Goal: Task Accomplishment & Management: Manage account settings

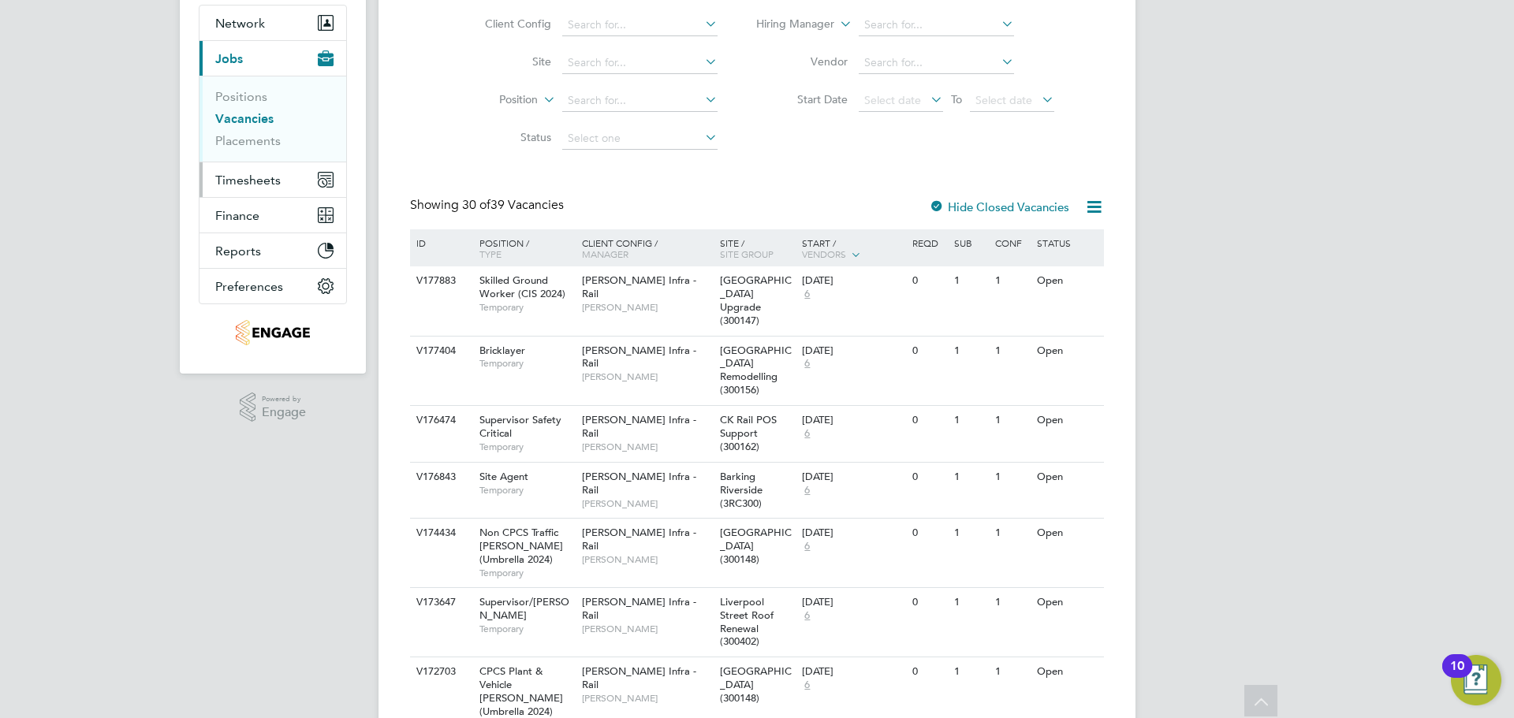
scroll to position [79, 0]
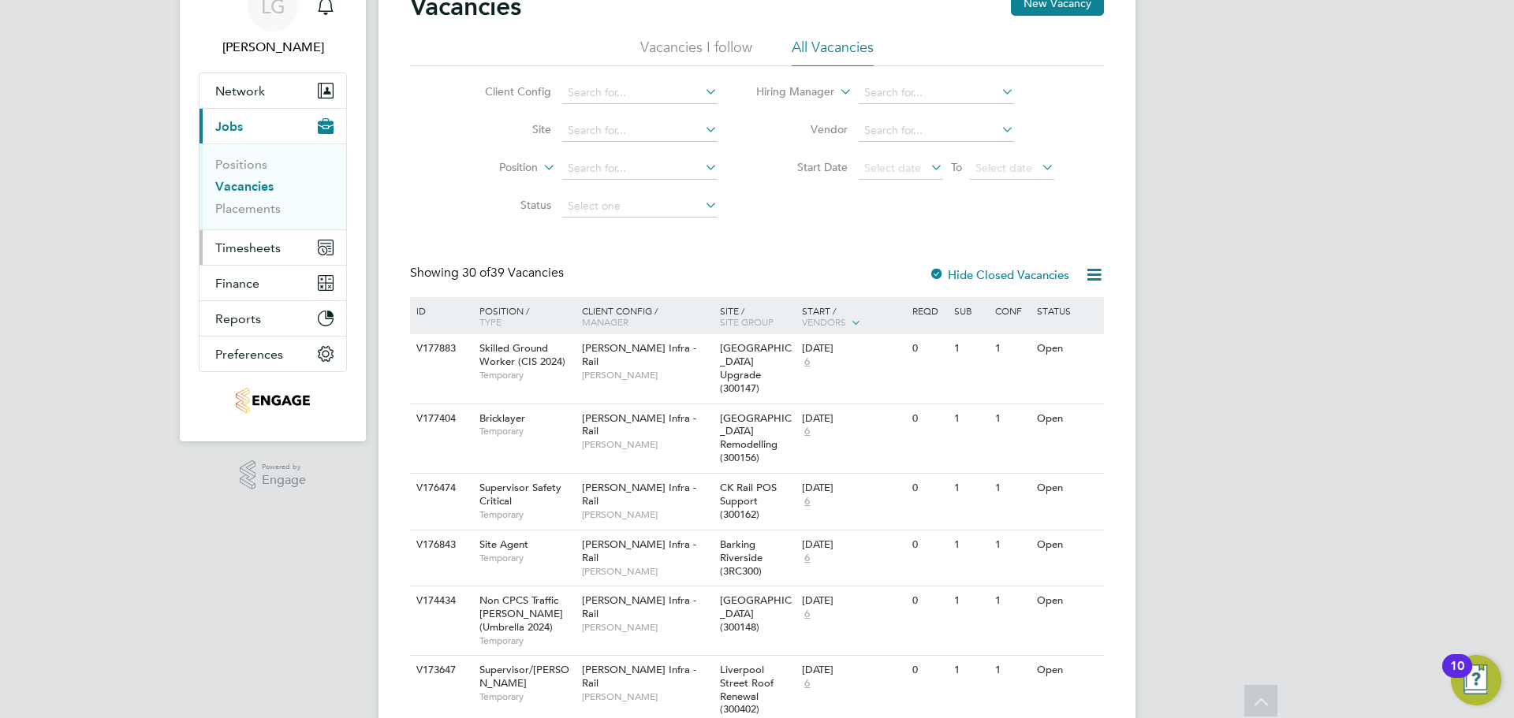
click at [233, 240] on span "Timesheets" at bounding box center [247, 247] width 65 height 15
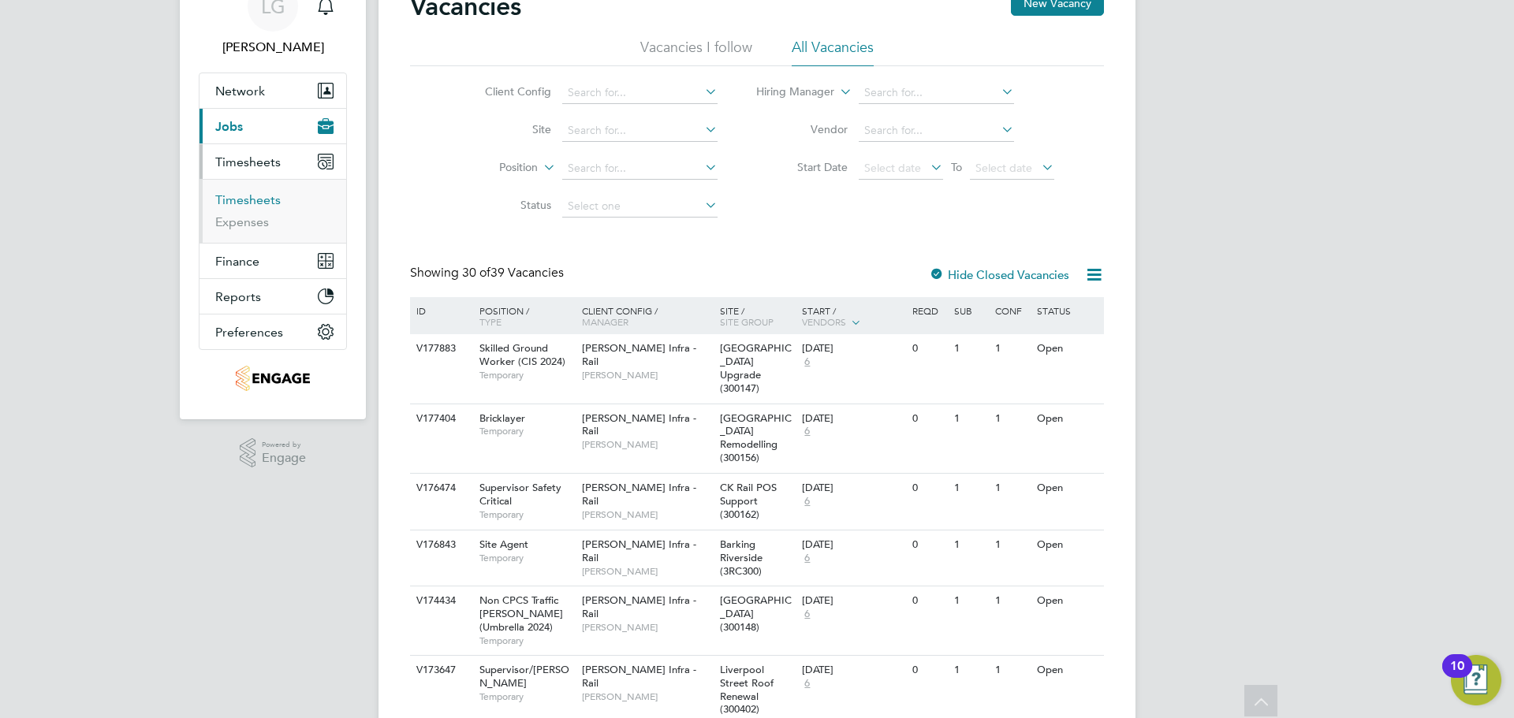
drag, startPoint x: 256, startPoint y: 203, endPoint x: 303, endPoint y: 199, distance: 46.6
click at [256, 203] on link "Timesheets" at bounding box center [247, 199] width 65 height 15
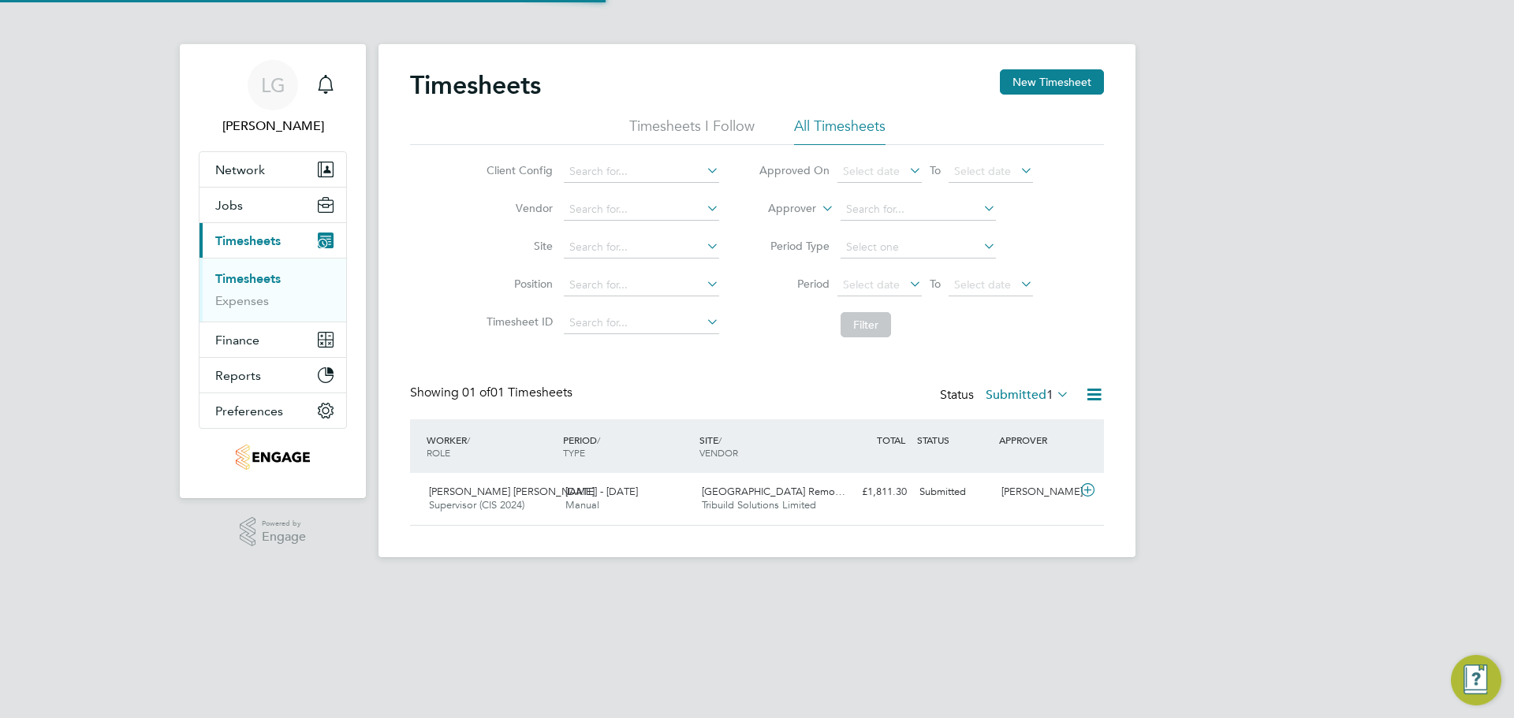
scroll to position [40, 137]
click at [1031, 388] on label "Submitted 1" at bounding box center [1028, 395] width 84 height 16
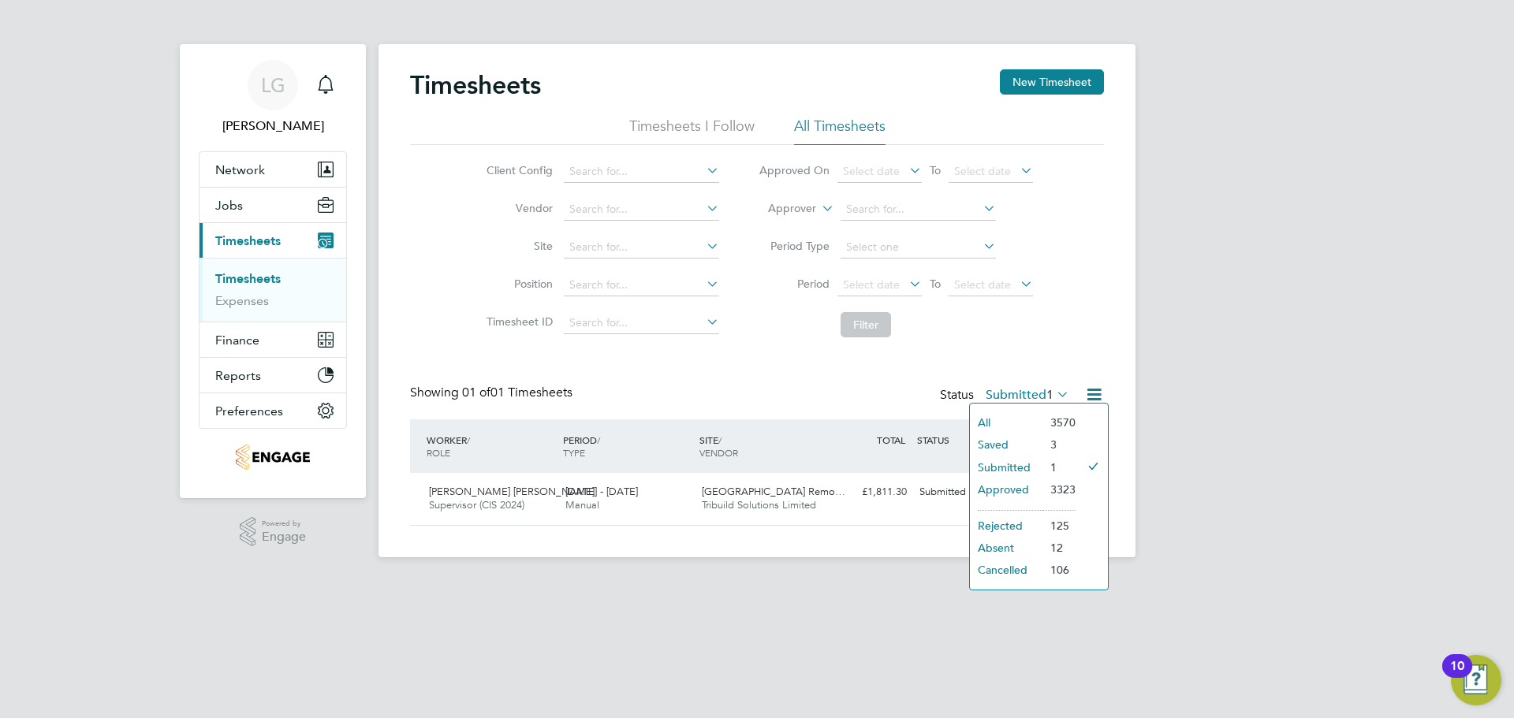
click at [1000, 439] on li "Saved" at bounding box center [1006, 445] width 73 height 22
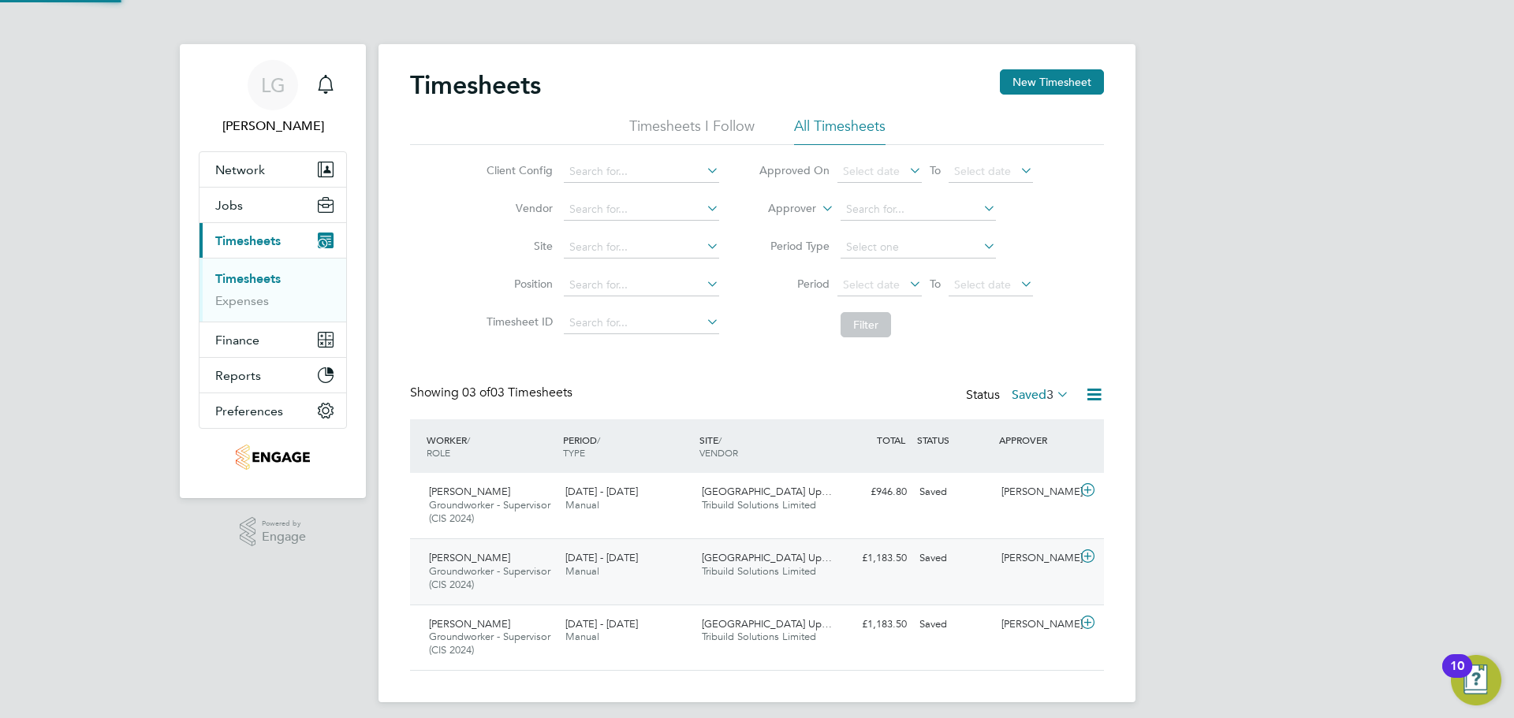
scroll to position [0, 0]
click at [673, 507] on div "16 - 22 Aug 2025 Manual" at bounding box center [627, 498] width 136 height 39
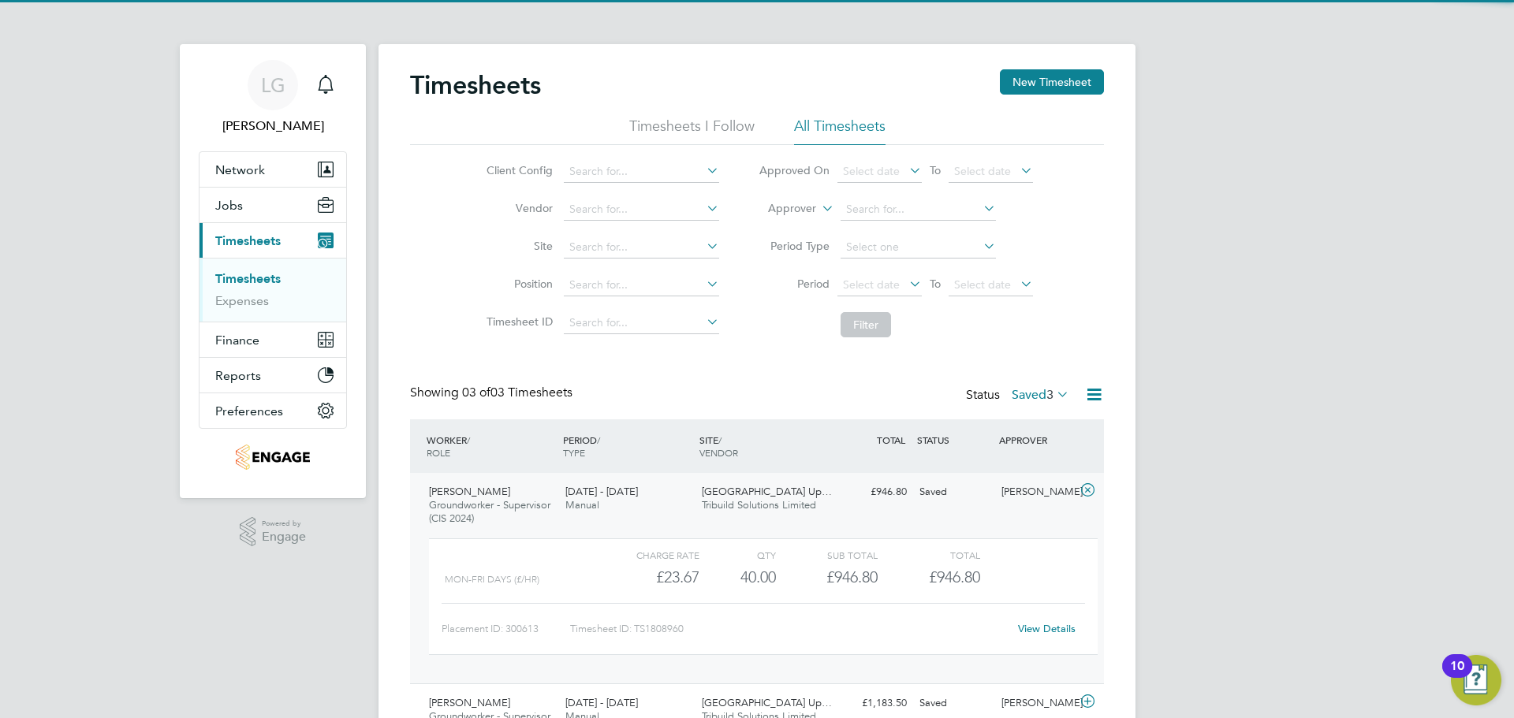
scroll to position [155, 0]
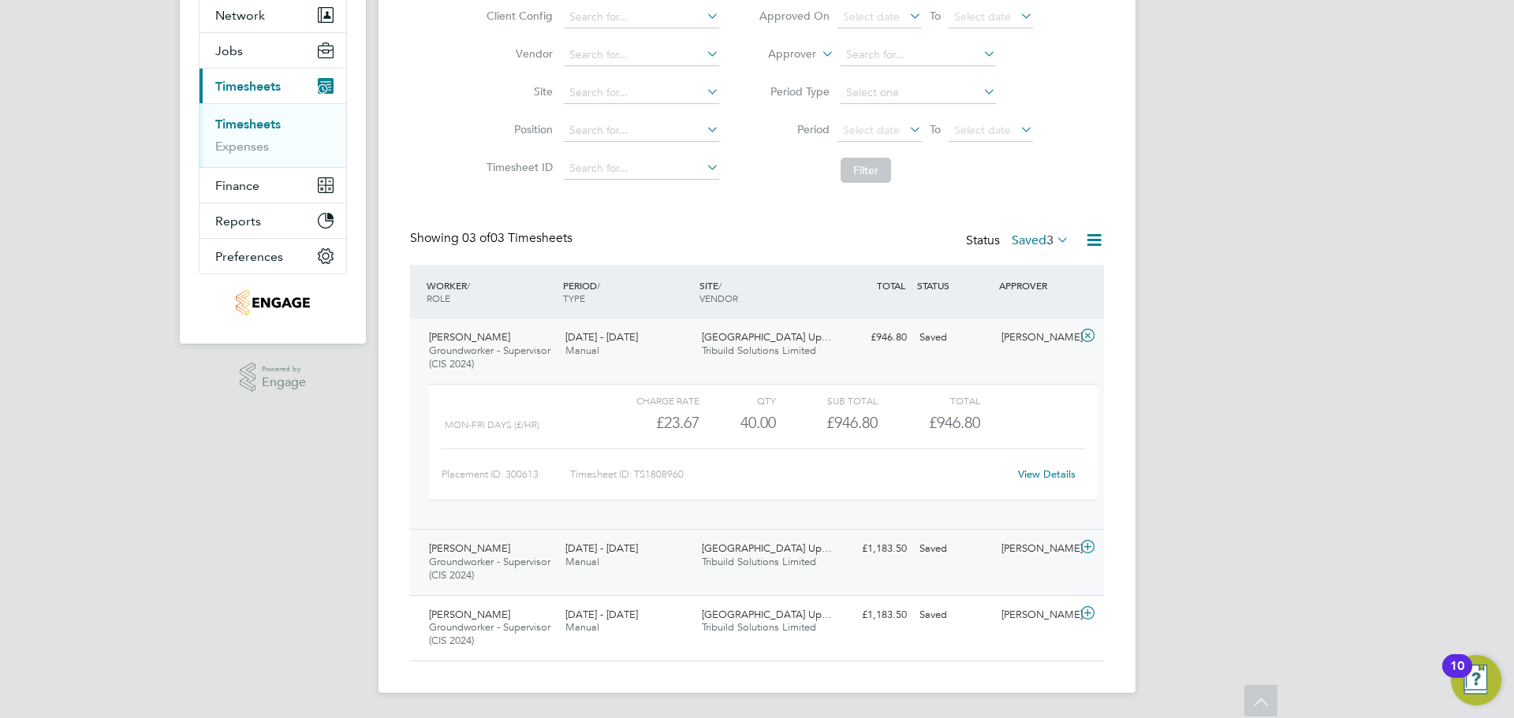
click at [658, 570] on div "16 - 22 Aug 2025 Manual" at bounding box center [627, 555] width 136 height 39
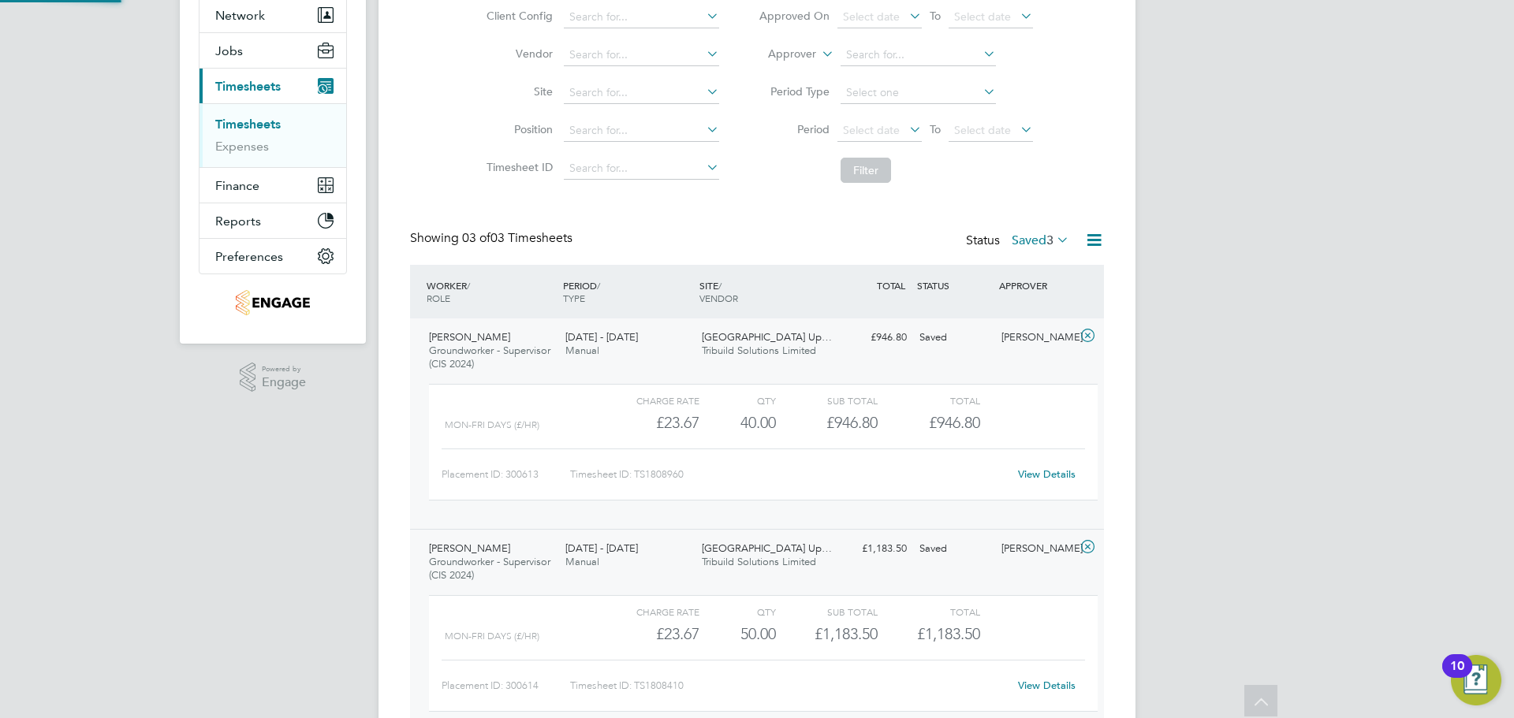
scroll to position [27, 154]
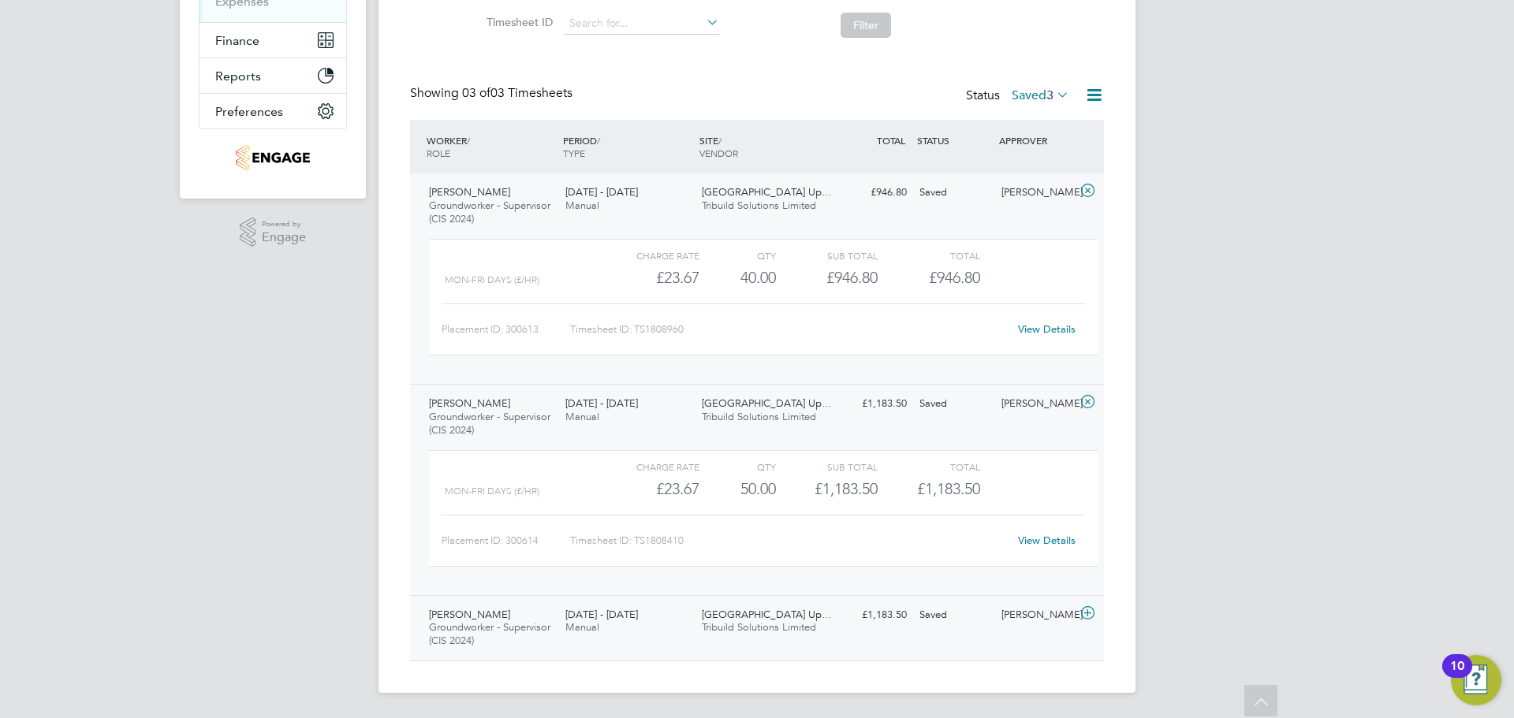
click at [678, 609] on div "16 - 22 Aug 2025 Manual" at bounding box center [627, 621] width 136 height 39
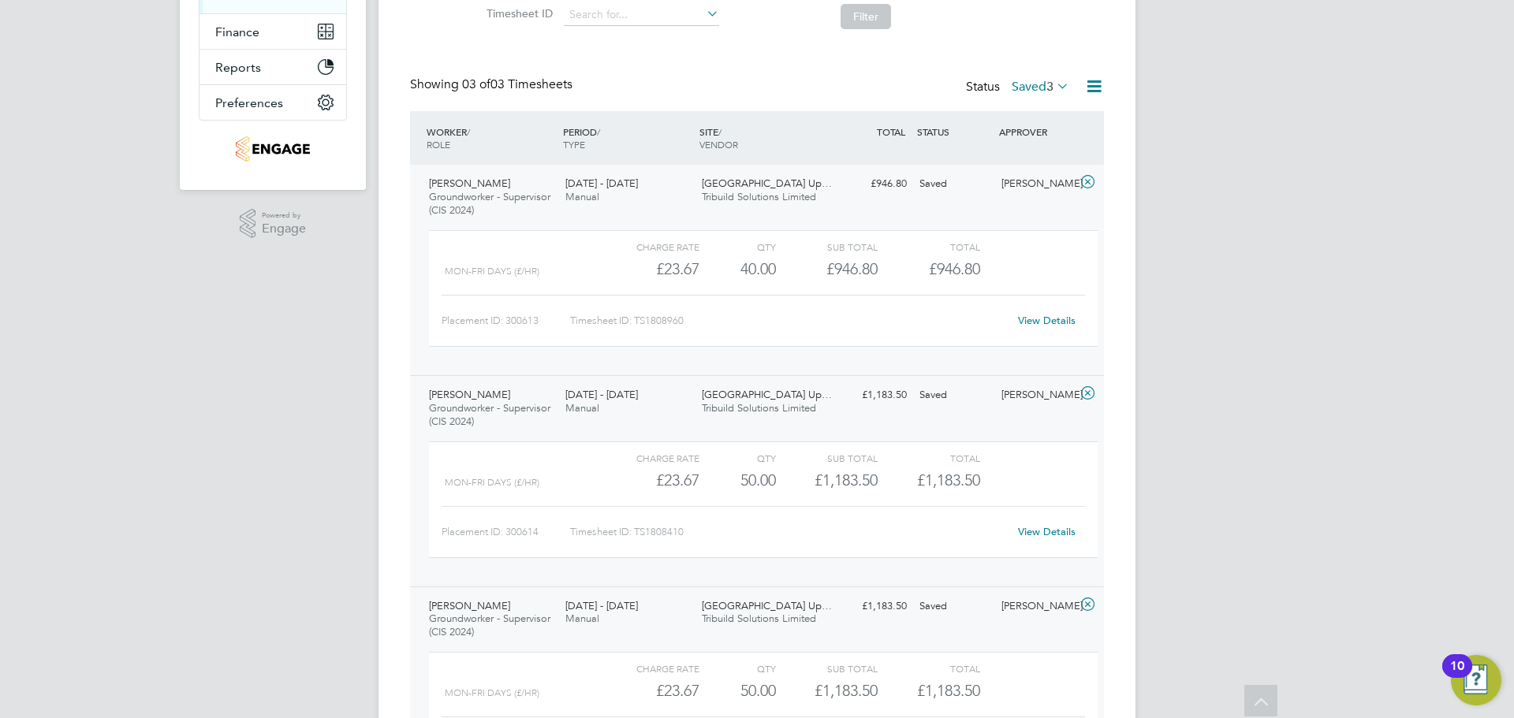
scroll to position [208, 0]
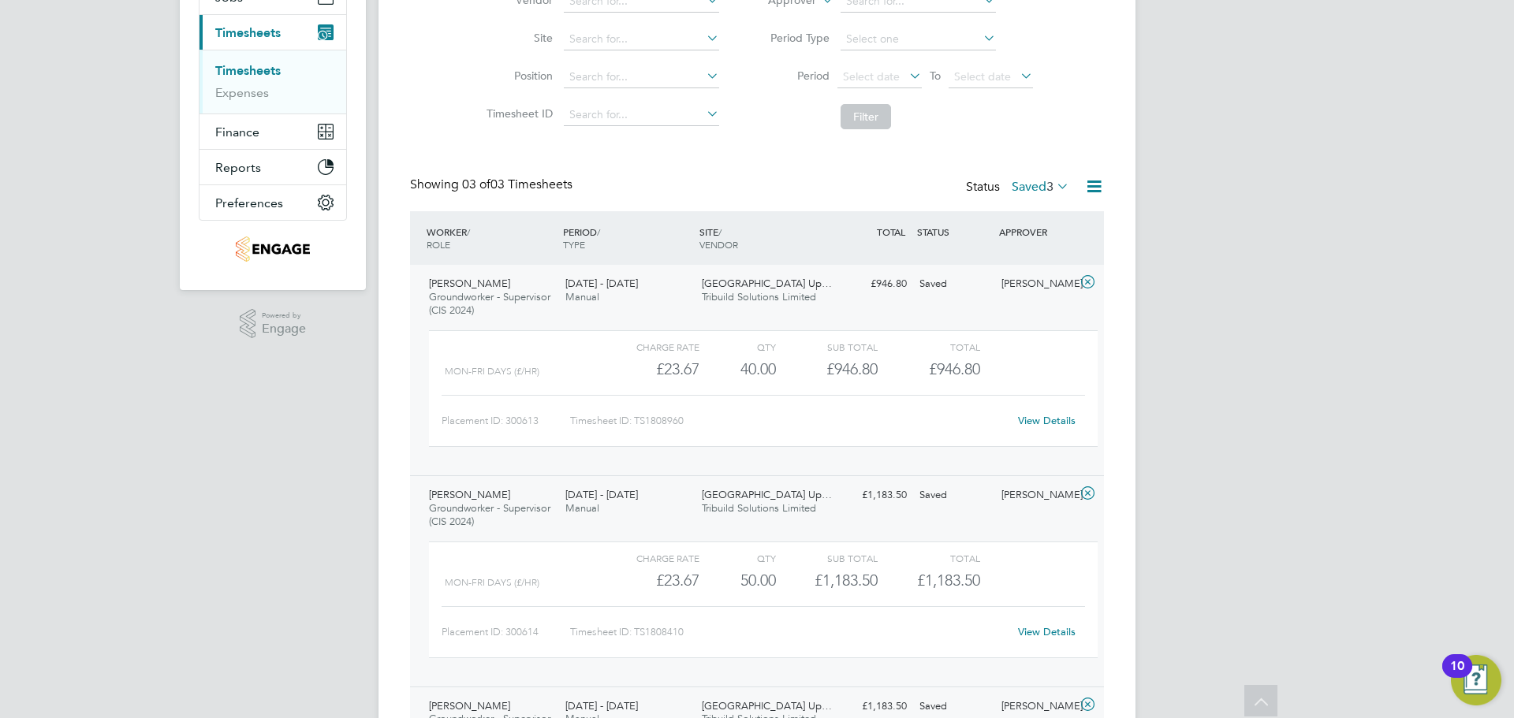
click at [1040, 418] on link "View Details" at bounding box center [1047, 420] width 58 height 13
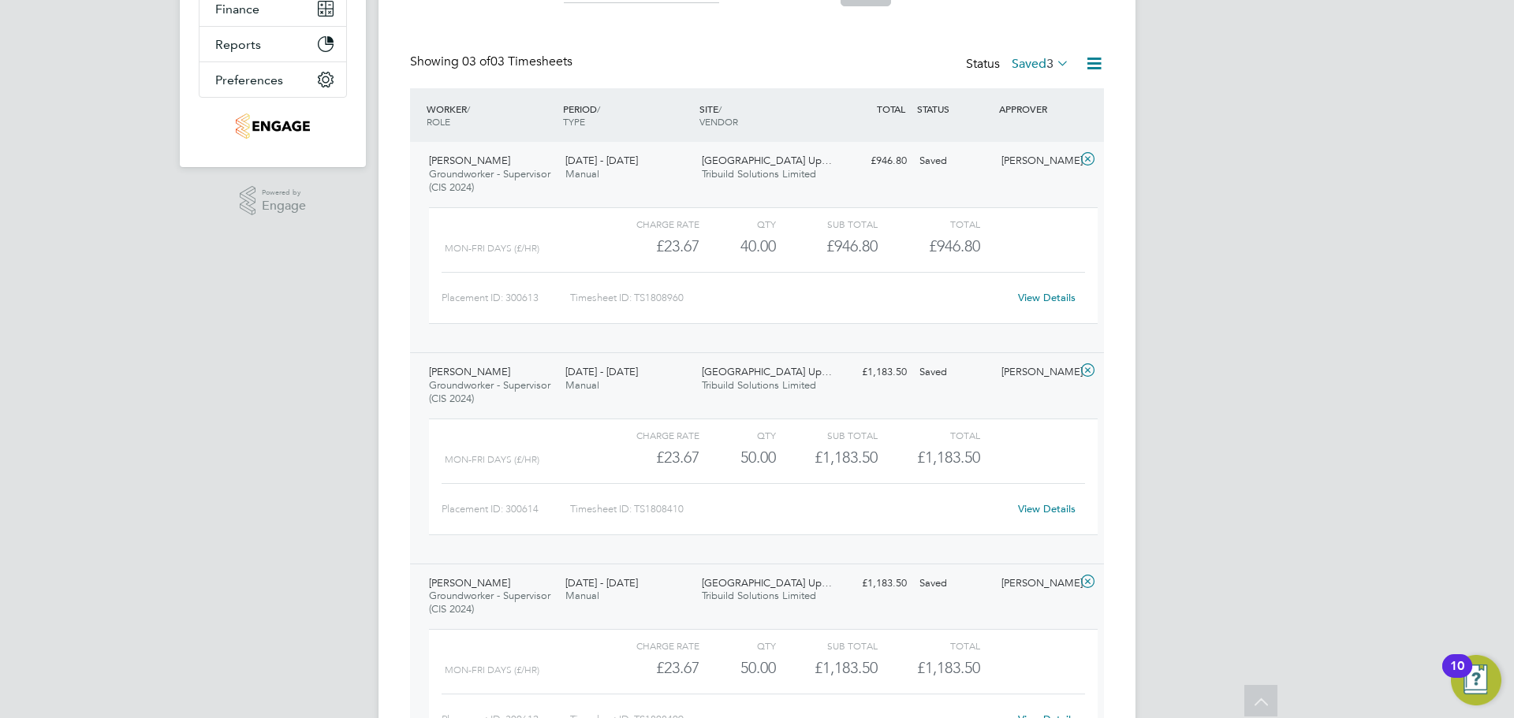
scroll to position [445, 0]
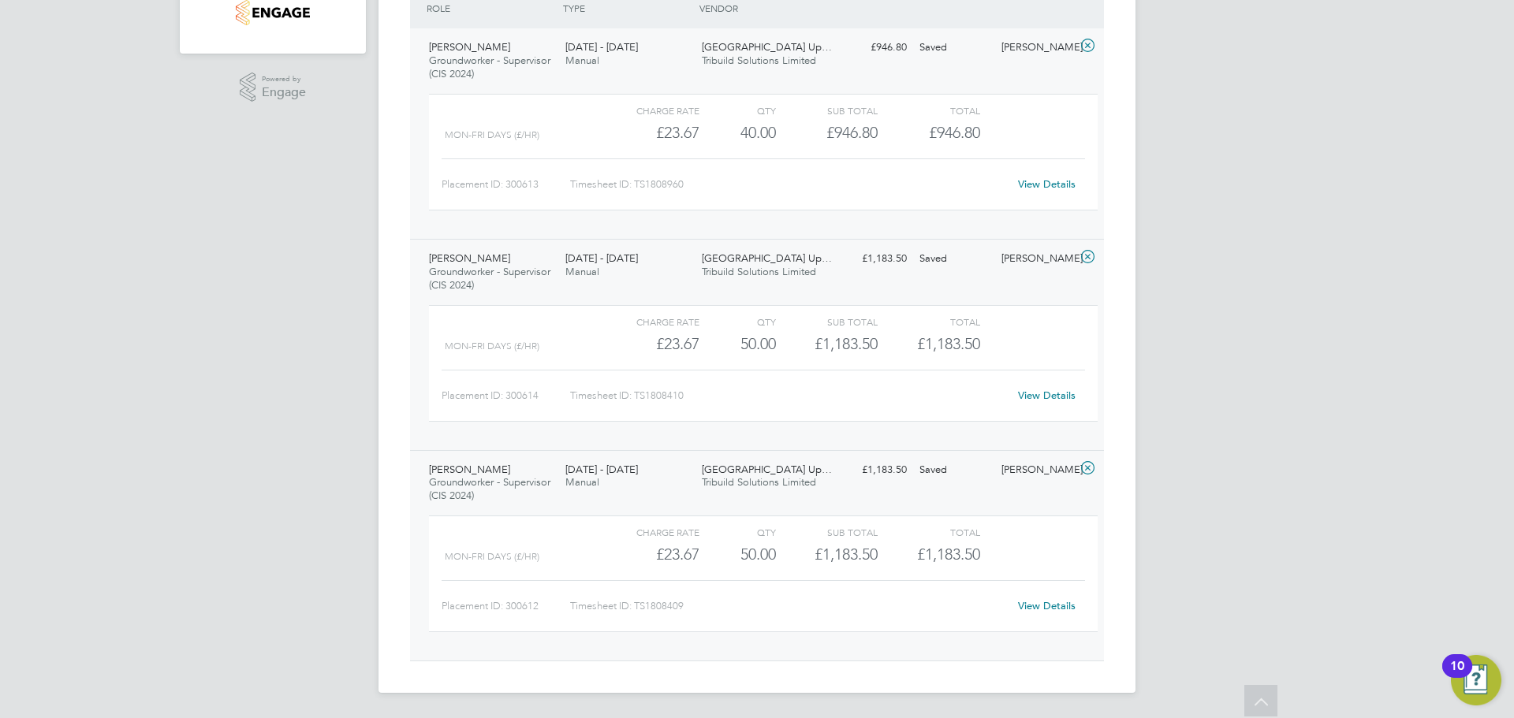
click at [1061, 393] on link "View Details" at bounding box center [1047, 395] width 58 height 13
click at [1040, 605] on link "View Details" at bounding box center [1047, 605] width 58 height 13
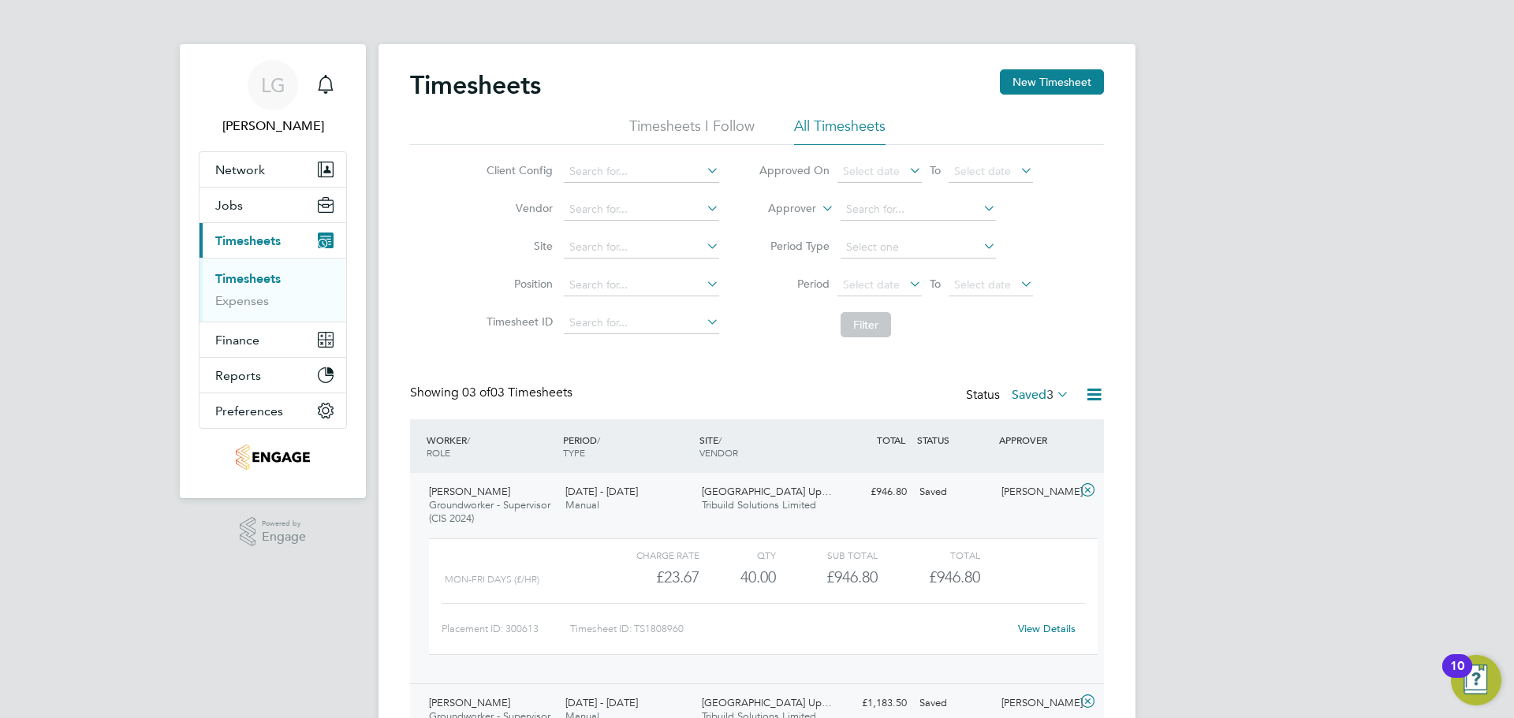
click at [1039, 405] on div "Status Saved 3" at bounding box center [1019, 396] width 106 height 22
click at [1042, 397] on label "Saved 3" at bounding box center [1041, 395] width 58 height 16
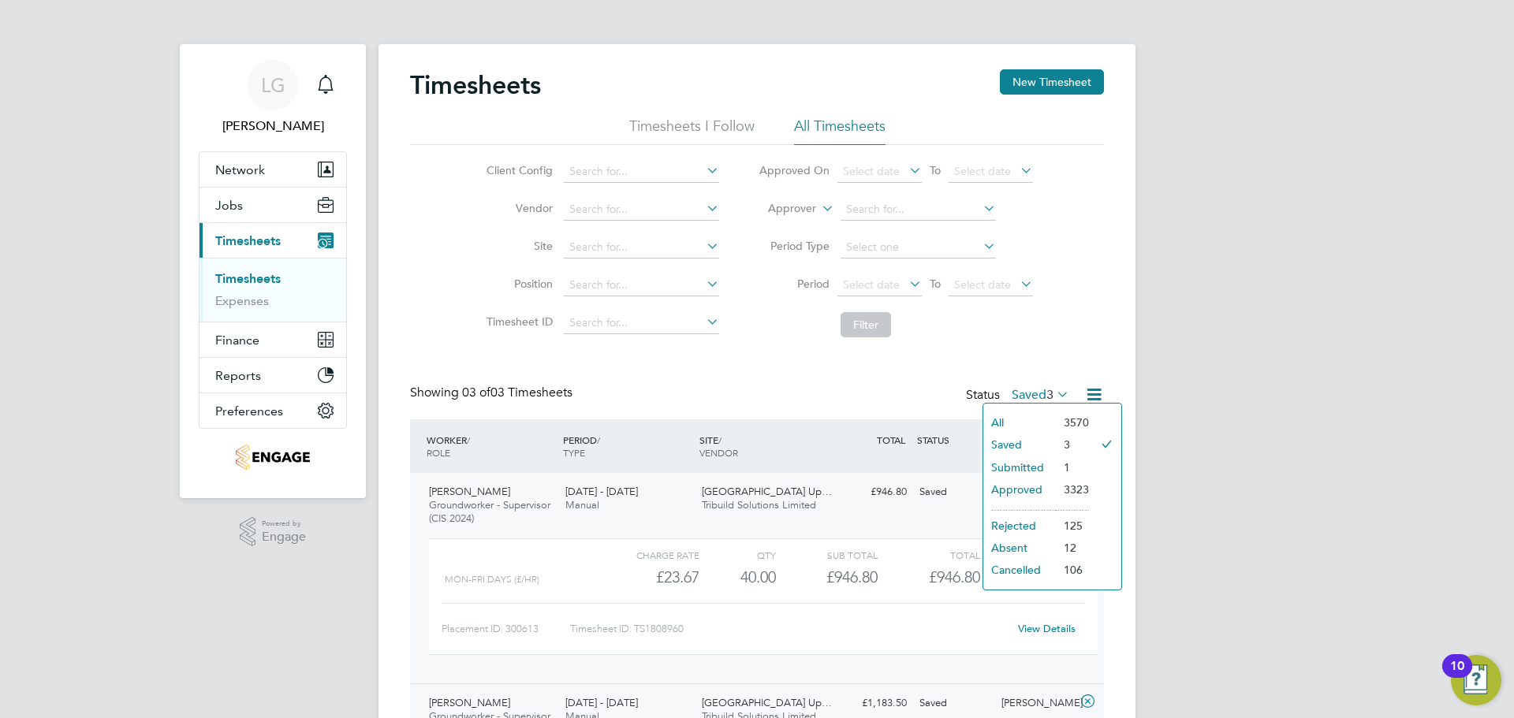
click at [1038, 485] on li "Approved" at bounding box center [1019, 490] width 73 height 22
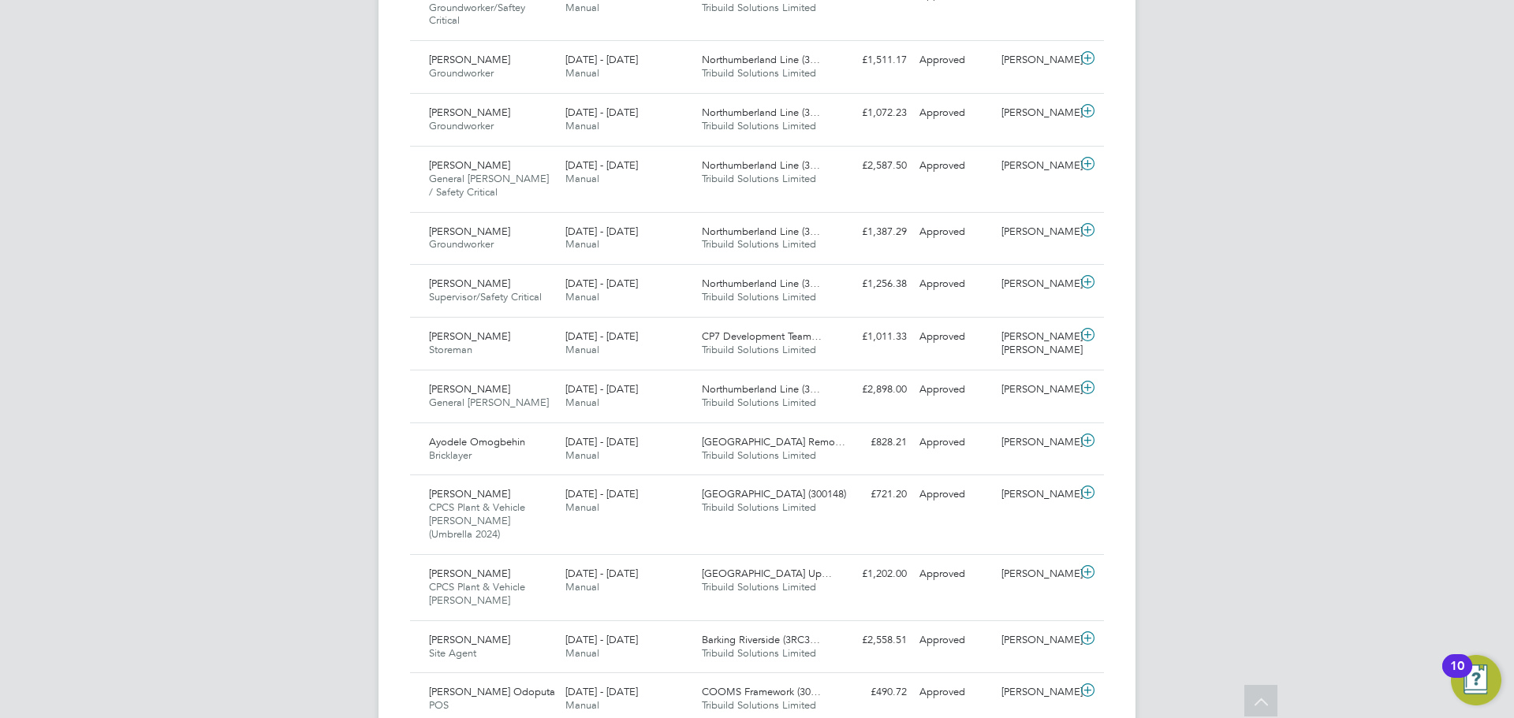
click at [219, 397] on div "LG Lee Garrity Notifications Applications: Network Team Members Businesses Site…" at bounding box center [757, 410] width 1514 height 2396
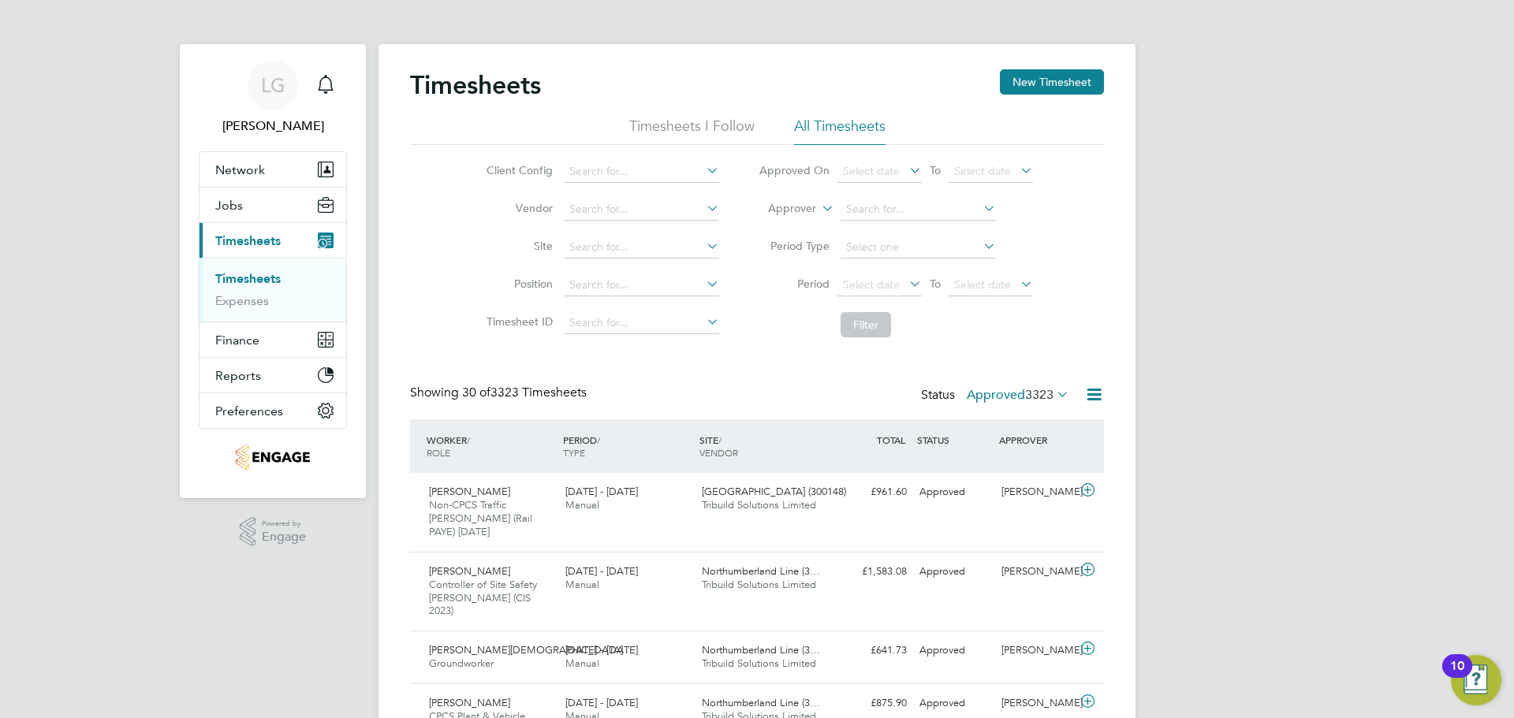
click at [273, 274] on link "Timesheets" at bounding box center [247, 278] width 65 height 15
click at [1016, 397] on label "Approved 3323" at bounding box center [1018, 395] width 102 height 16
click at [1023, 470] on li "Submitted" at bounding box center [997, 467] width 73 height 22
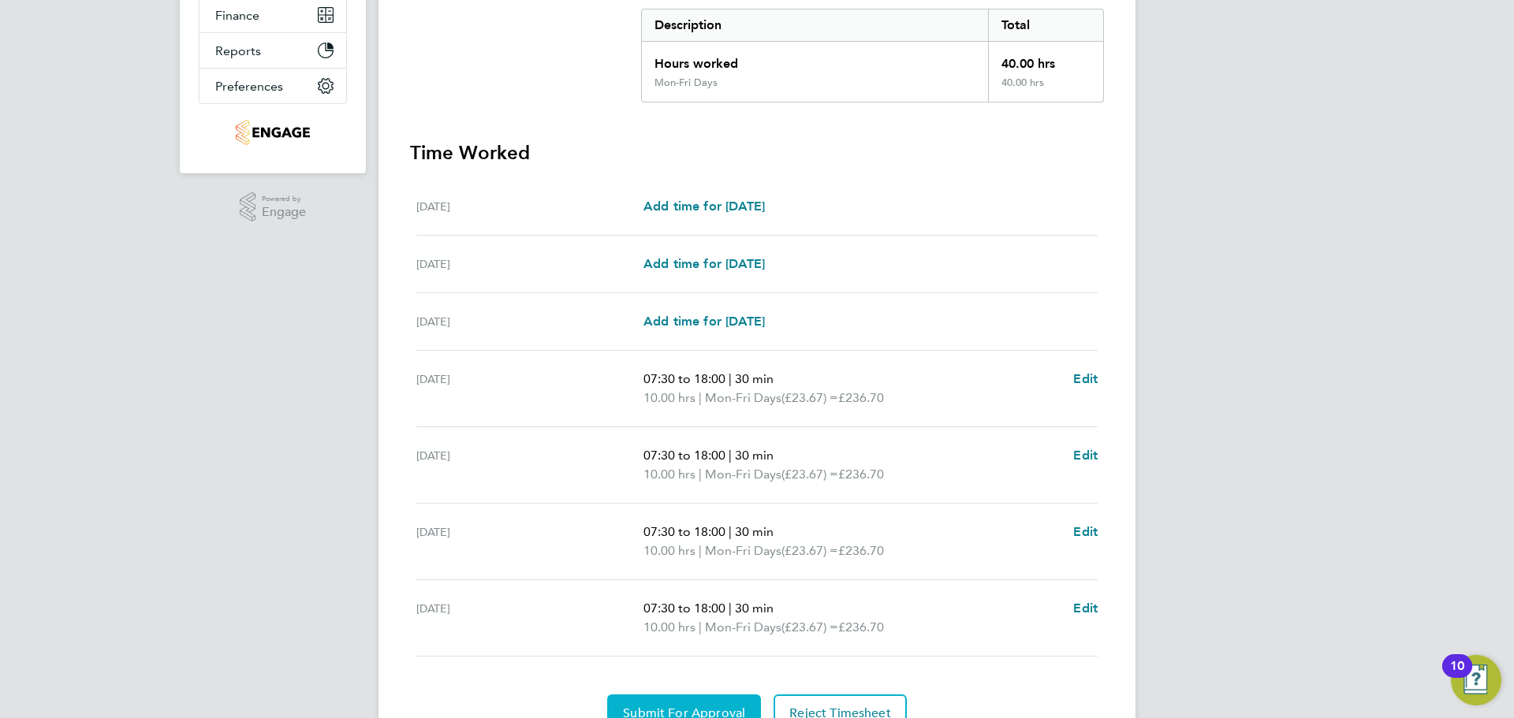
scroll to position [402, 0]
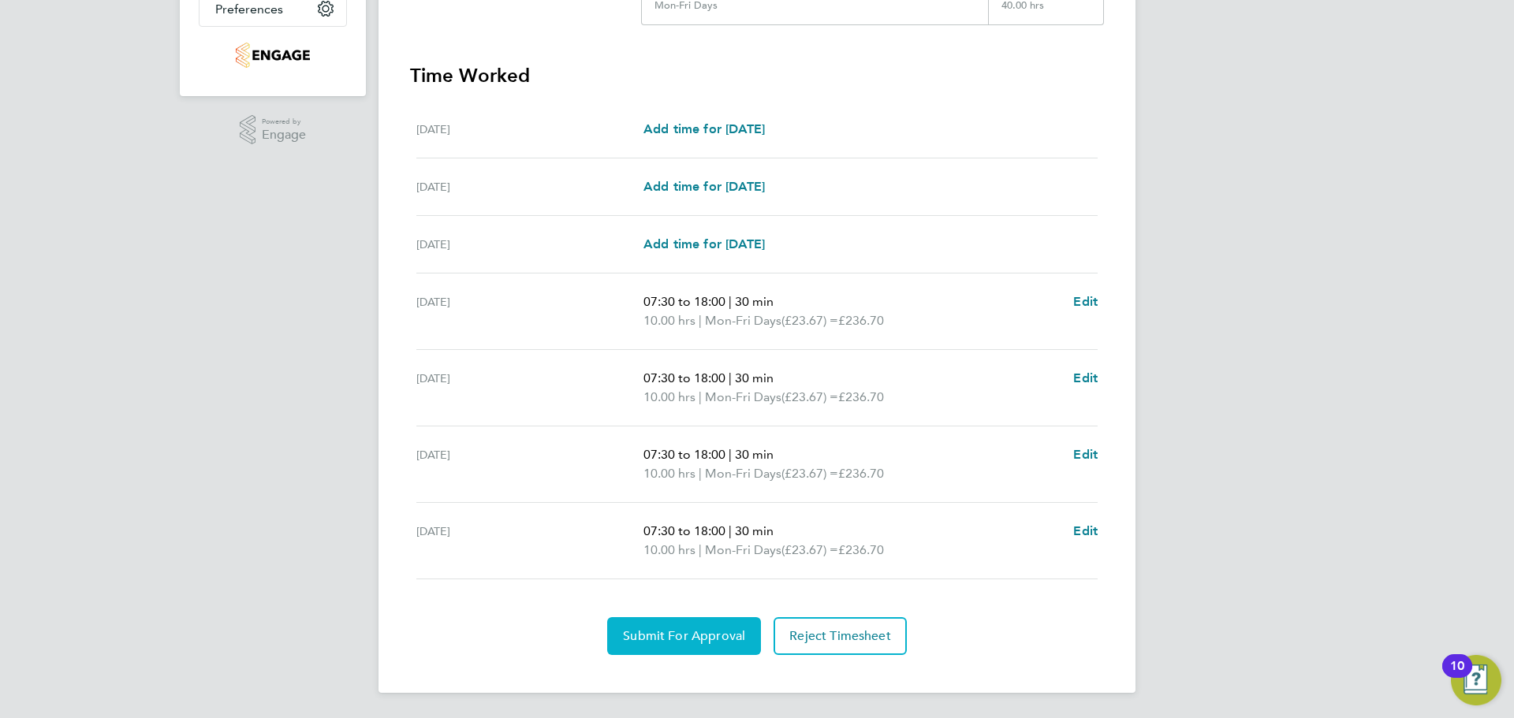
click at [732, 641] on span "Submit For Approval" at bounding box center [684, 636] width 122 height 16
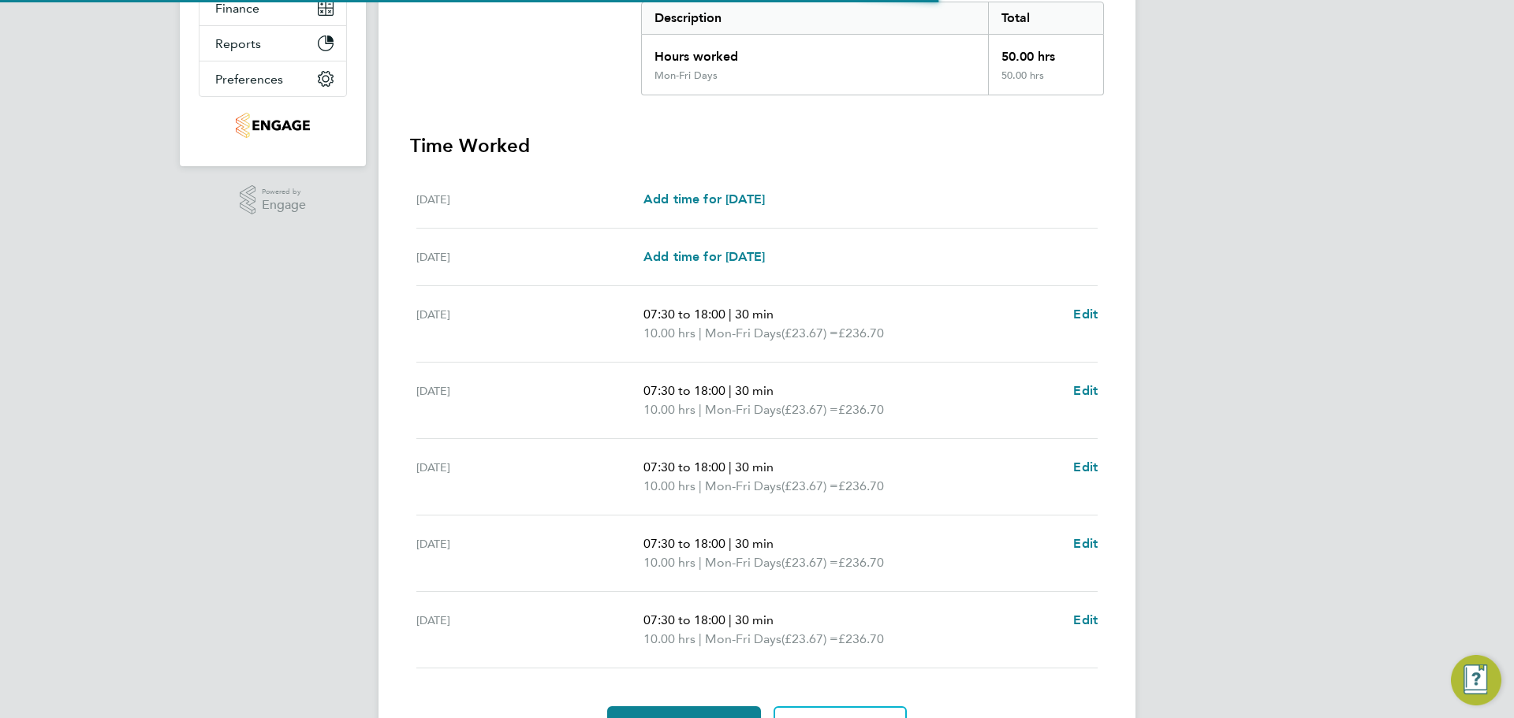
scroll to position [421, 0]
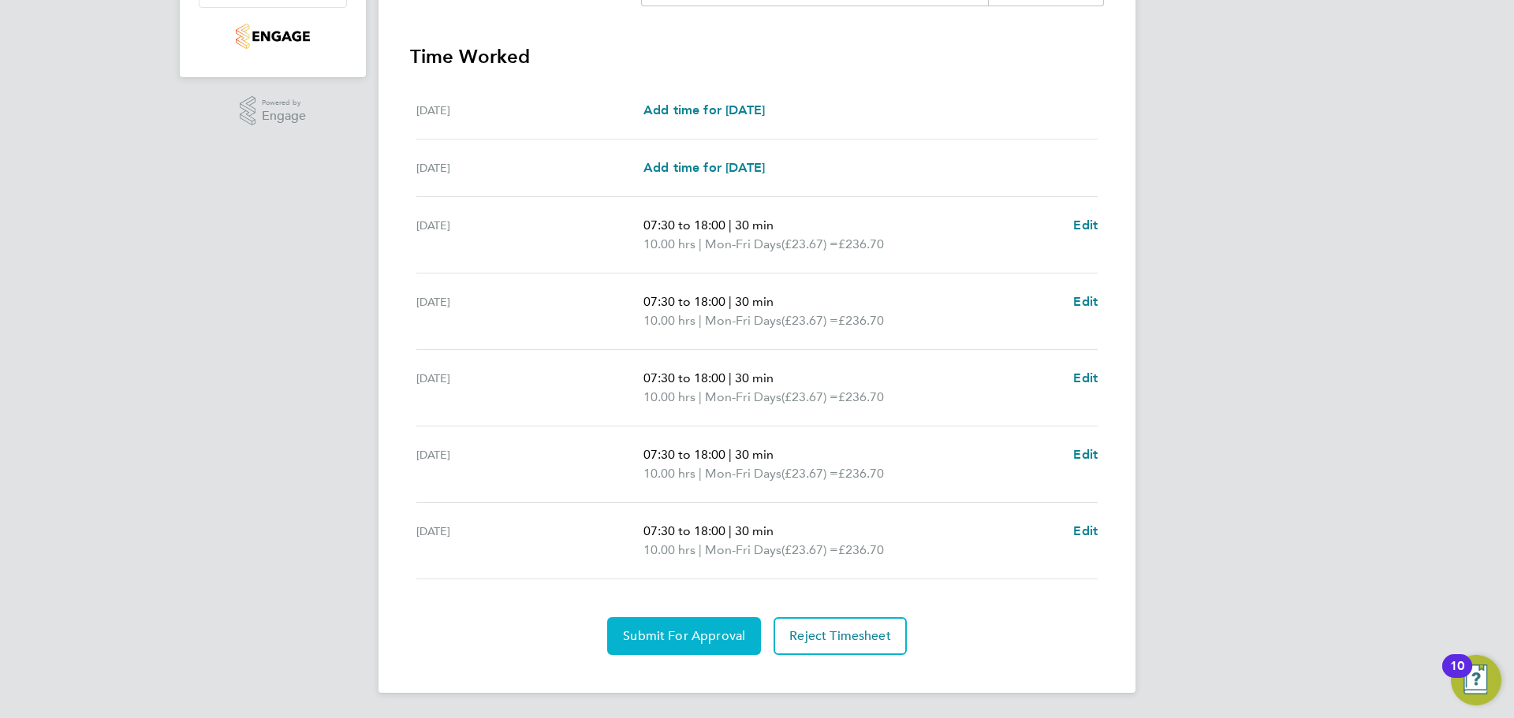
click at [675, 625] on button "Submit For Approval" at bounding box center [684, 636] width 154 height 38
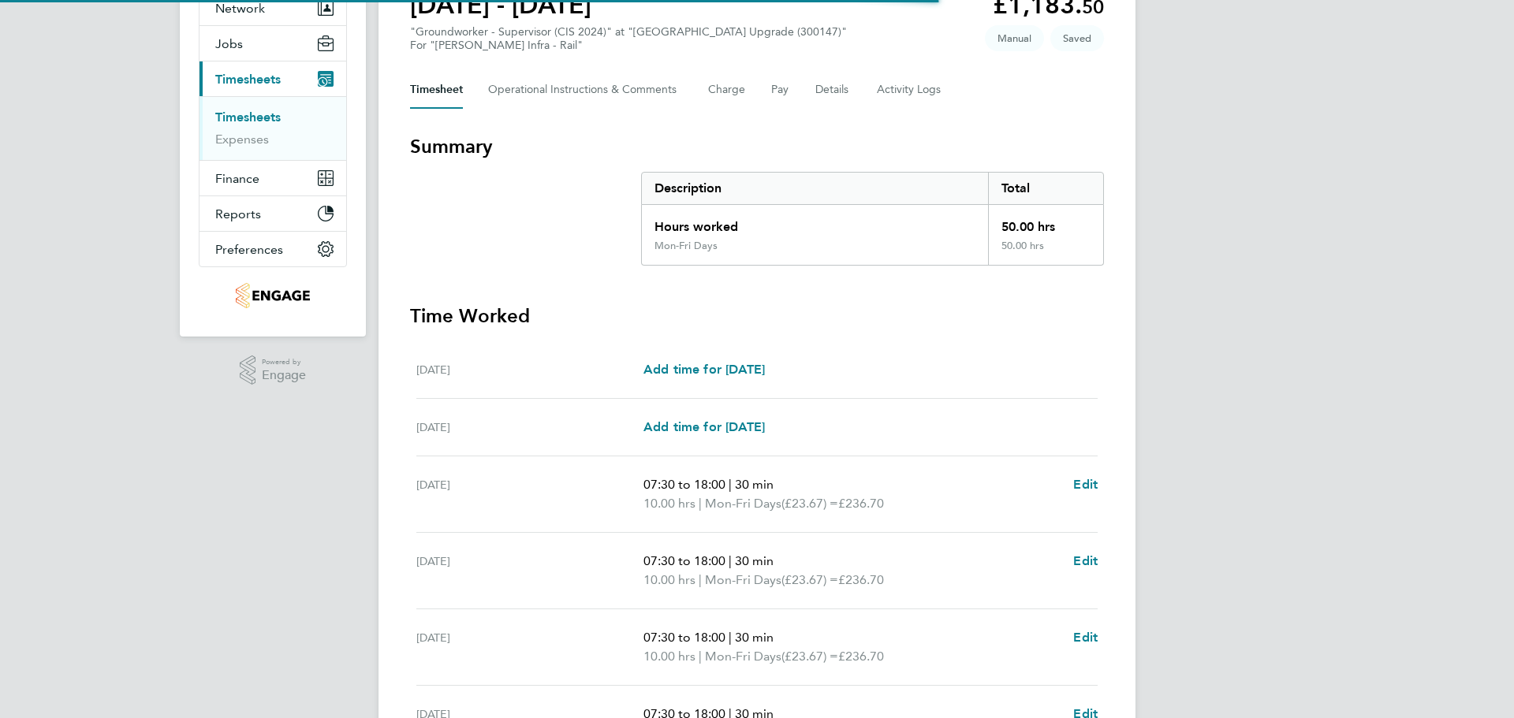
scroll to position [421, 0]
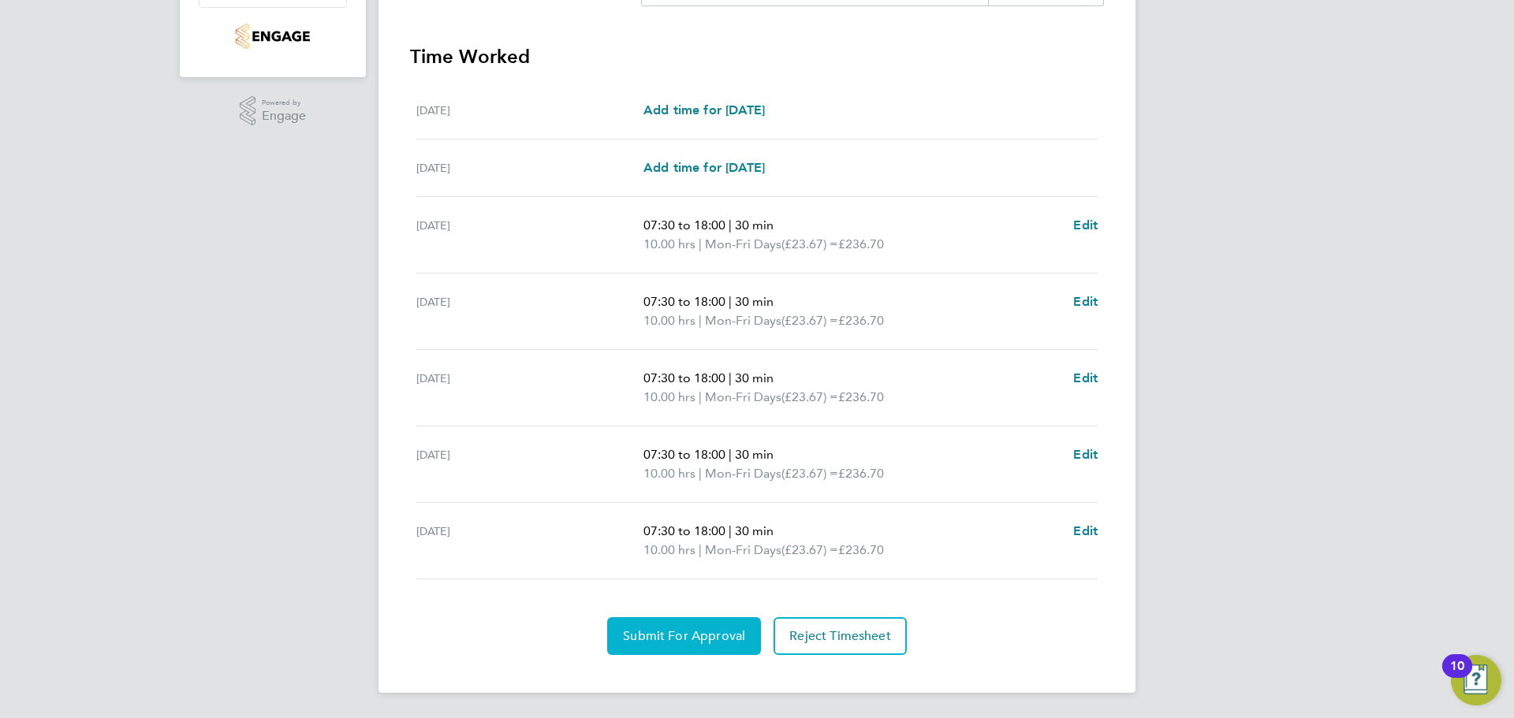
click at [718, 630] on span "Submit For Approval" at bounding box center [684, 636] width 122 height 16
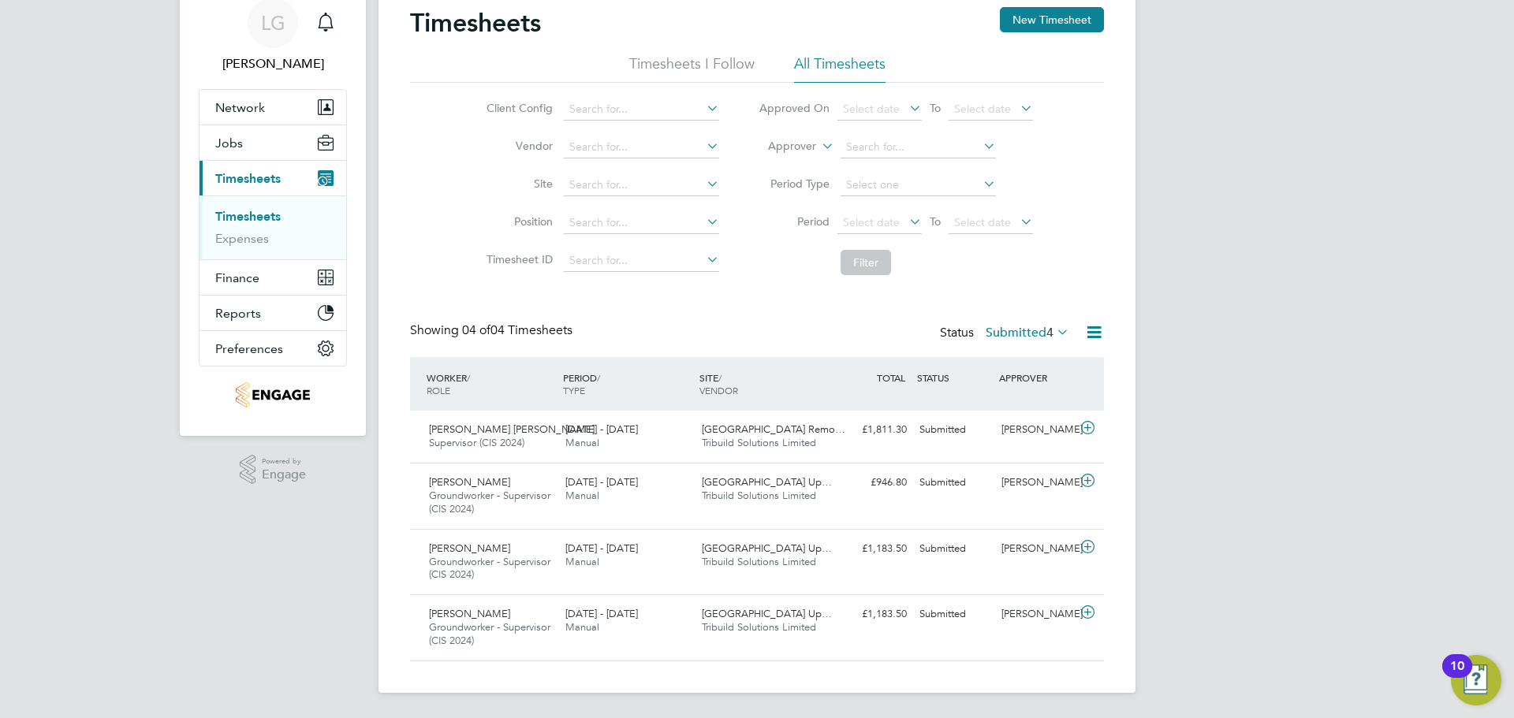
click at [1027, 331] on label "Submitted 4" at bounding box center [1028, 333] width 84 height 16
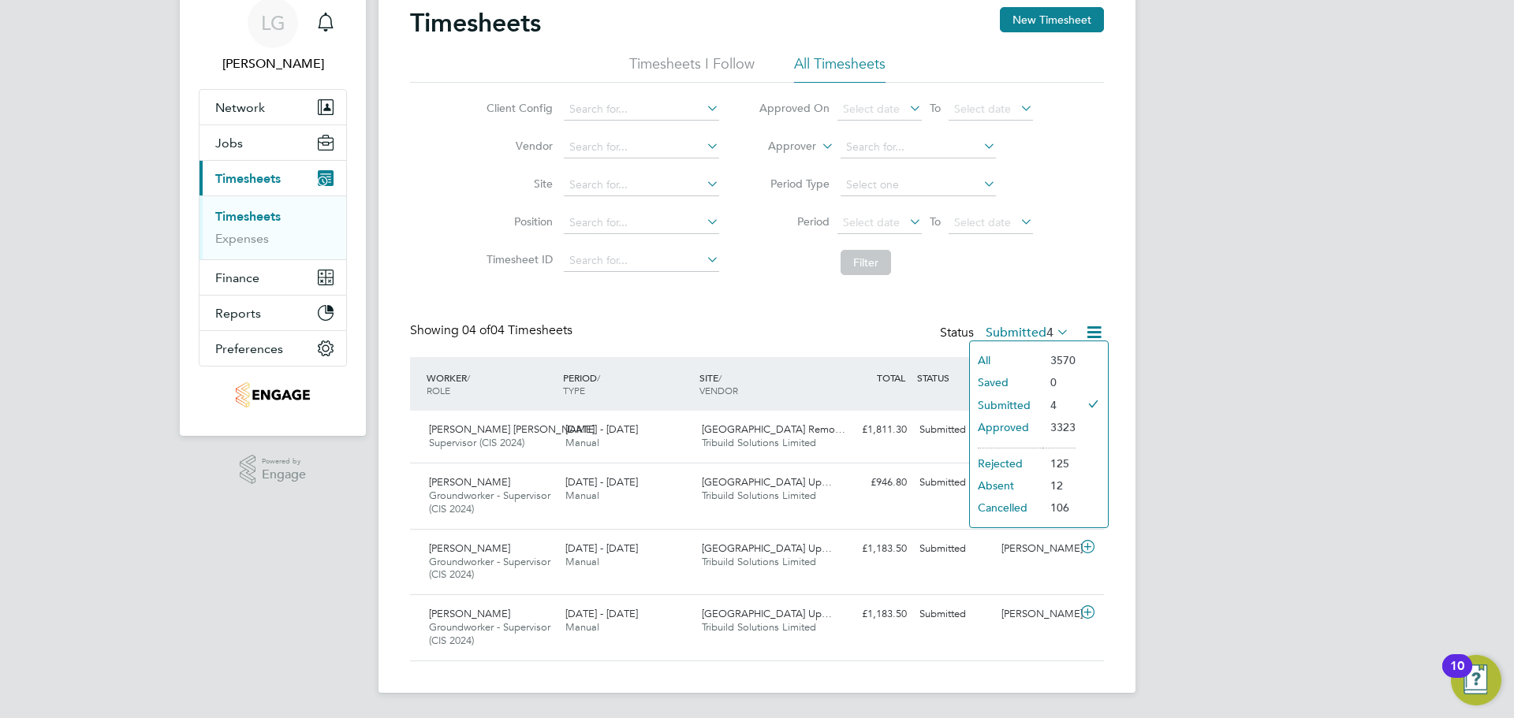
click at [1015, 427] on li "Approved" at bounding box center [1006, 427] width 73 height 22
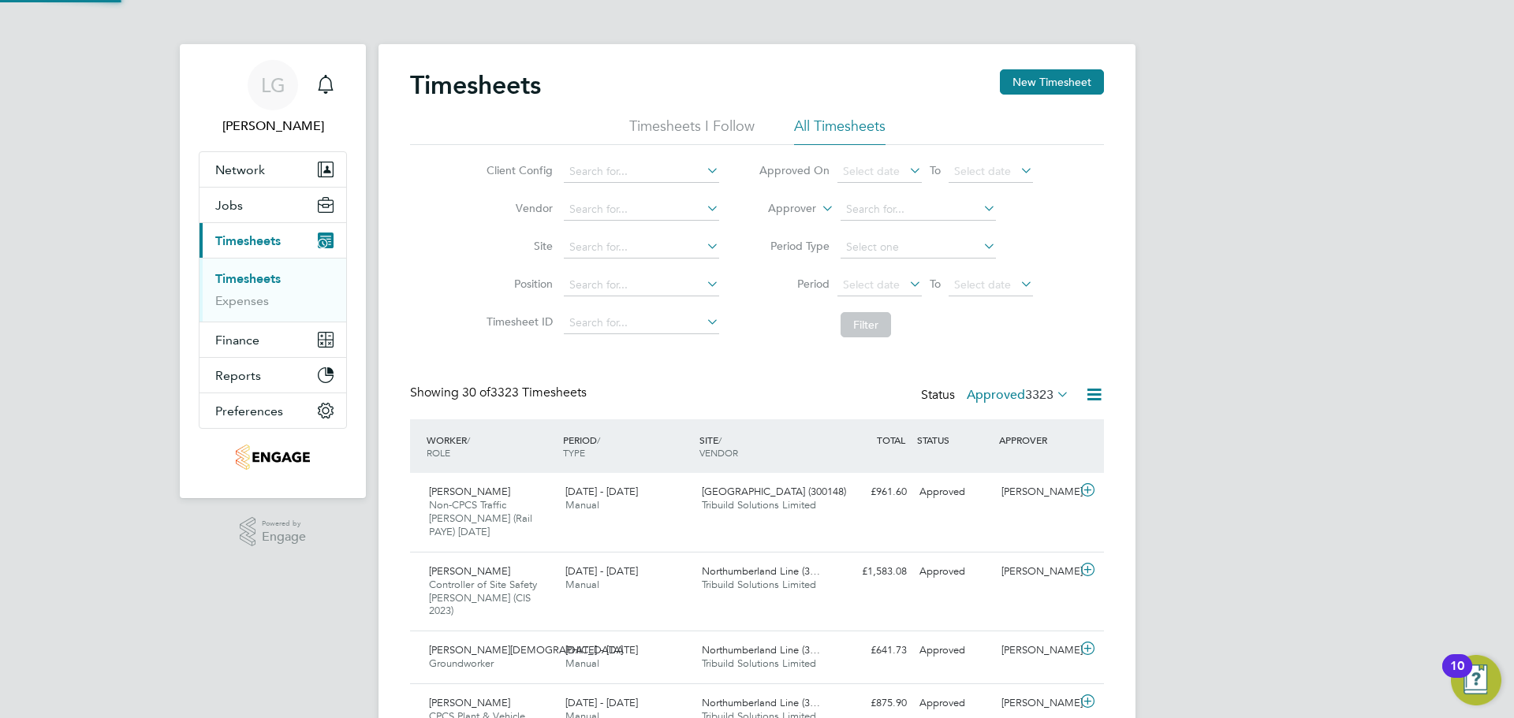
scroll to position [8, 8]
click at [617, 248] on input at bounding box center [641, 248] width 155 height 22
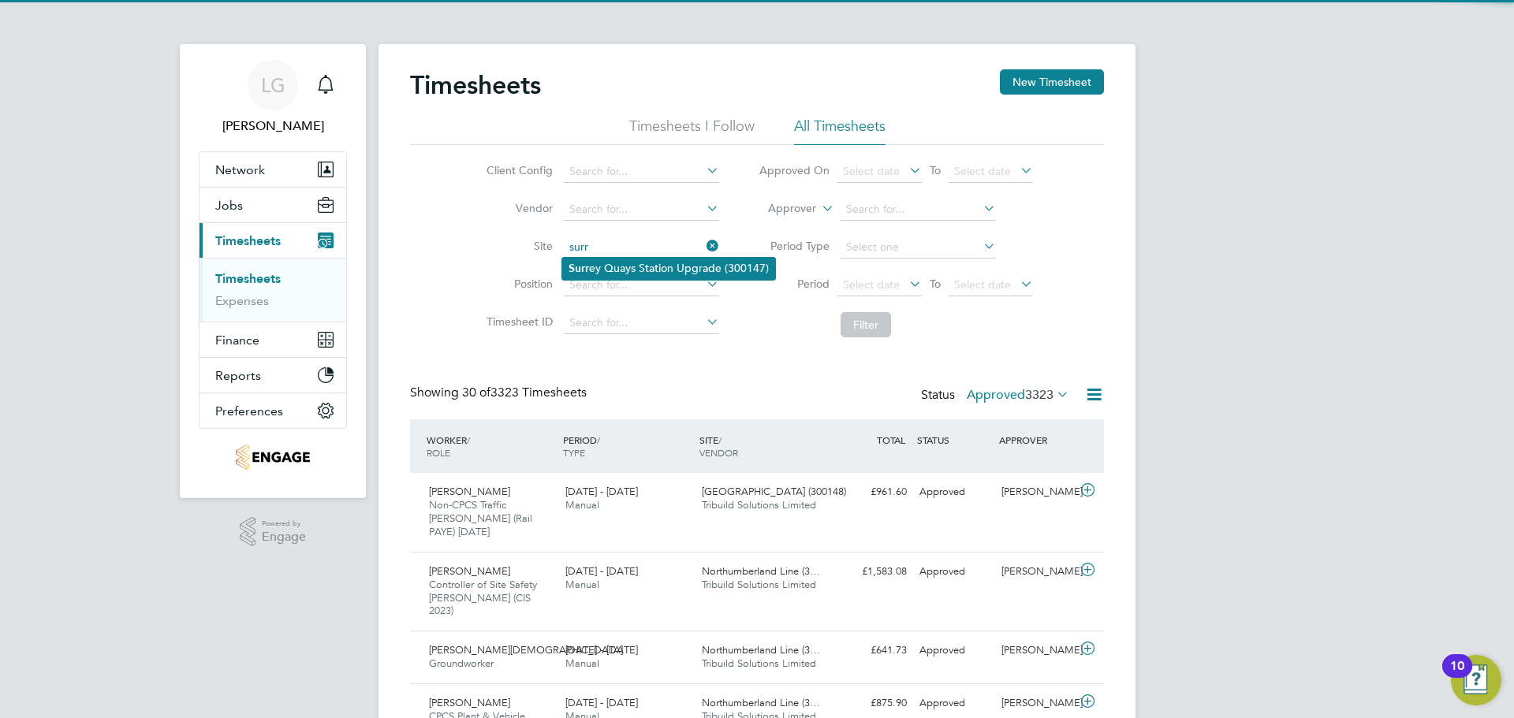
click at [645, 261] on li "Surr ey Quays Station Upgrade (300147)" at bounding box center [668, 268] width 213 height 21
type input "[GEOGRAPHIC_DATA] Upgrade (300147)"
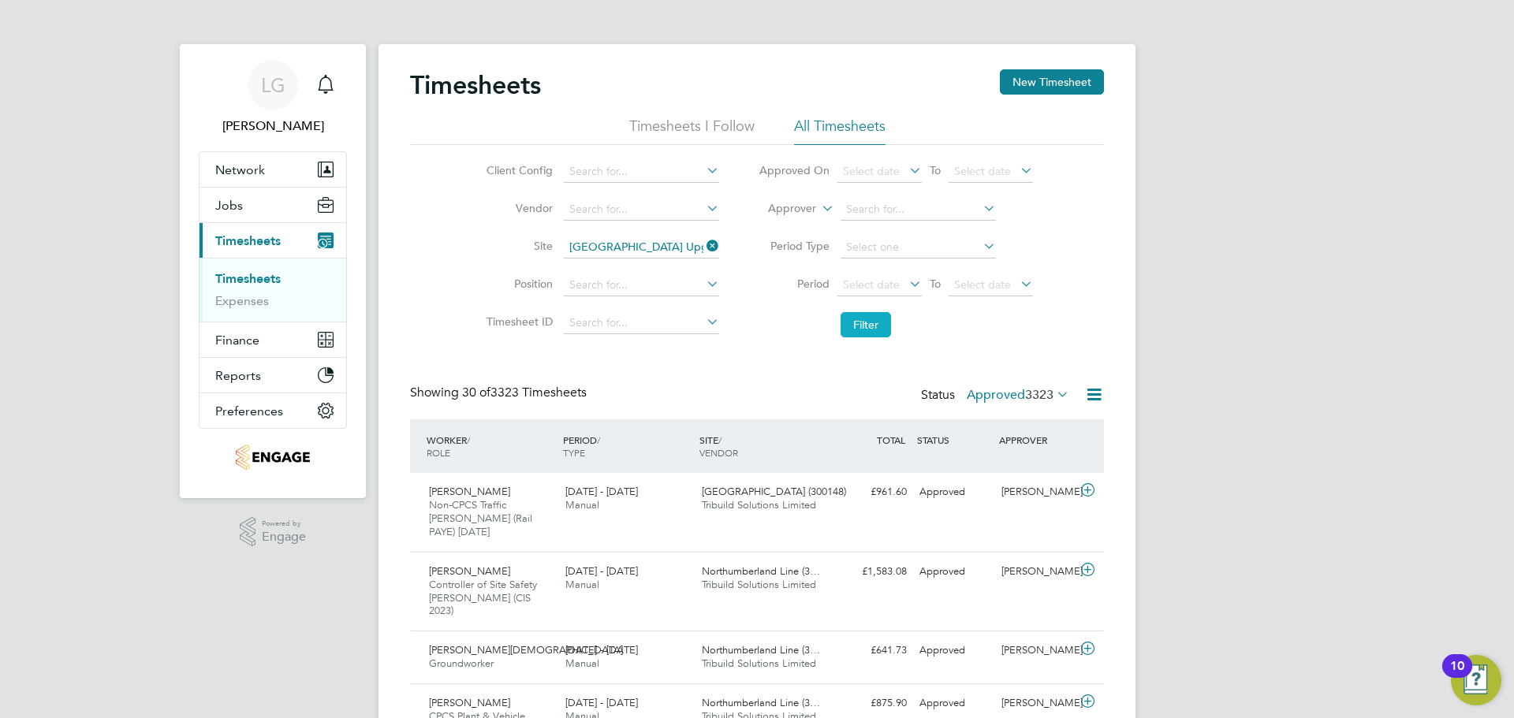
click at [858, 326] on button "Filter" at bounding box center [865, 324] width 50 height 25
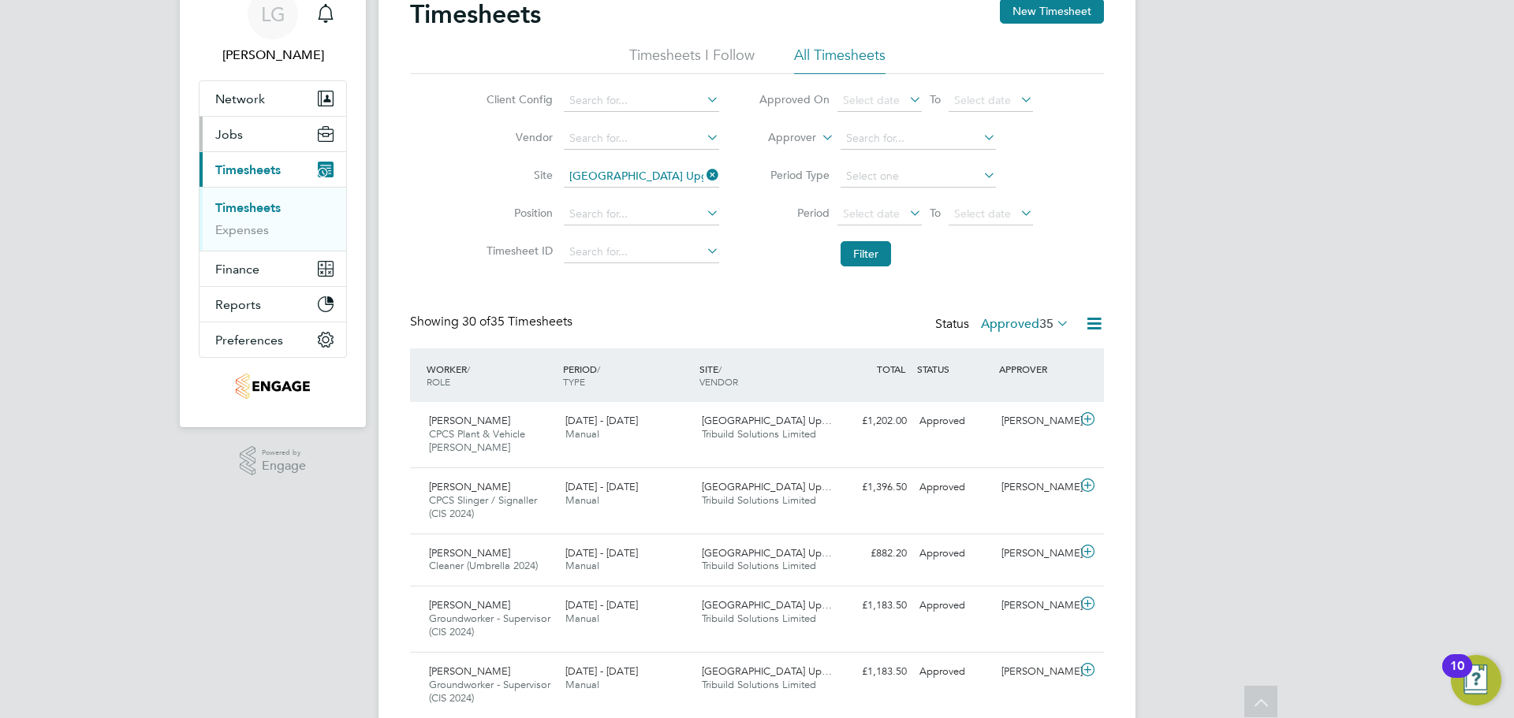
scroll to position [0, 0]
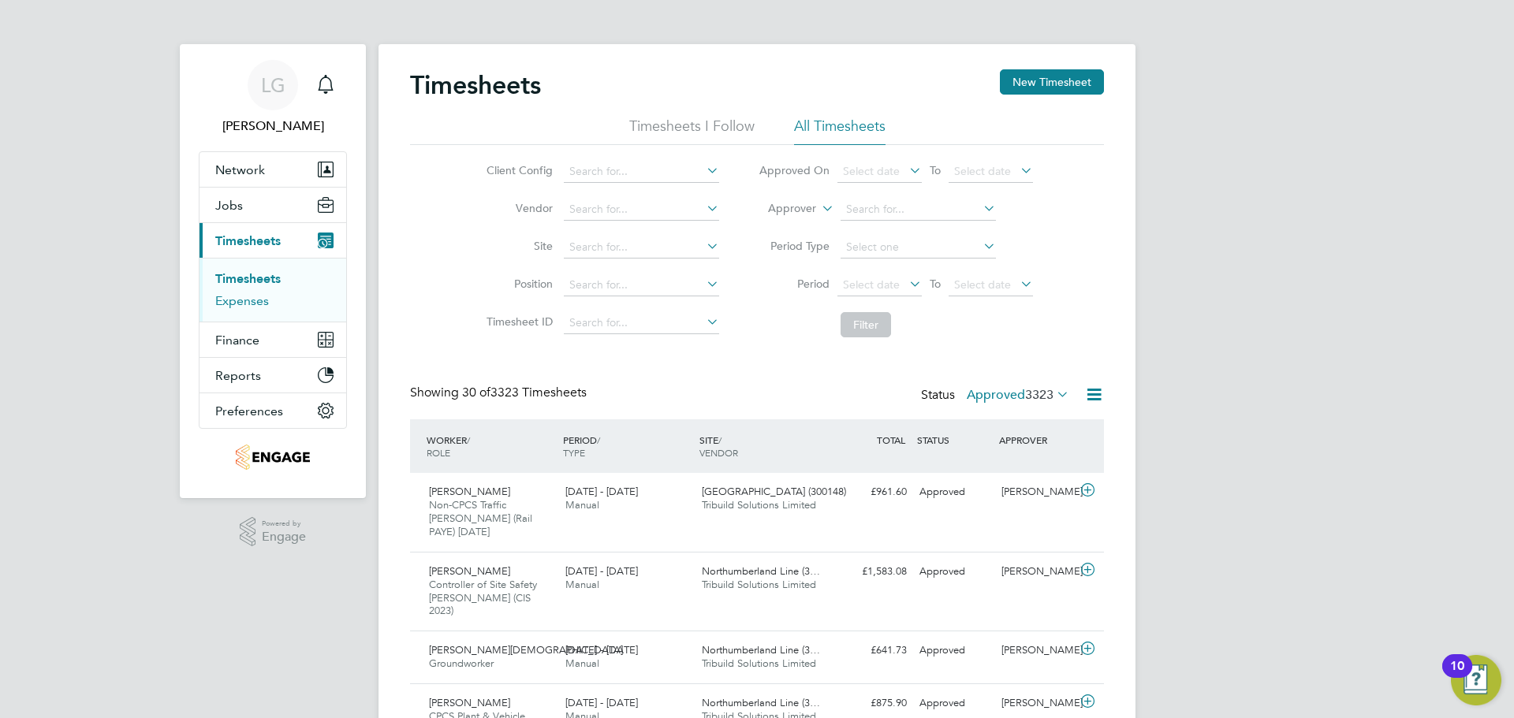
click at [259, 299] on link "Expenses" at bounding box center [242, 300] width 54 height 15
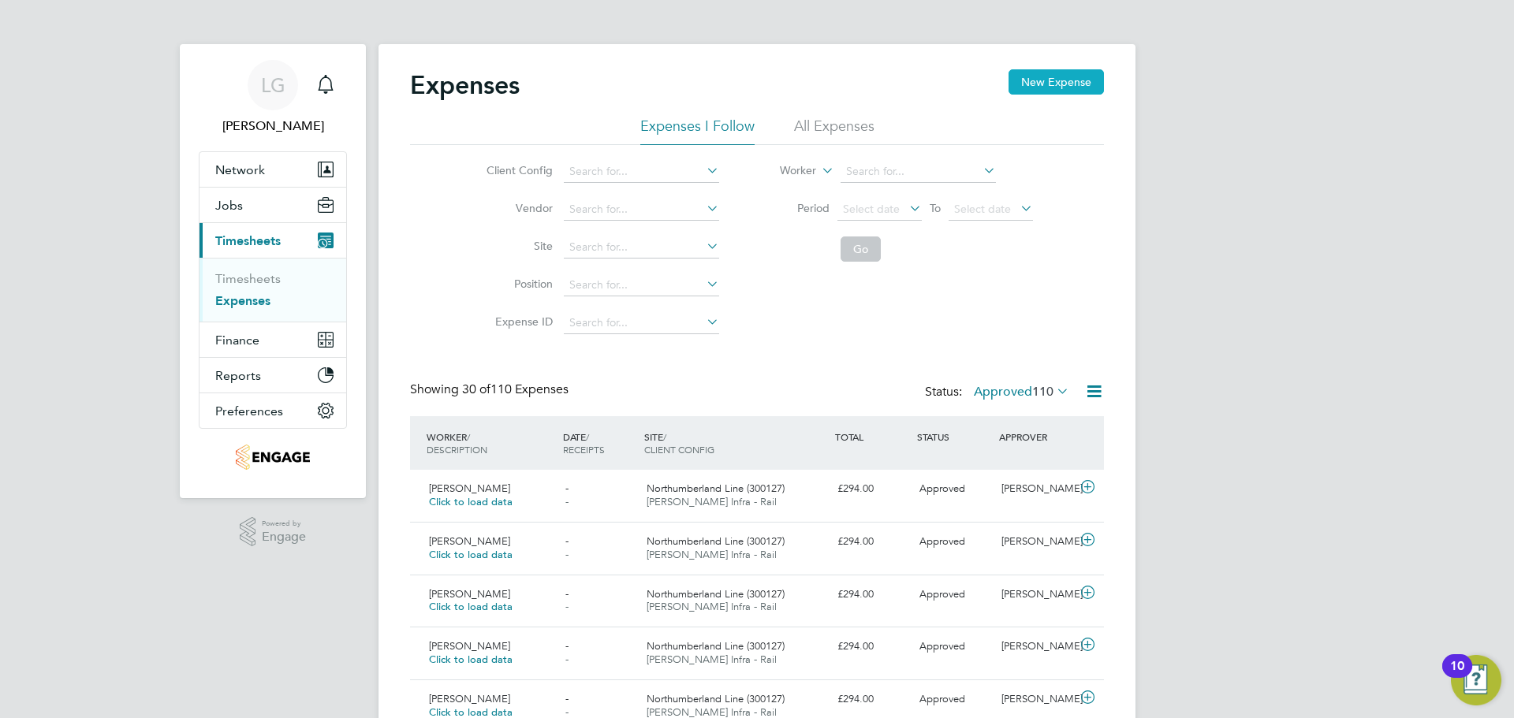
click at [1086, 81] on button "New Expense" at bounding box center [1055, 81] width 95 height 25
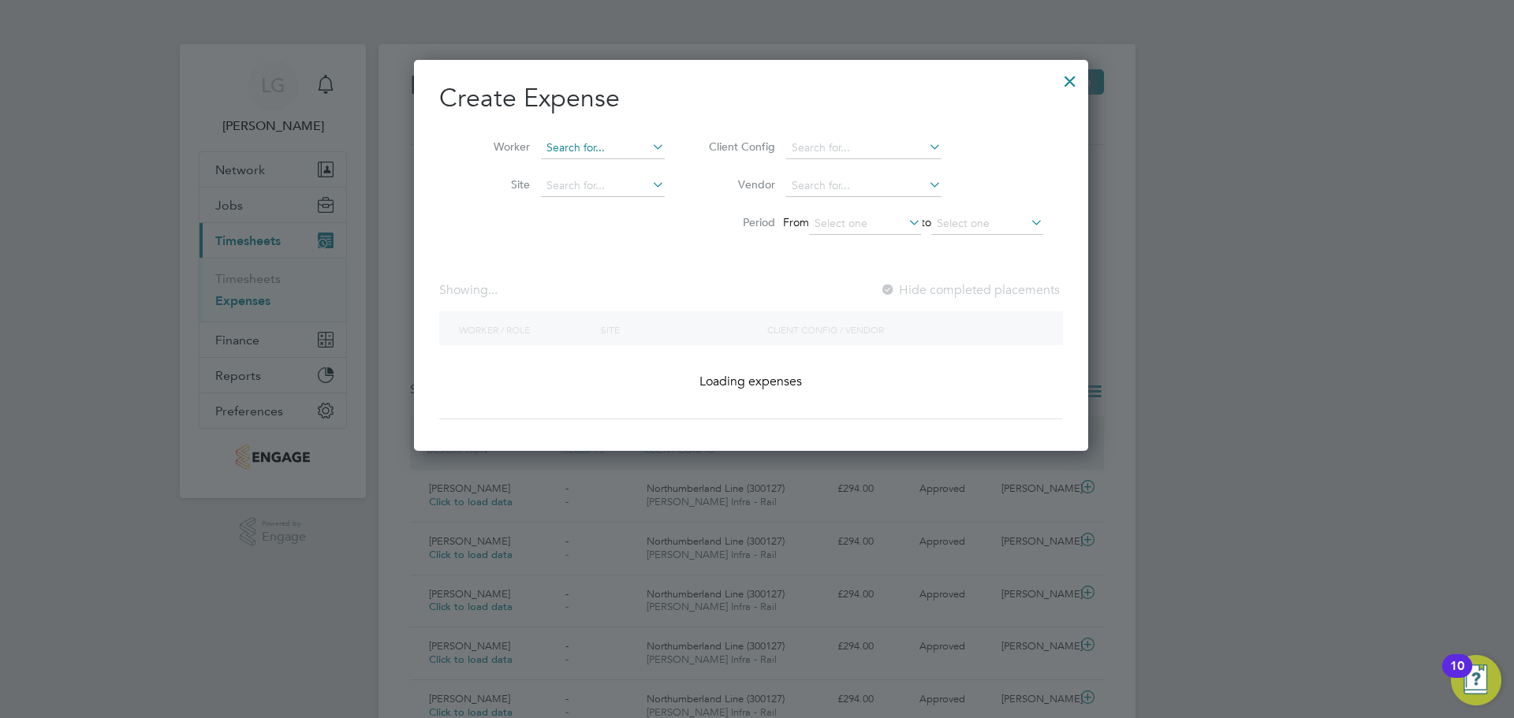
click at [596, 143] on input at bounding box center [603, 148] width 124 height 22
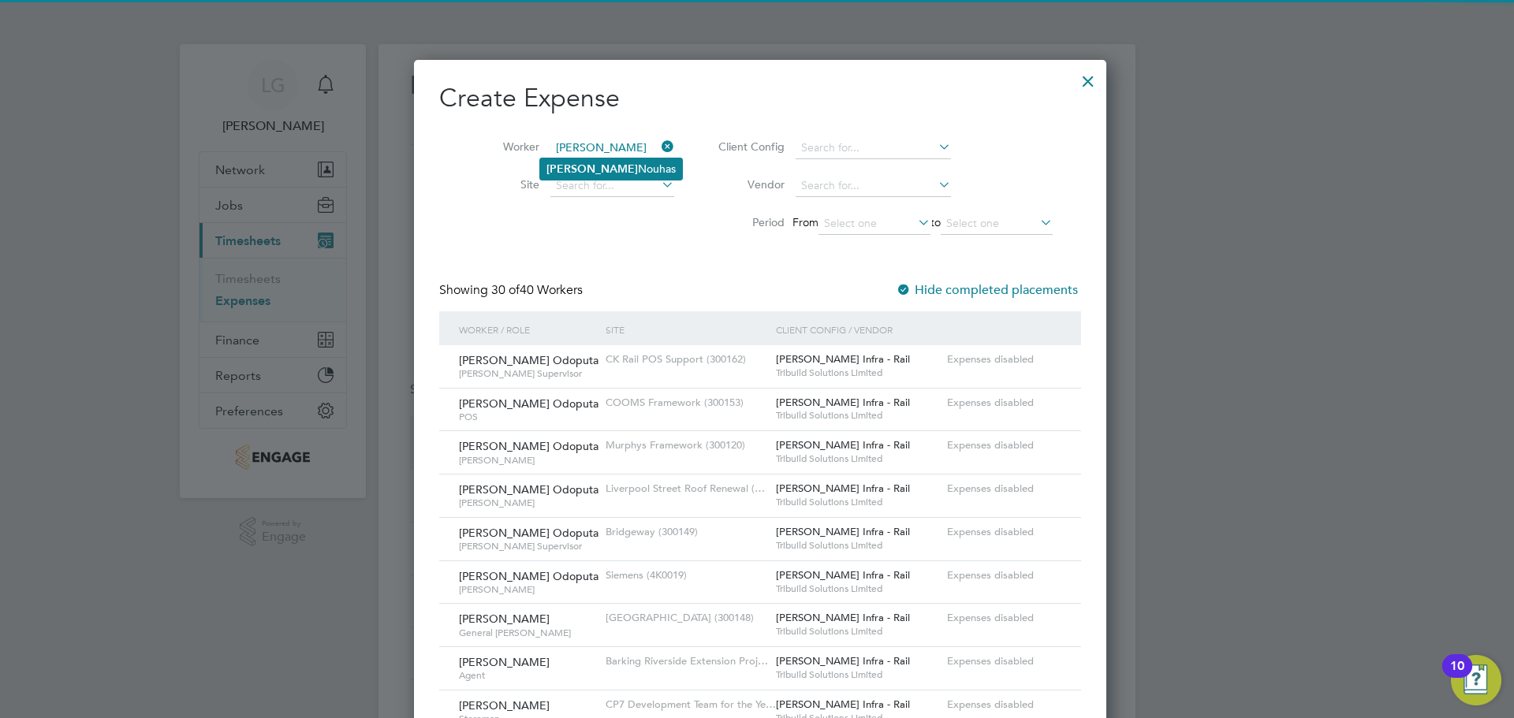
click at [614, 167] on li "Amir Nouhas" at bounding box center [611, 168] width 142 height 21
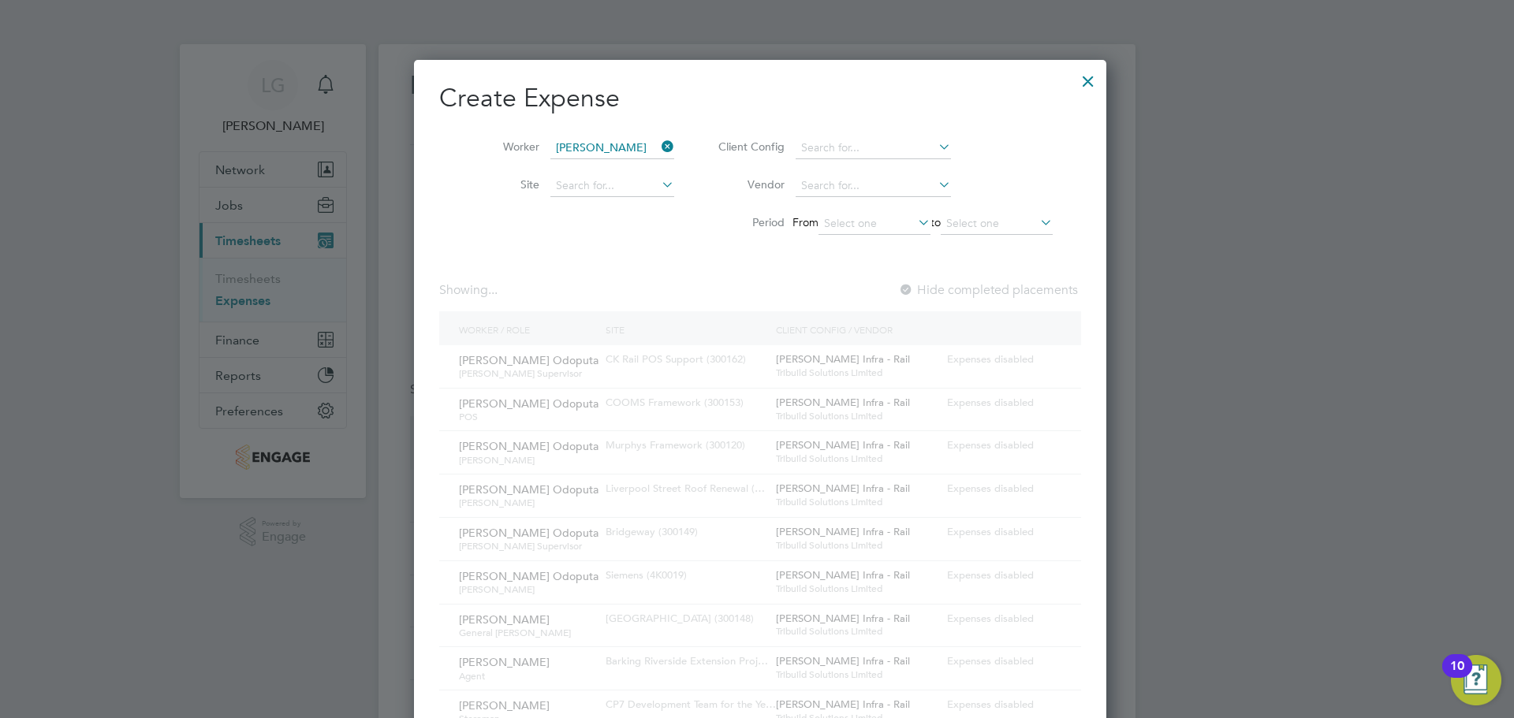
type input "Amir Nouhas"
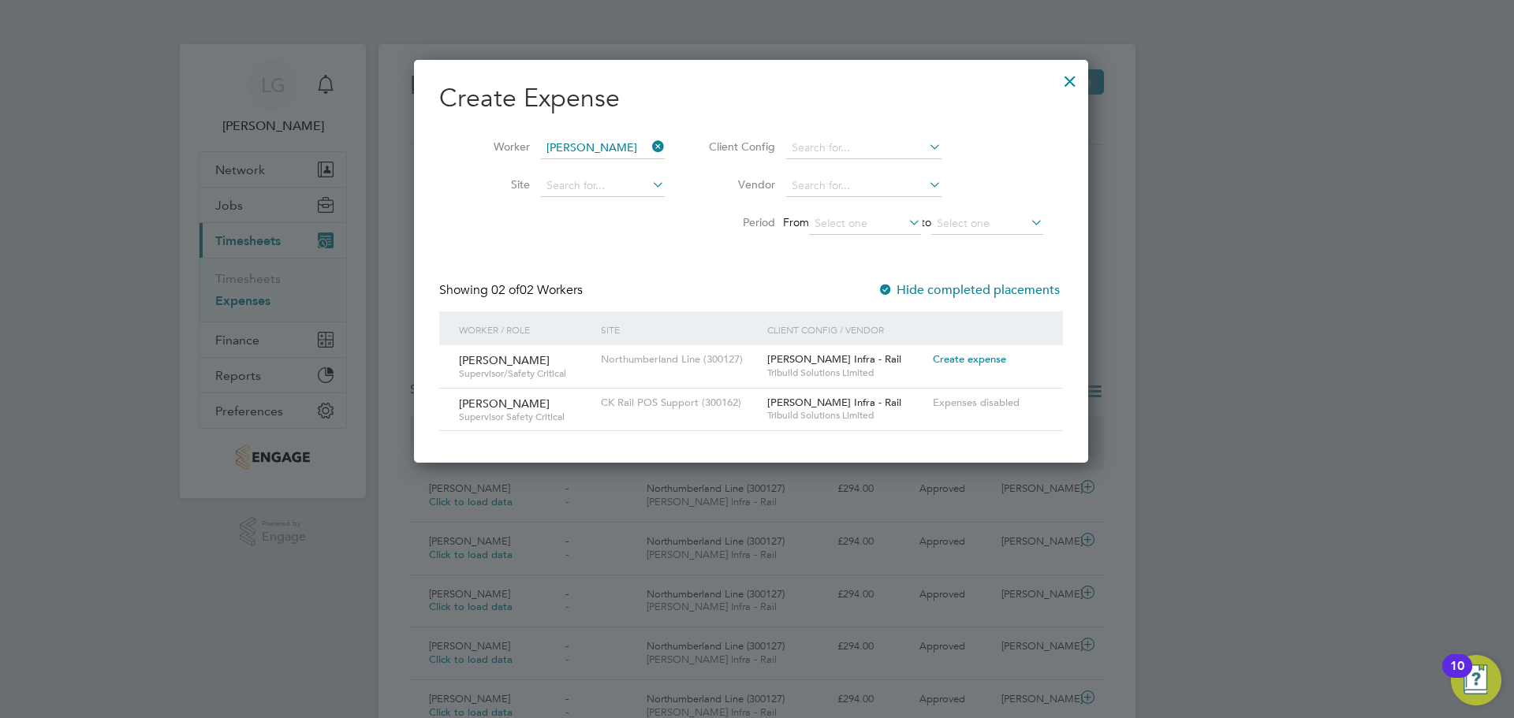
click at [997, 360] on span "Create expense" at bounding box center [969, 358] width 73 height 13
type input "Ausra Dedejeva"
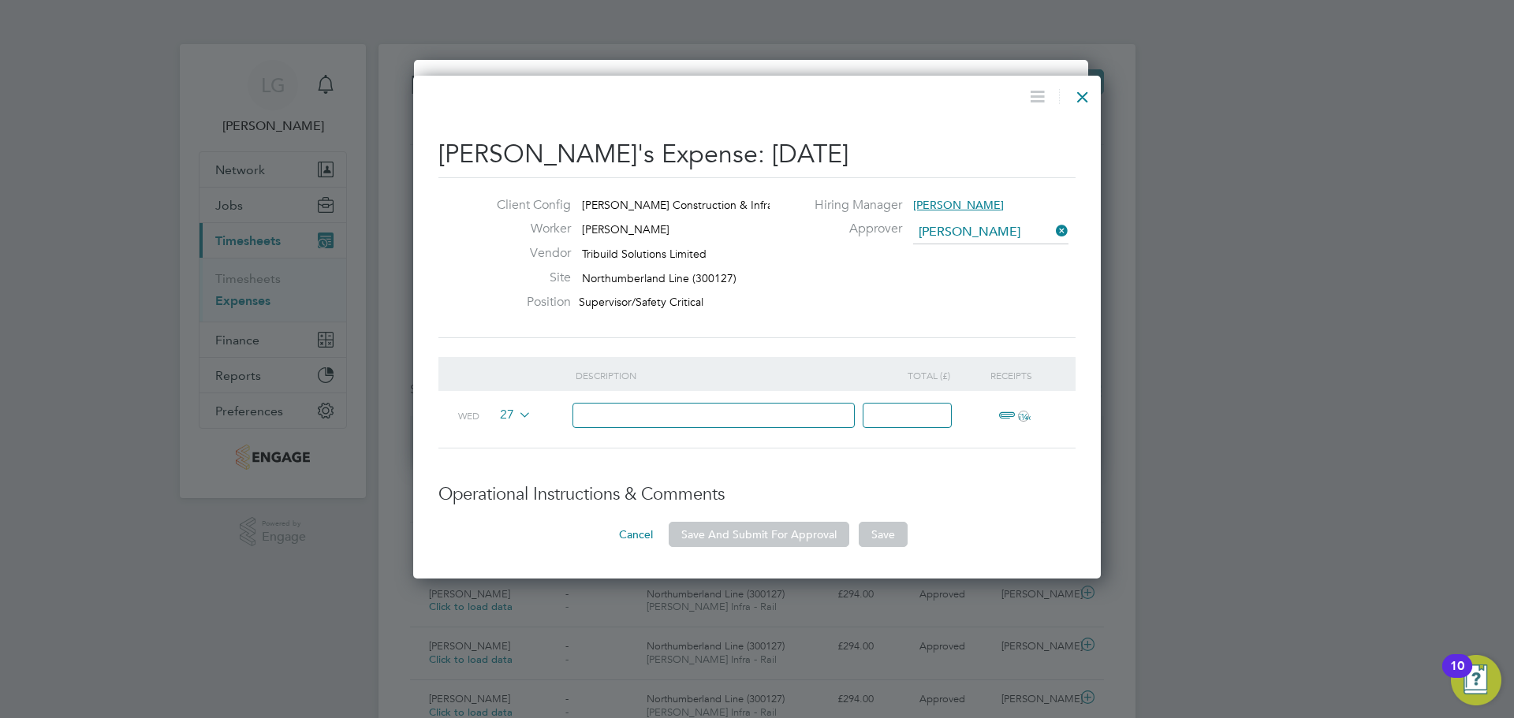
click at [726, 412] on input at bounding box center [713, 416] width 283 height 26
type input "Accommodation"
click at [908, 419] on input at bounding box center [907, 416] width 89 height 26
type input "294"
click at [1003, 410] on span "ï¼‹" at bounding box center [1011, 416] width 35 height 19
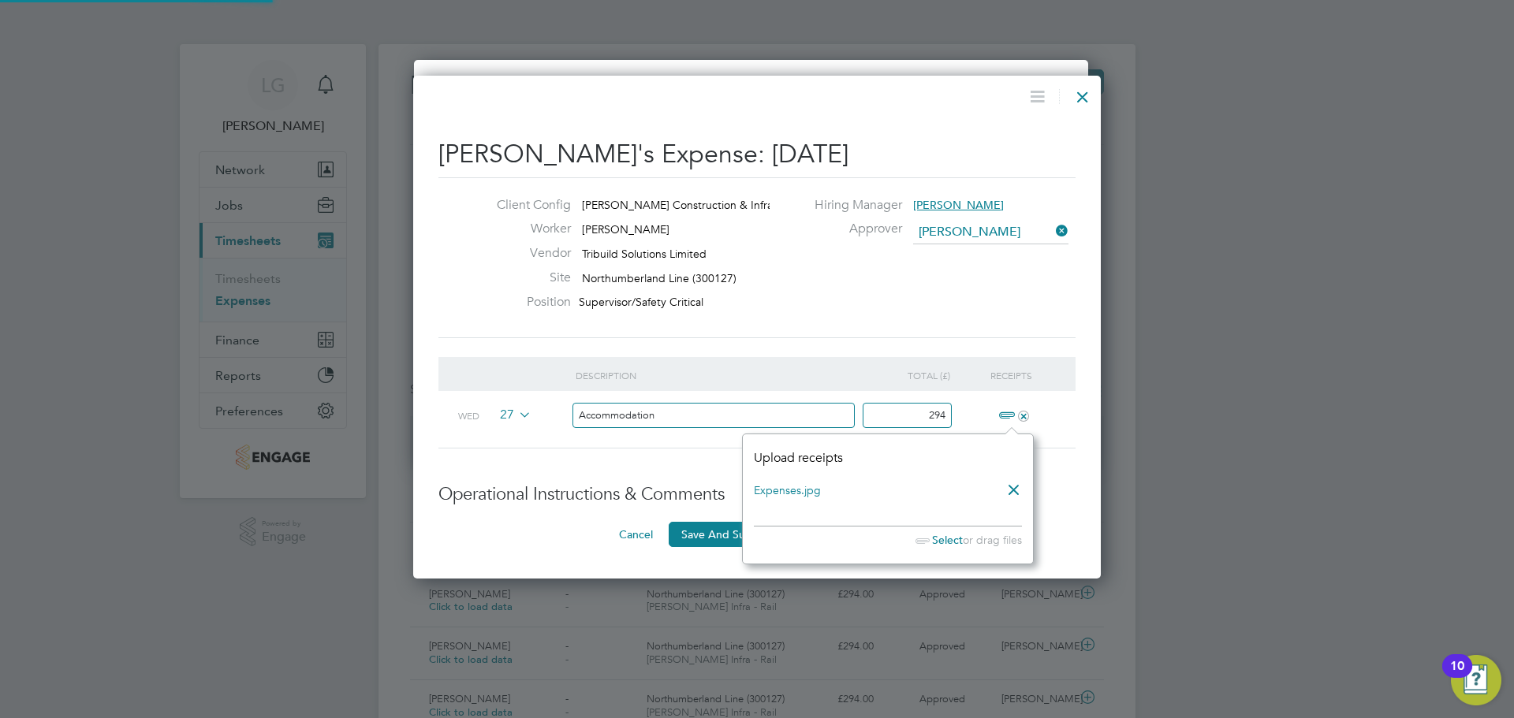
click at [443, 531] on div "Cancel Save And Submit For Approval Save" at bounding box center [756, 534] width 637 height 25
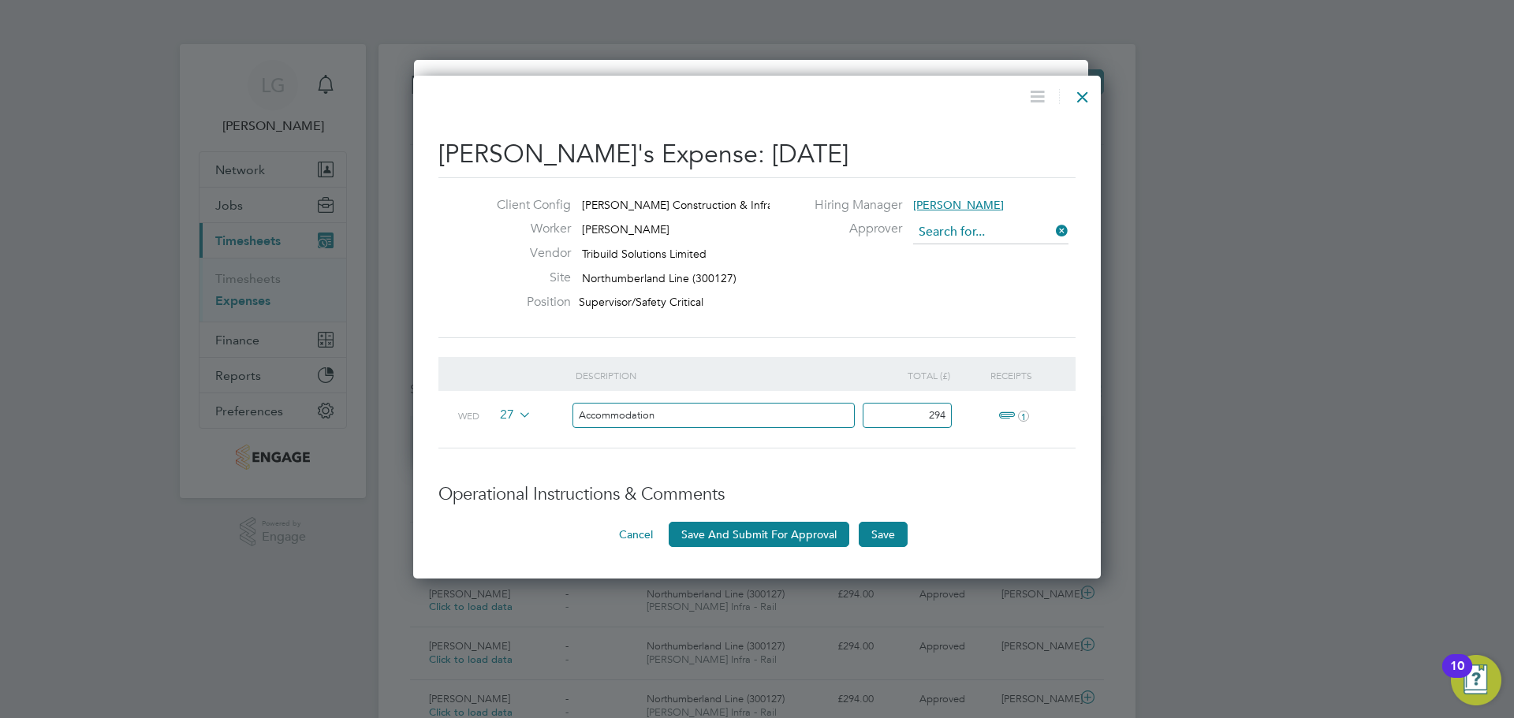
click at [957, 233] on input at bounding box center [990, 233] width 155 height 24
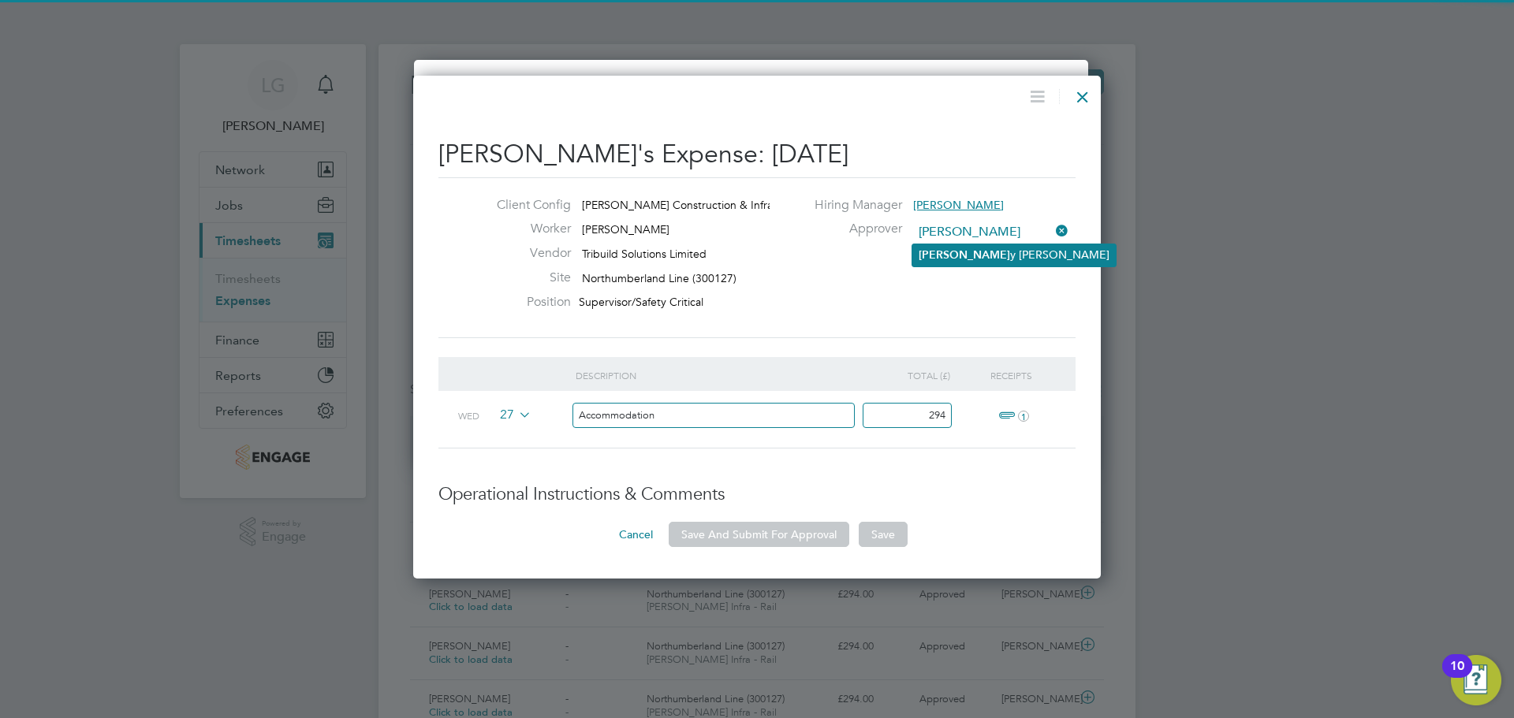
click at [961, 256] on li "Vick y Todd" at bounding box center [1013, 254] width 203 height 21
type input "Vicky Todd"
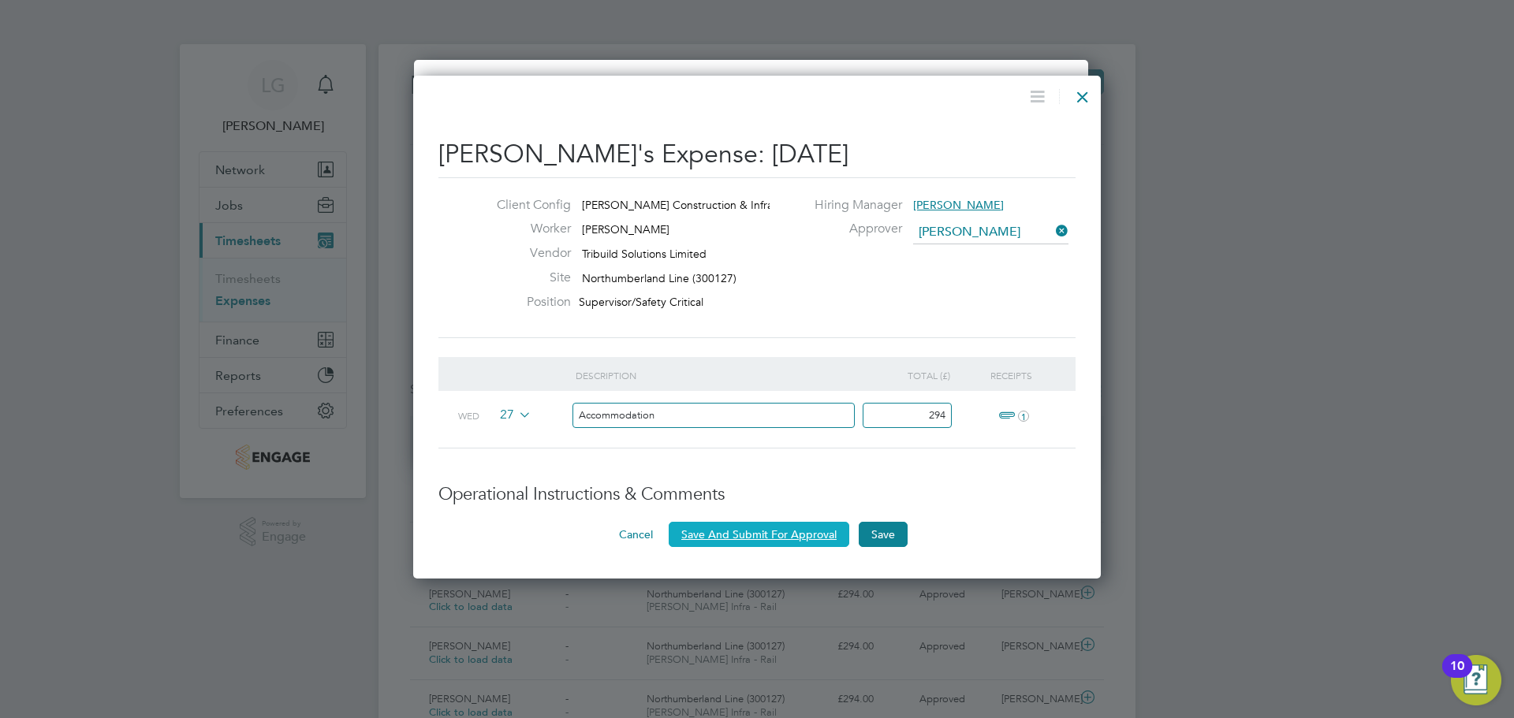
click at [804, 532] on button "Save And Submit For Approval" at bounding box center [759, 534] width 181 height 25
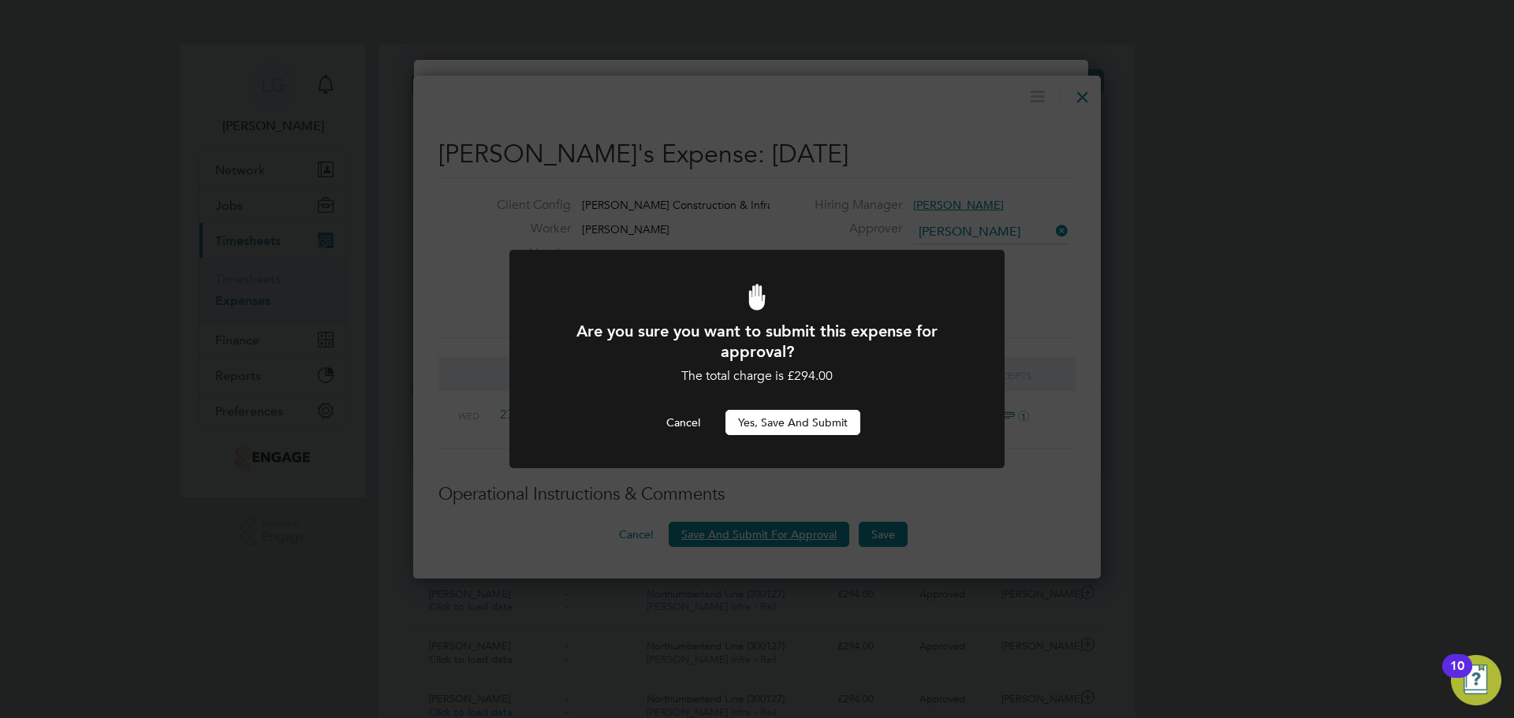
click at [787, 421] on button "Yes, Save and Submit" at bounding box center [792, 422] width 135 height 25
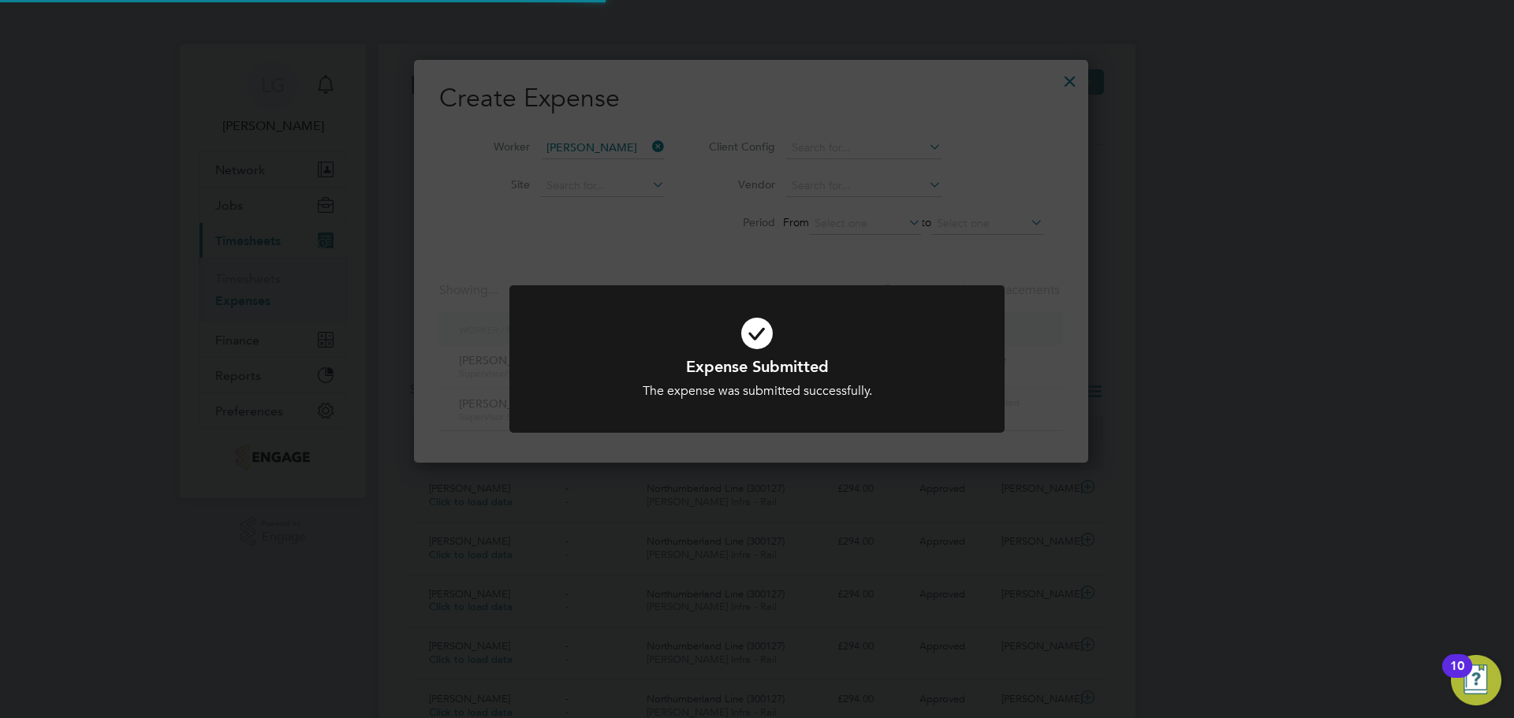
click at [200, 311] on div "Expense Submitted The expense was submitted successfully. Cancel Okay" at bounding box center [757, 359] width 1514 height 718
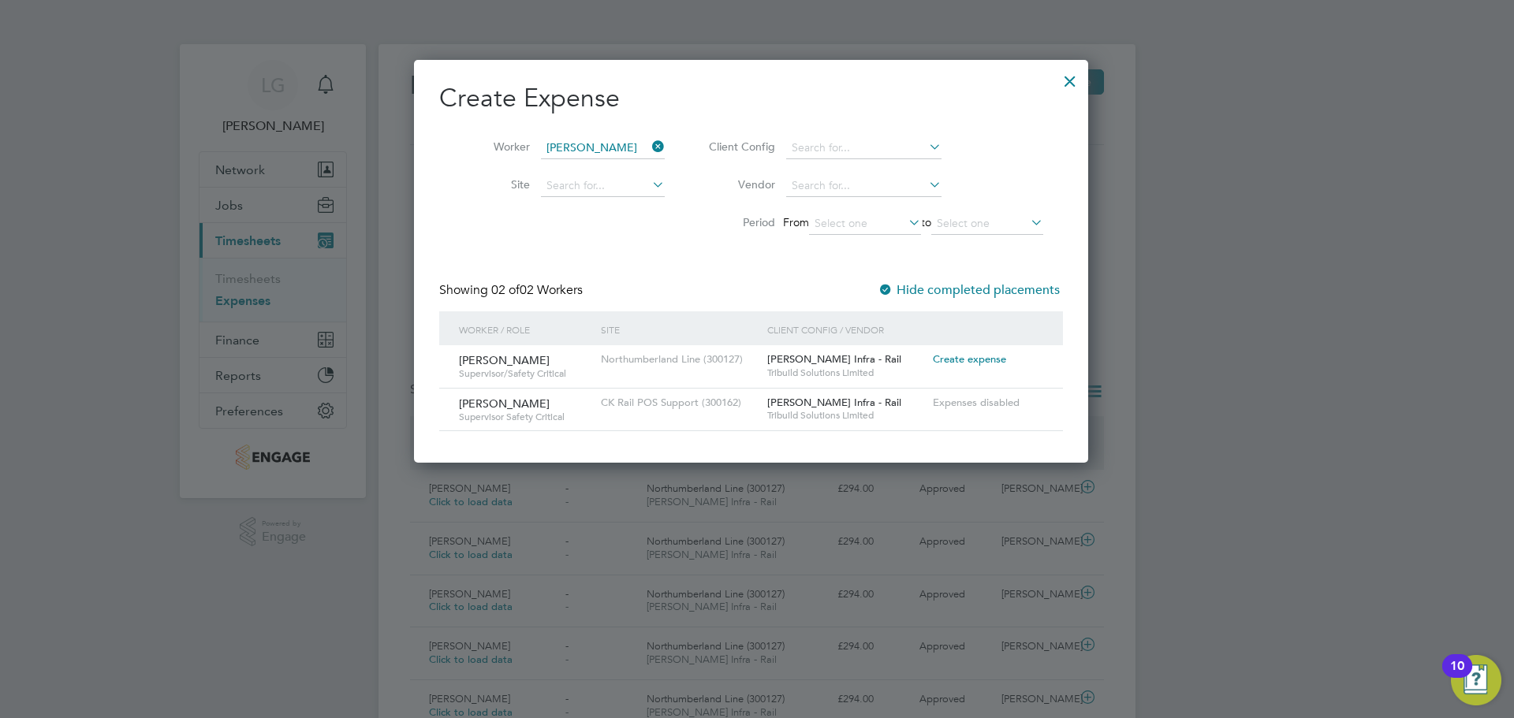
click at [1082, 76] on div at bounding box center [1070, 77] width 28 height 28
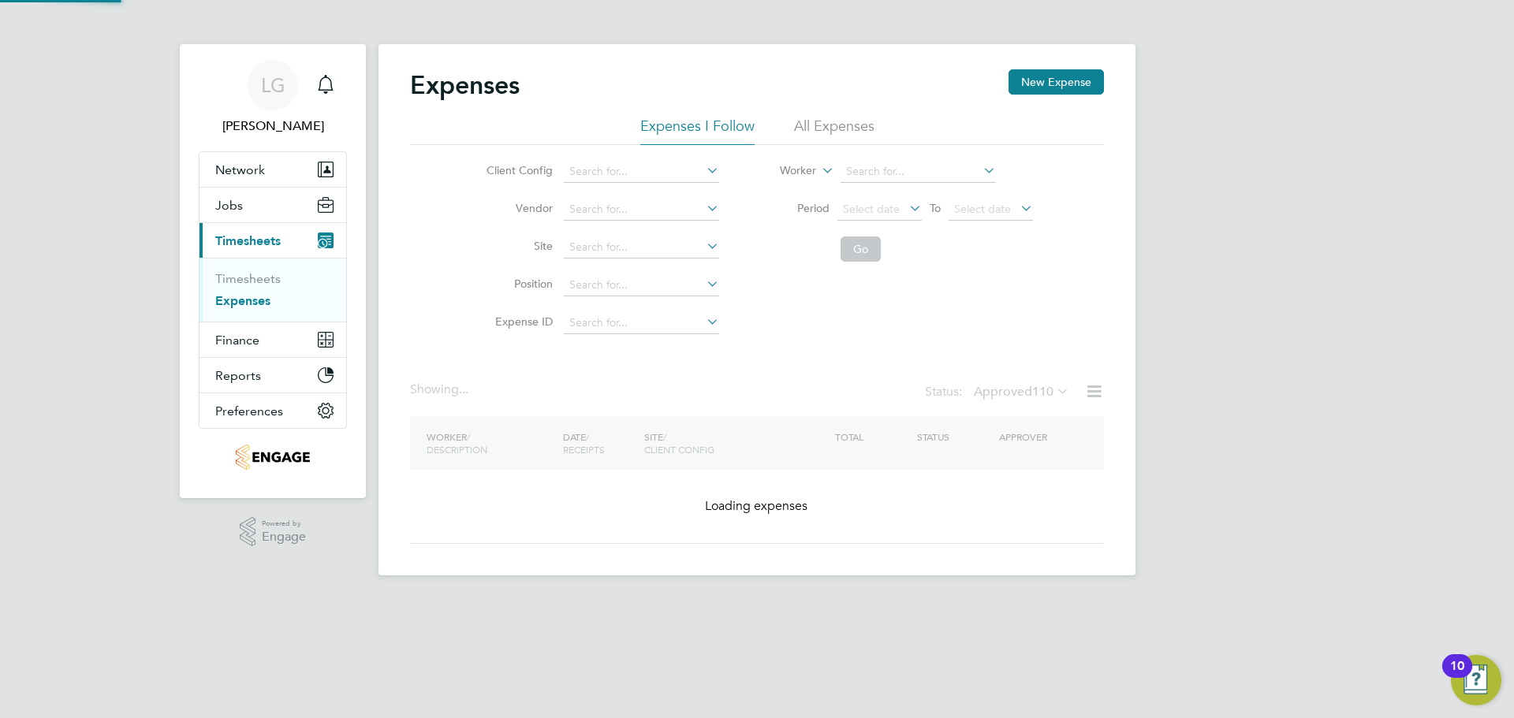
click at [258, 304] on link "Expenses" at bounding box center [242, 300] width 55 height 15
click at [244, 298] on link "Expenses" at bounding box center [242, 300] width 55 height 15
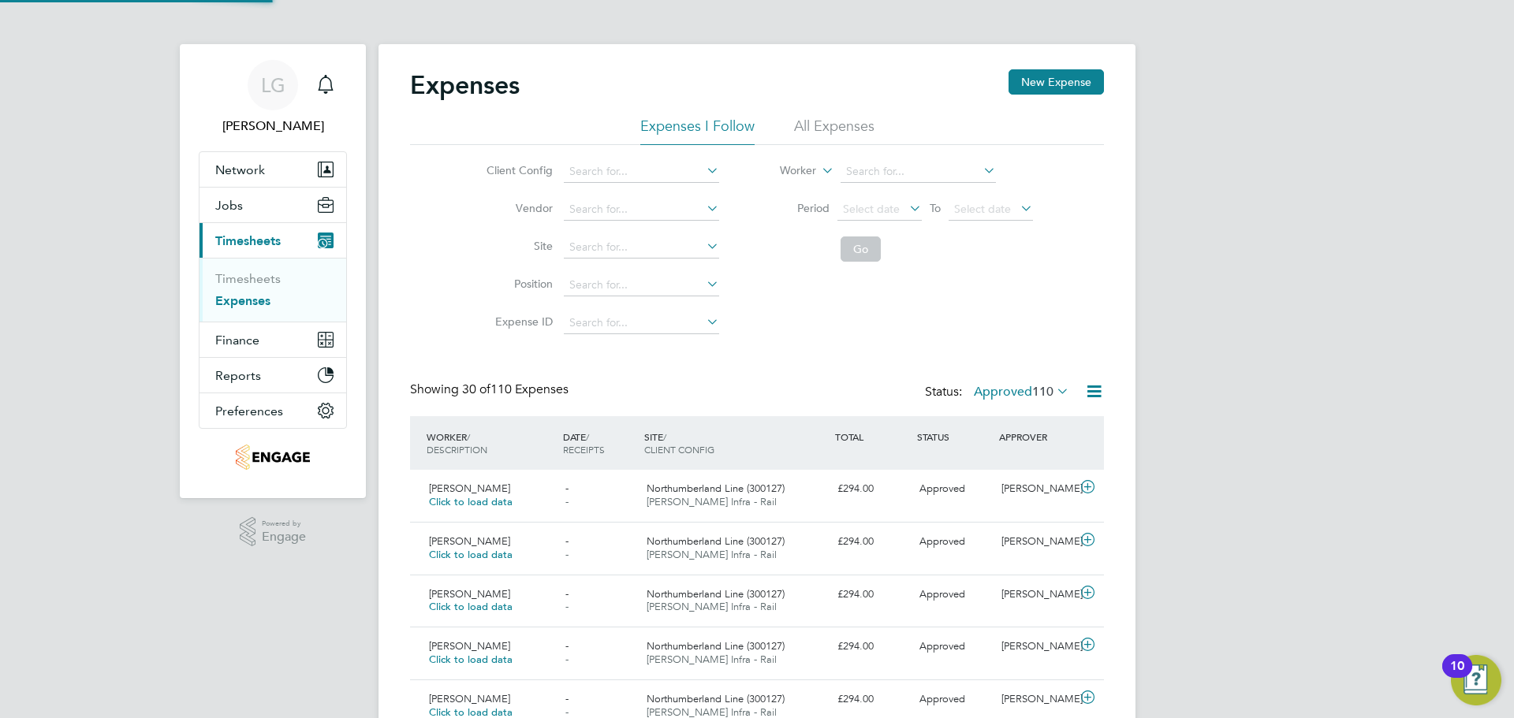
scroll to position [40, 137]
click at [251, 298] on link "Expenses" at bounding box center [242, 300] width 55 height 15
click at [995, 382] on div "Status: Approved 110" at bounding box center [998, 393] width 147 height 22
click at [1001, 387] on label "Approved 110" at bounding box center [1021, 392] width 95 height 16
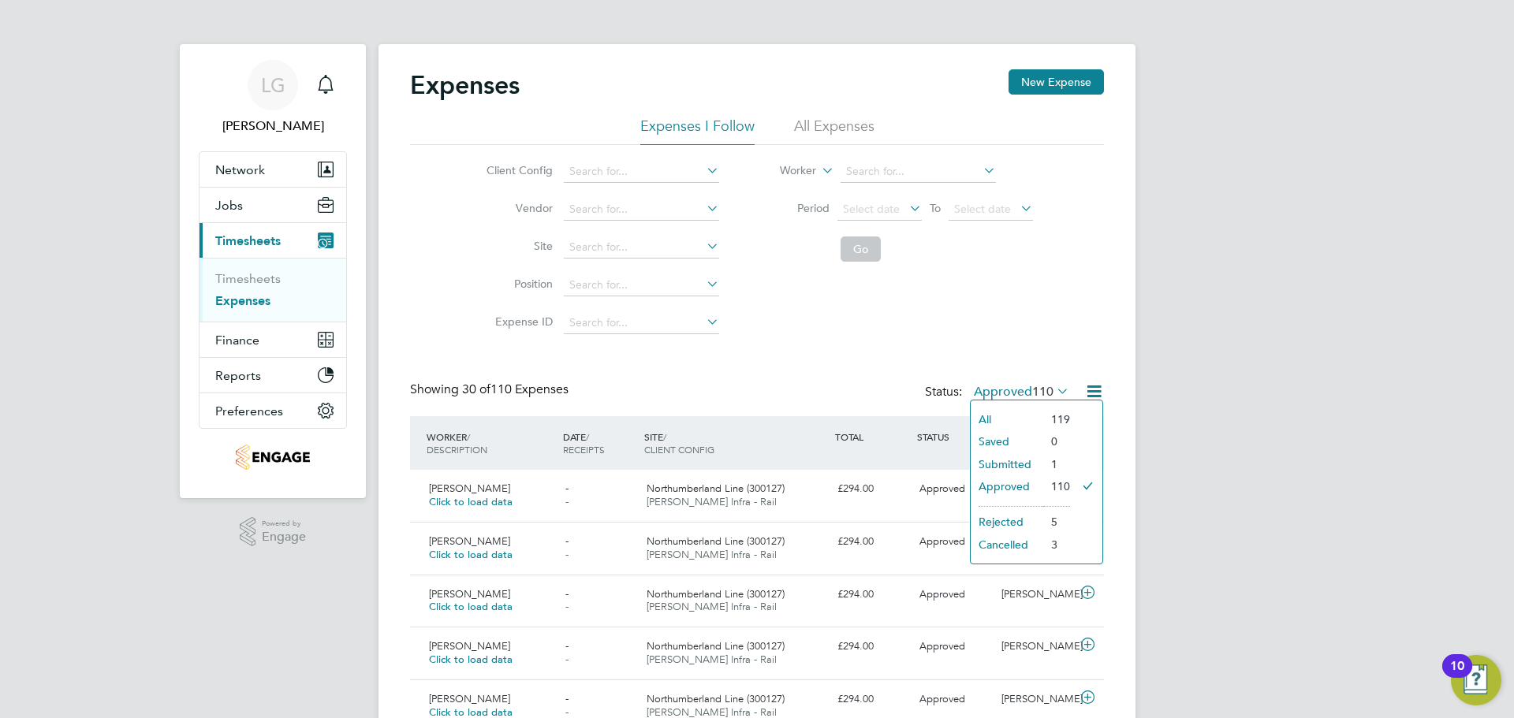
click at [1037, 464] on li "Submitted" at bounding box center [1007, 464] width 73 height 22
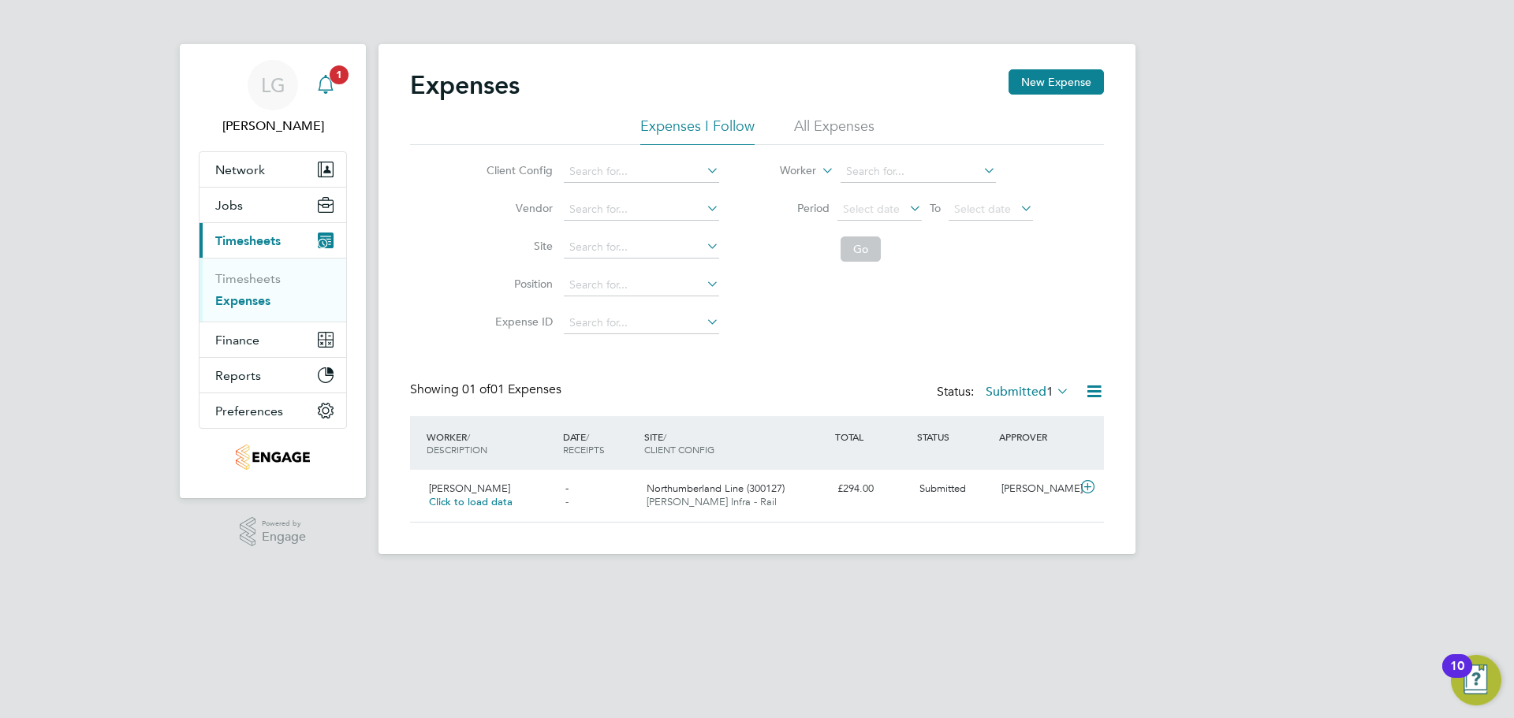
click at [326, 81] on icon "Main navigation" at bounding box center [325, 84] width 19 height 19
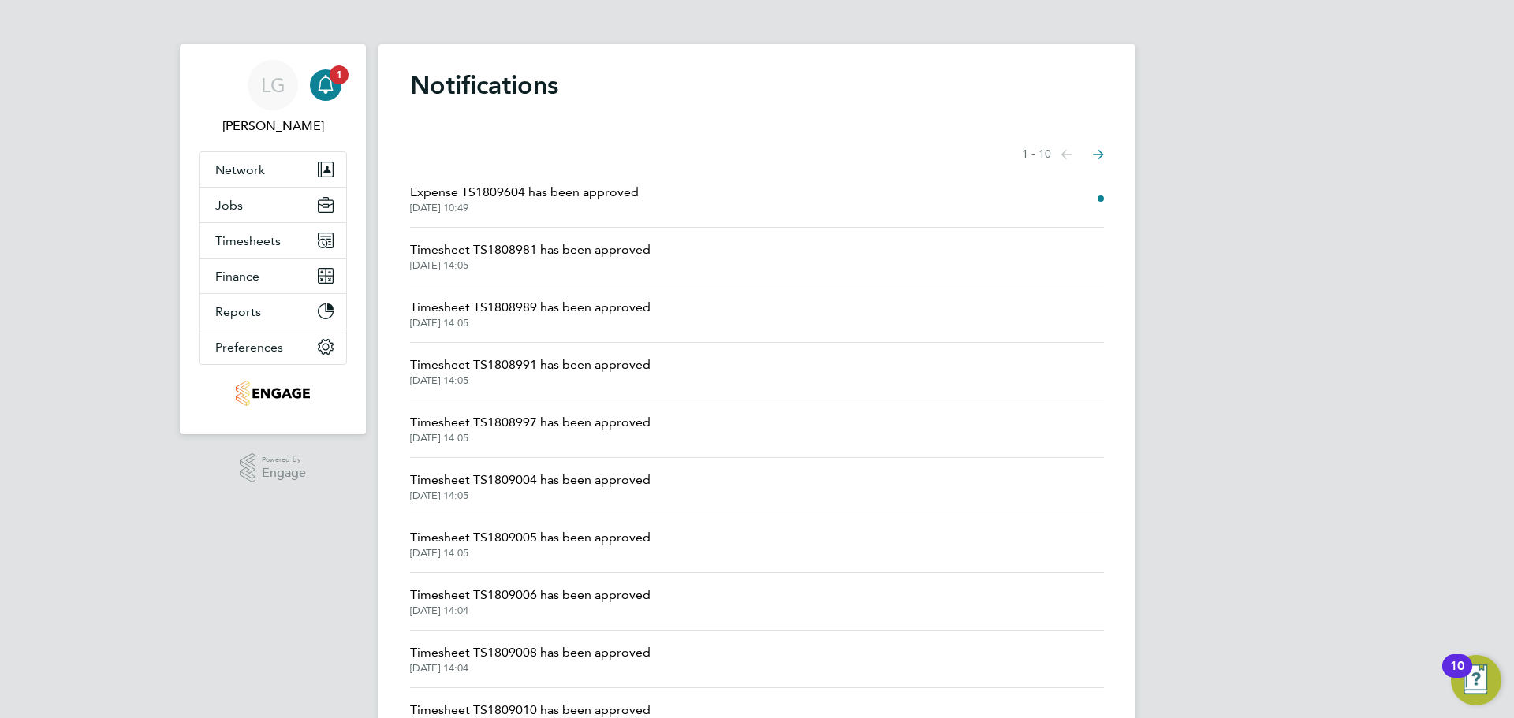
click at [560, 193] on span "Expense TS1809604 has been approved" at bounding box center [524, 192] width 229 height 19
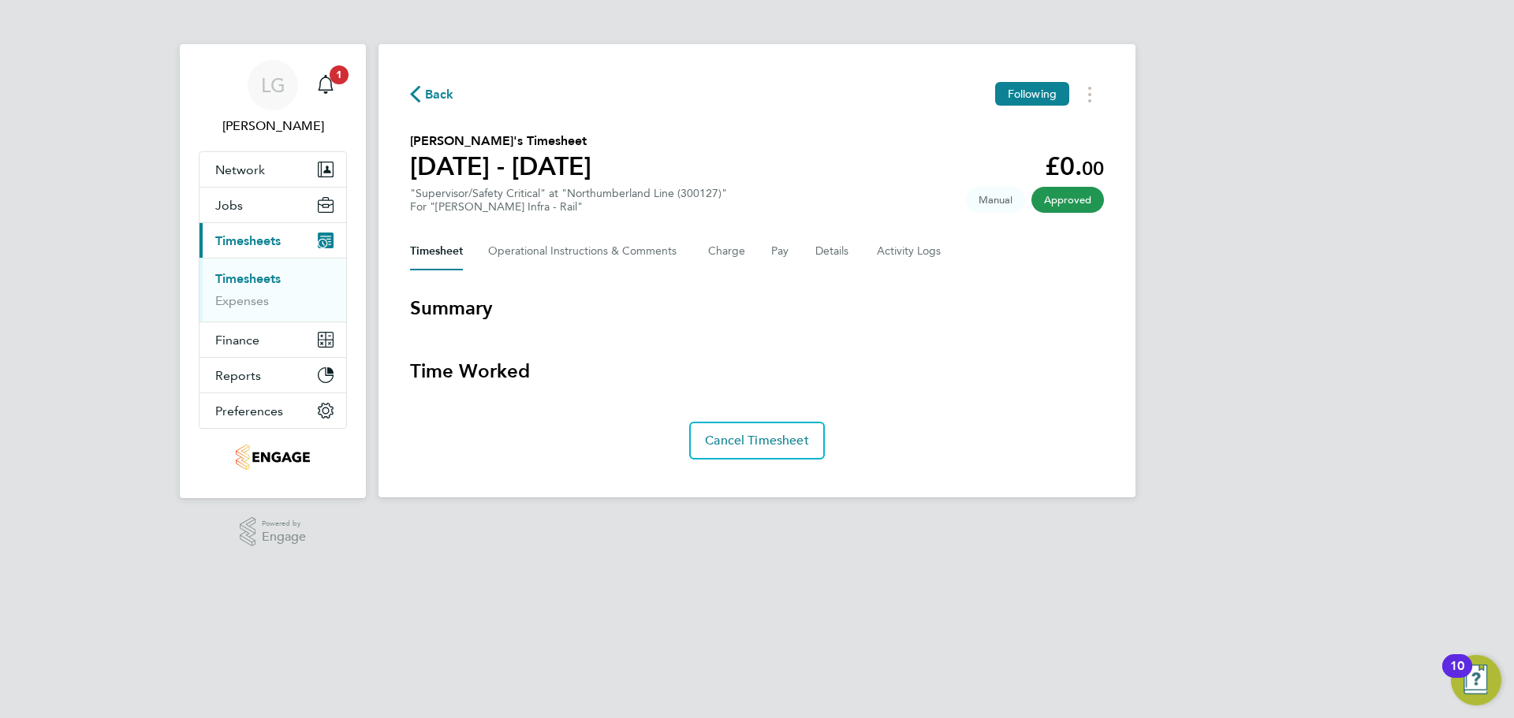
click at [256, 283] on link "Timesheets" at bounding box center [247, 278] width 65 height 15
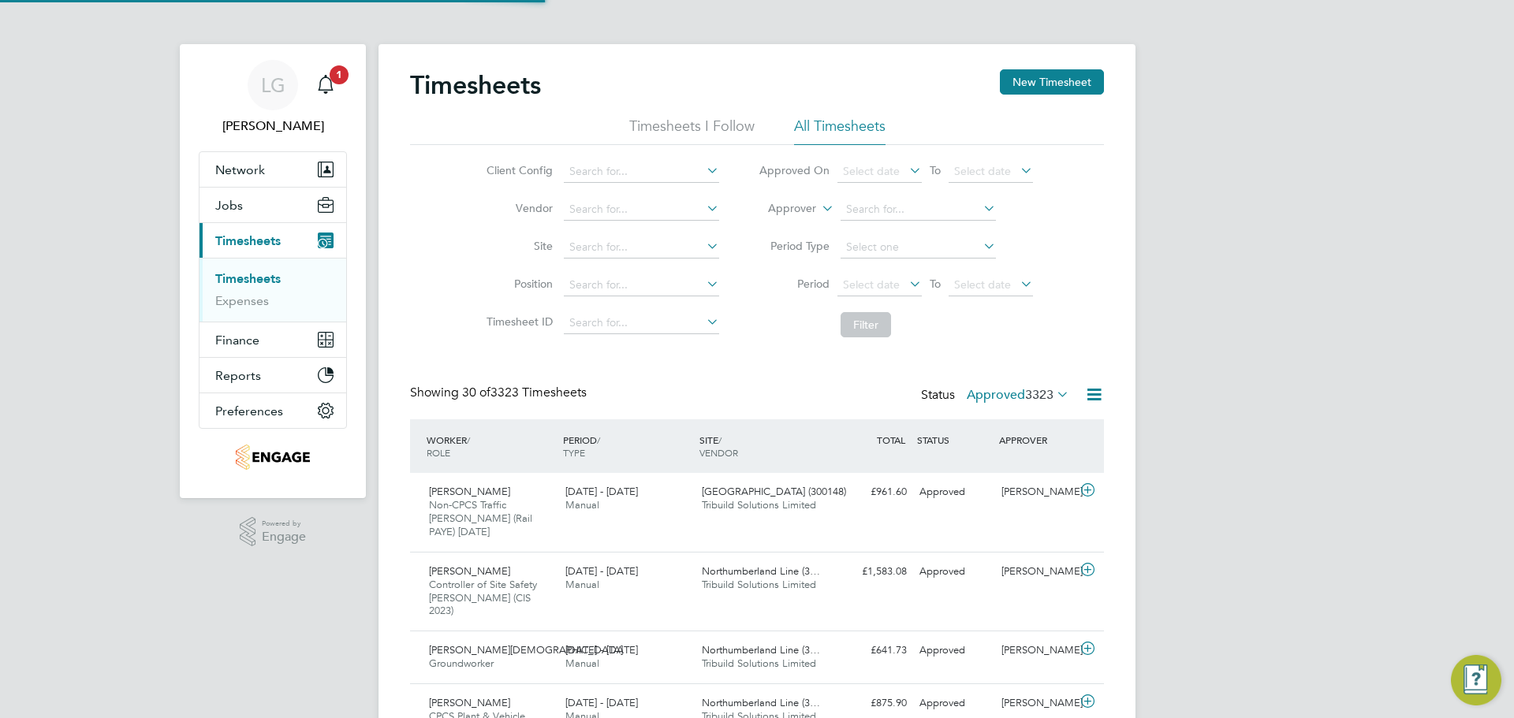
scroll to position [40, 137]
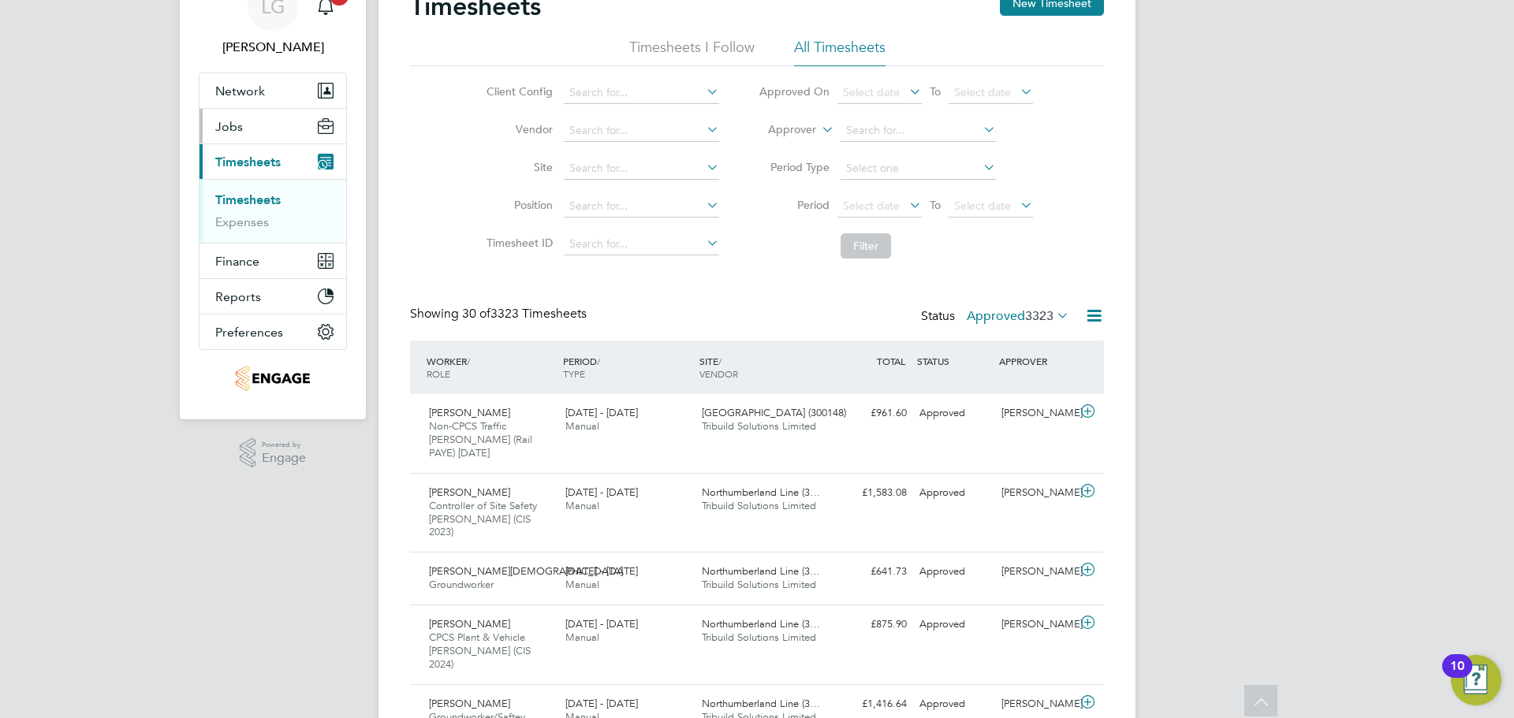
click at [243, 198] on link "Timesheets" at bounding box center [247, 199] width 65 height 15
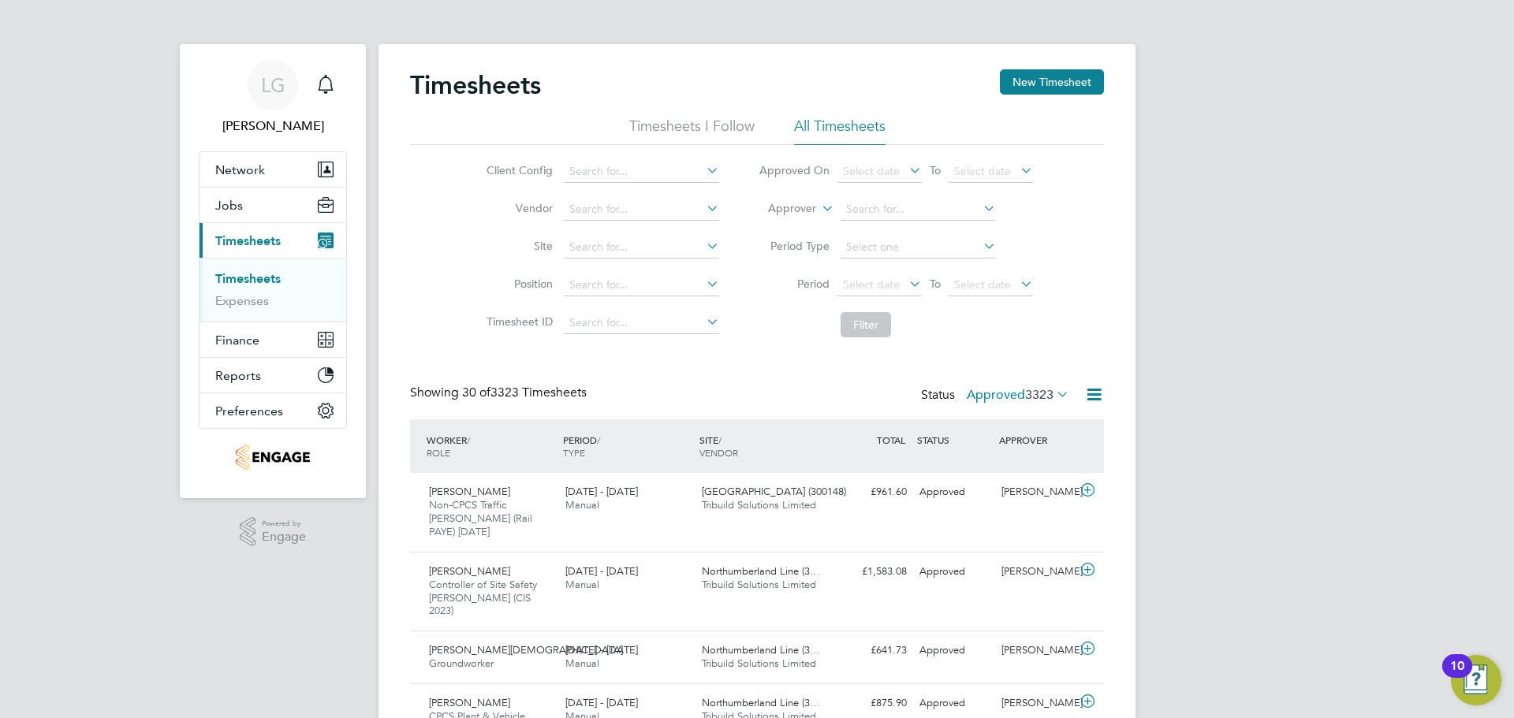
click at [263, 277] on link "Timesheets" at bounding box center [247, 278] width 65 height 15
click at [1025, 395] on span "3323" at bounding box center [1039, 395] width 28 height 16
click at [1004, 466] on li "Submitted" at bounding box center [997, 467] width 73 height 22
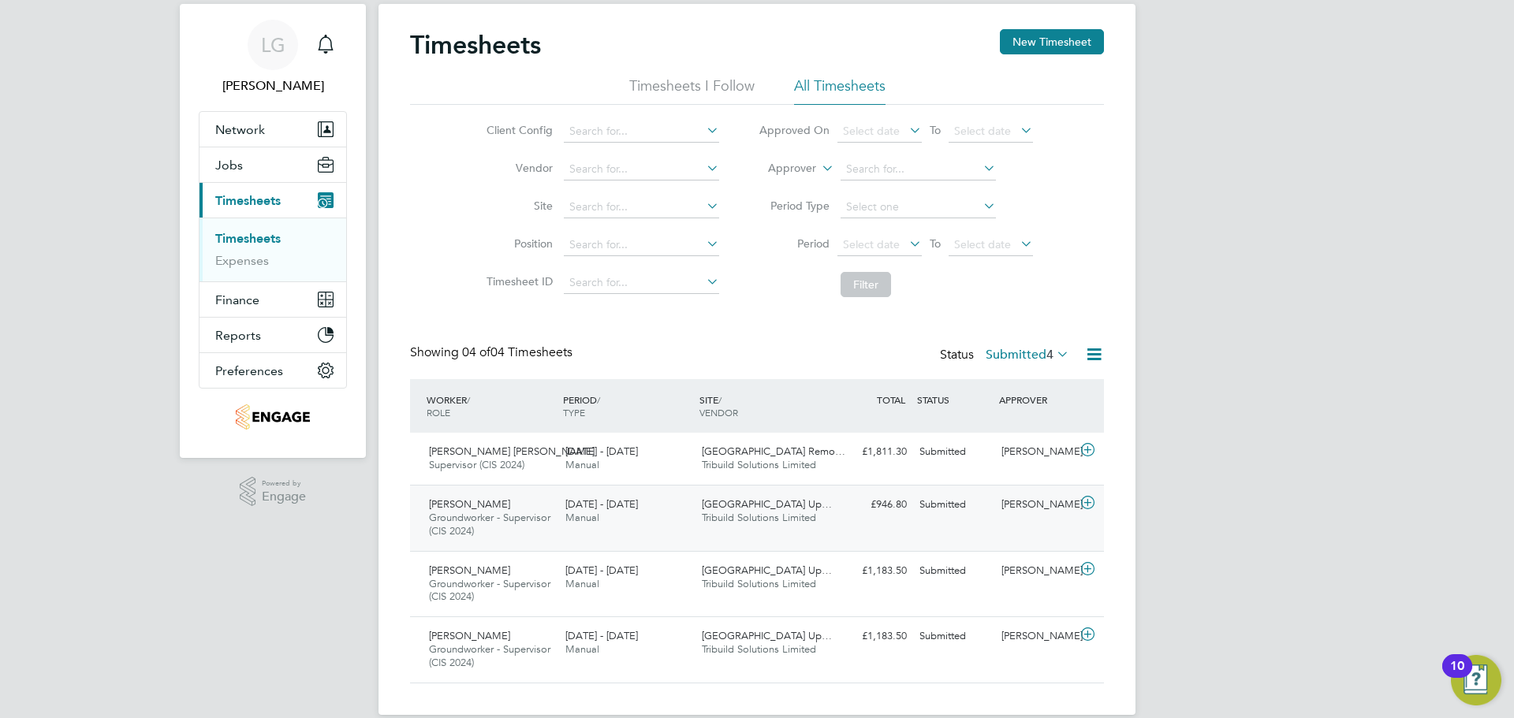
scroll to position [62, 0]
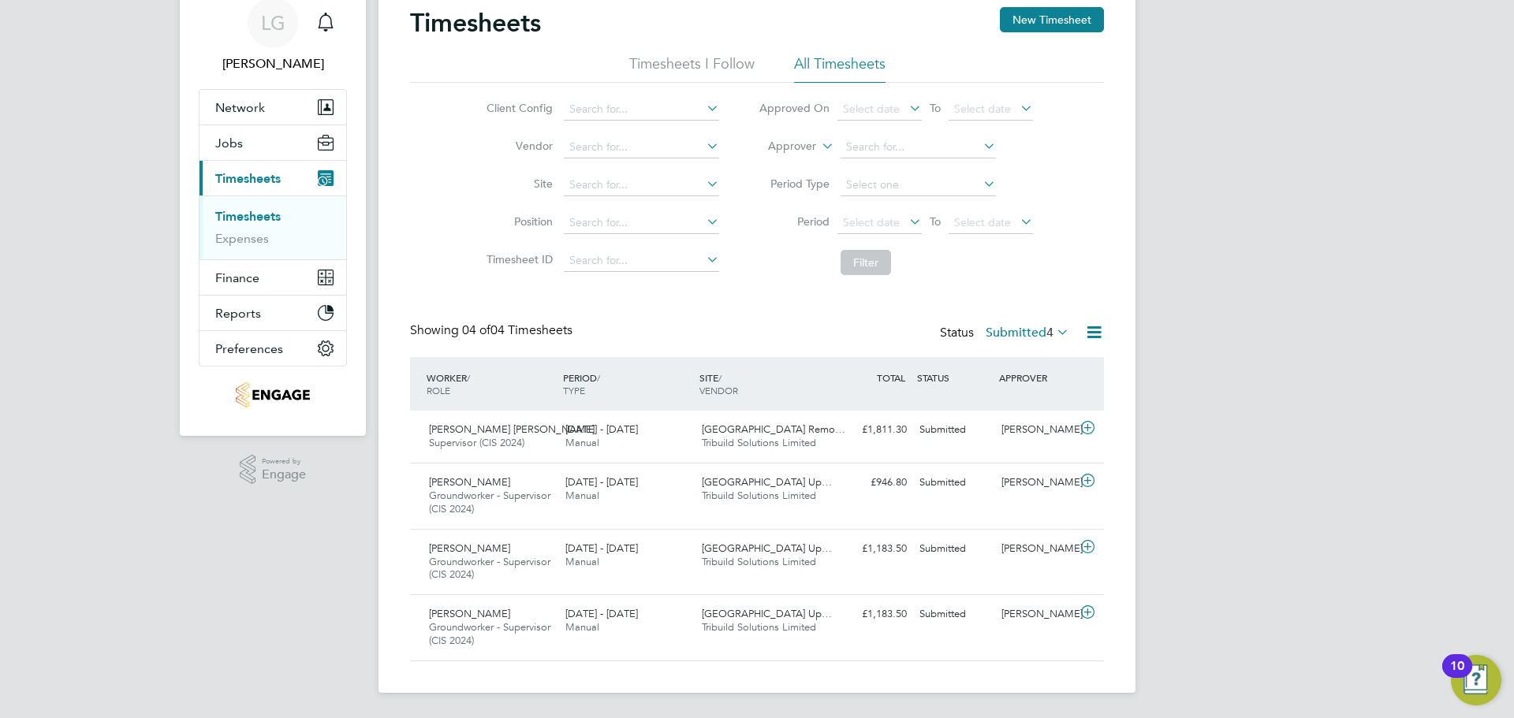
click at [117, 177] on div "LG Lee Garrity Notifications Applications: Network Team Members Businesses Site…" at bounding box center [757, 328] width 1514 height 781
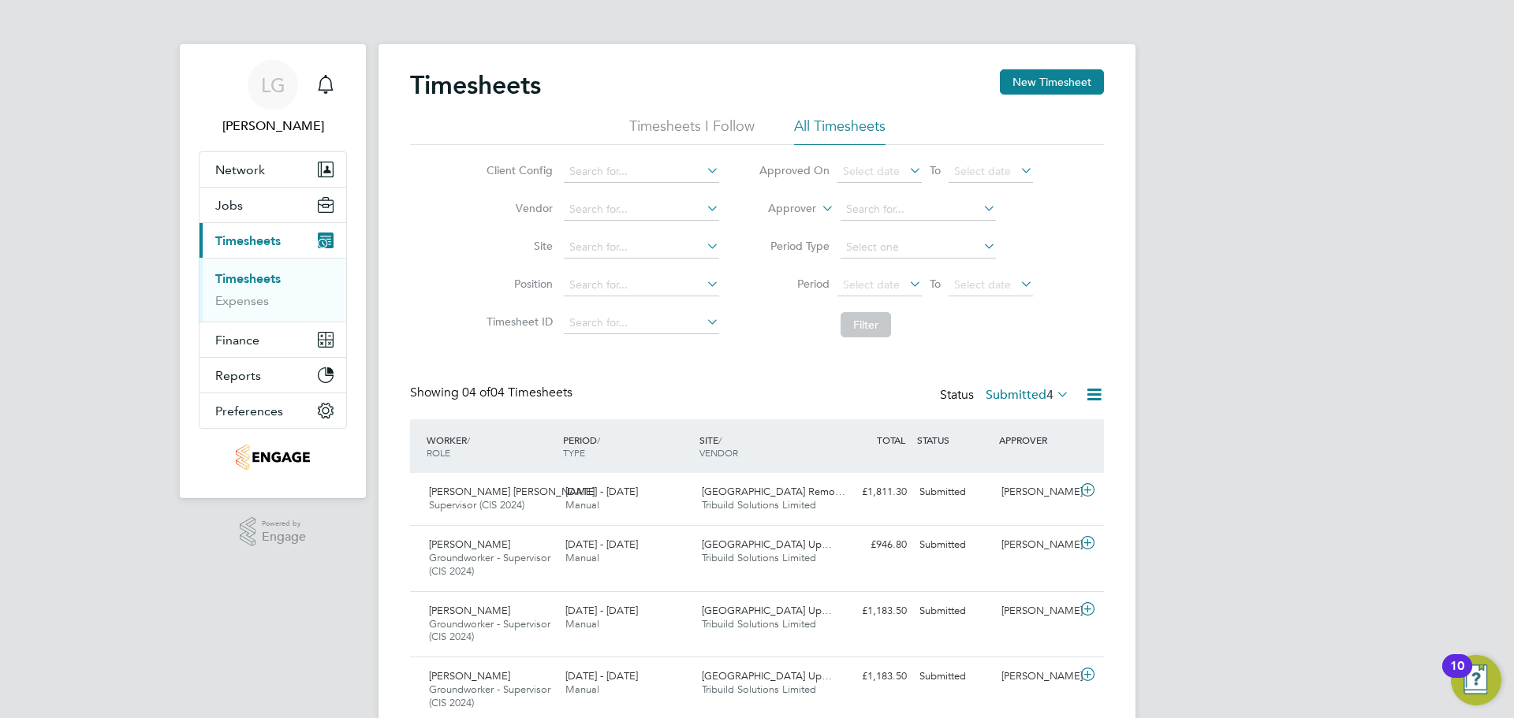
click at [240, 276] on link "Timesheets" at bounding box center [247, 278] width 65 height 15
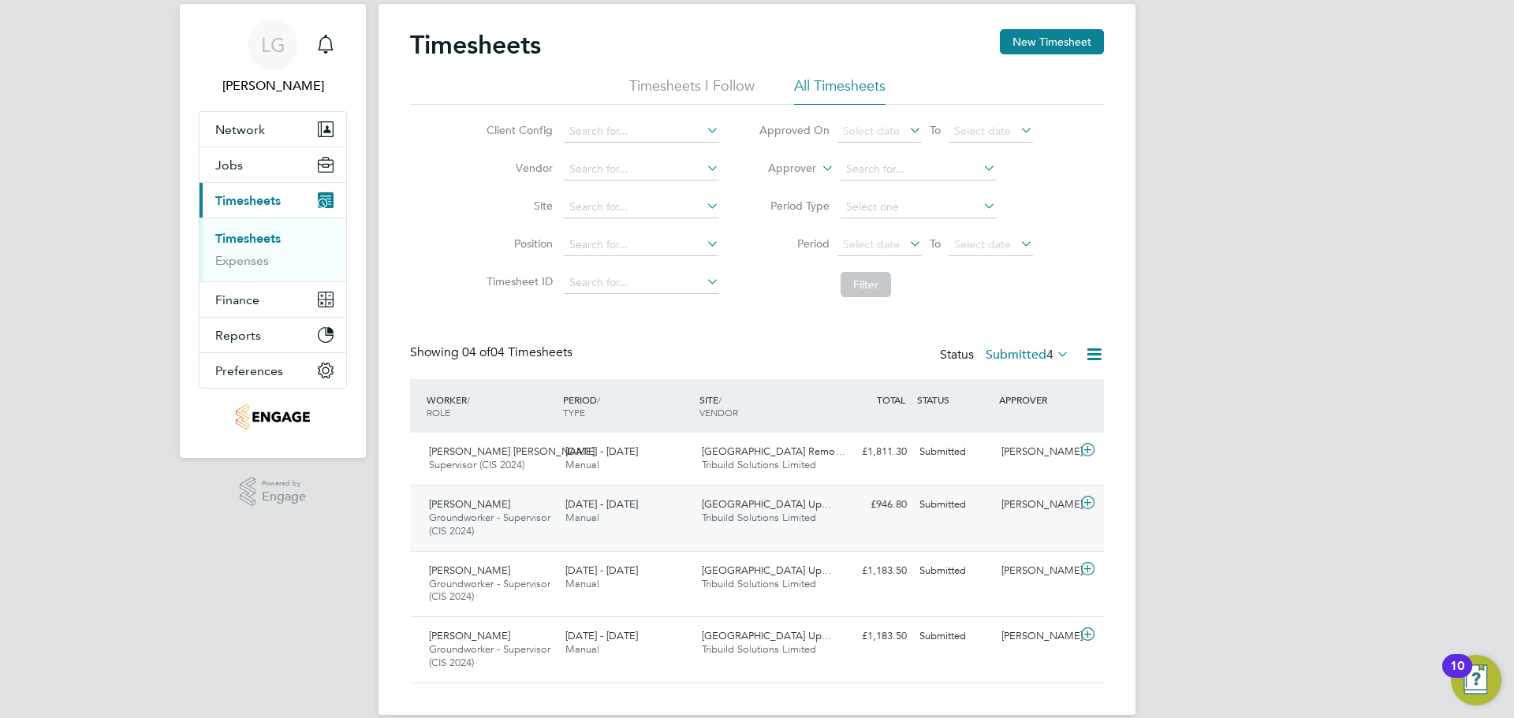
scroll to position [62, 0]
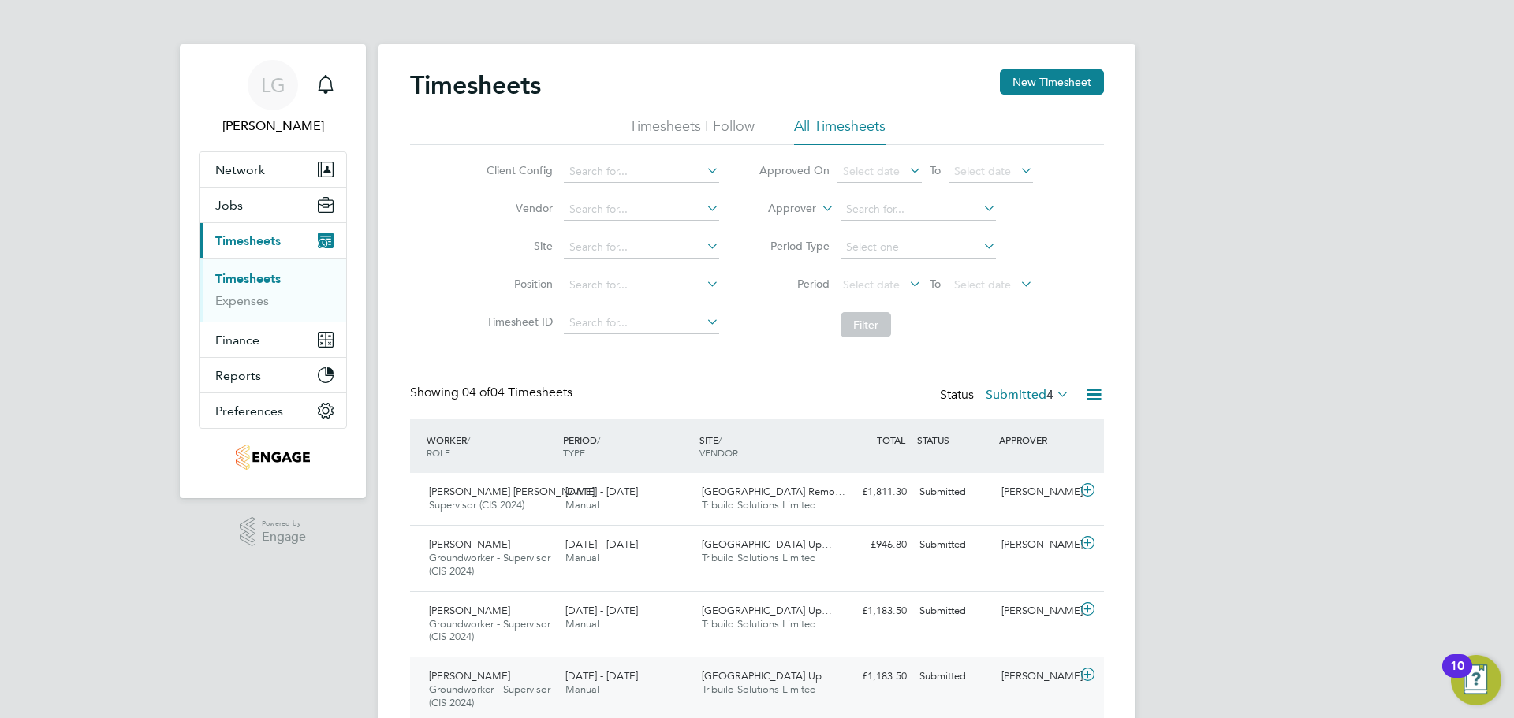
scroll to position [62, 0]
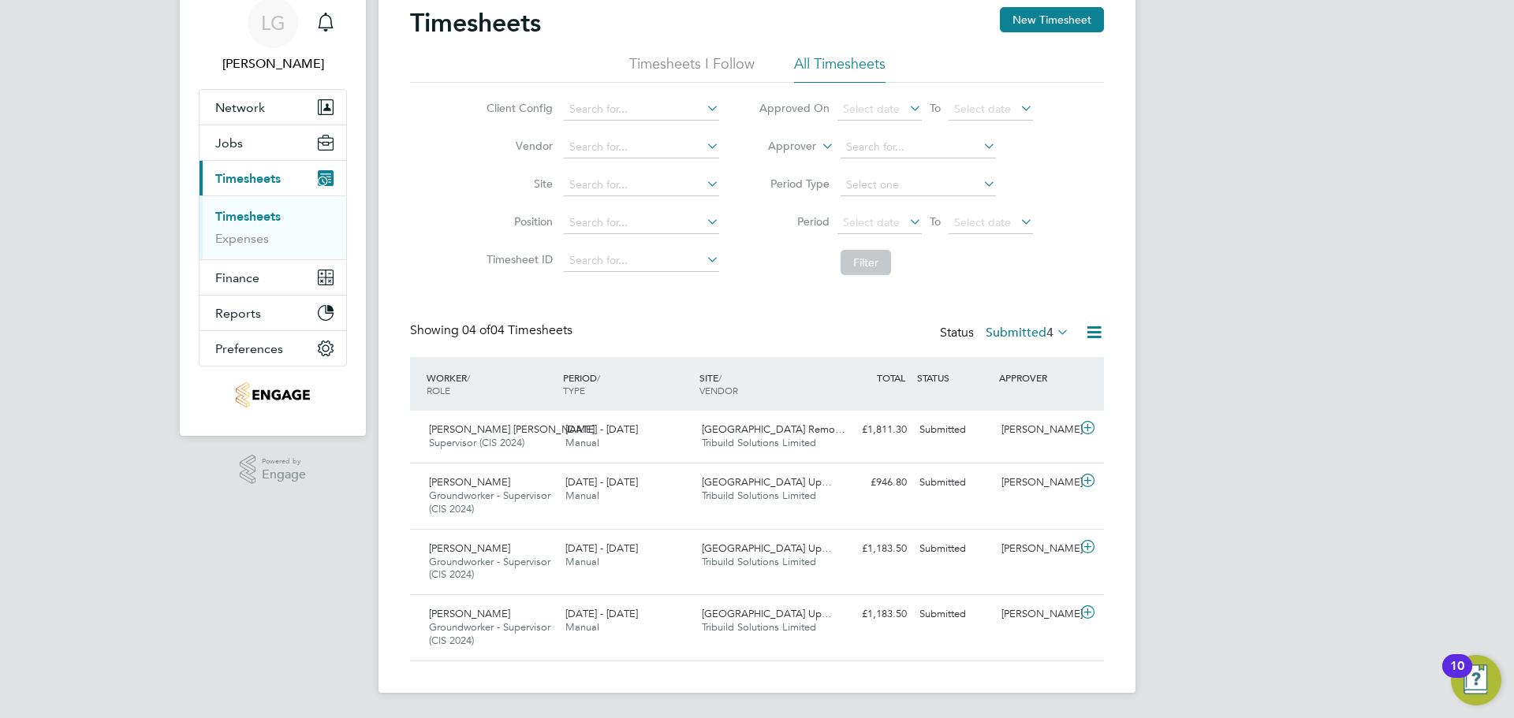
click at [1187, 135] on div "LG [PERSON_NAME] Notifications Applications: Network Team Members Businesses Si…" at bounding box center [757, 328] width 1514 height 781
click at [1218, 391] on div "LG [PERSON_NAME] Notifications Applications: Network Team Members Businesses Si…" at bounding box center [757, 328] width 1514 height 781
click at [944, 497] on div "[PERSON_NAME] Groundworker - Supervisor (CIS 2024) [DATE] - [DATE] [DATE] - [DA…" at bounding box center [757, 496] width 694 height 66
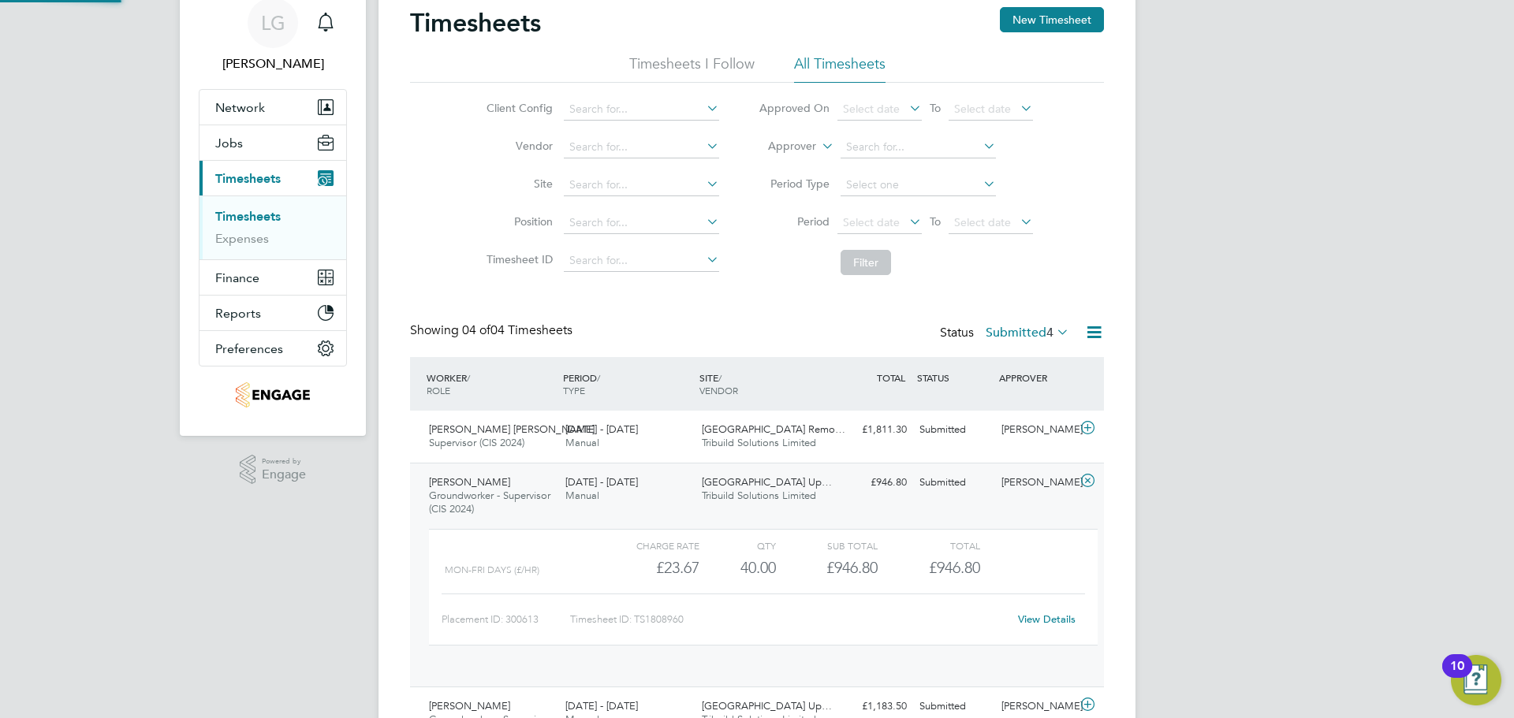
scroll to position [27, 154]
click at [1055, 620] on link "View Details" at bounding box center [1047, 619] width 58 height 13
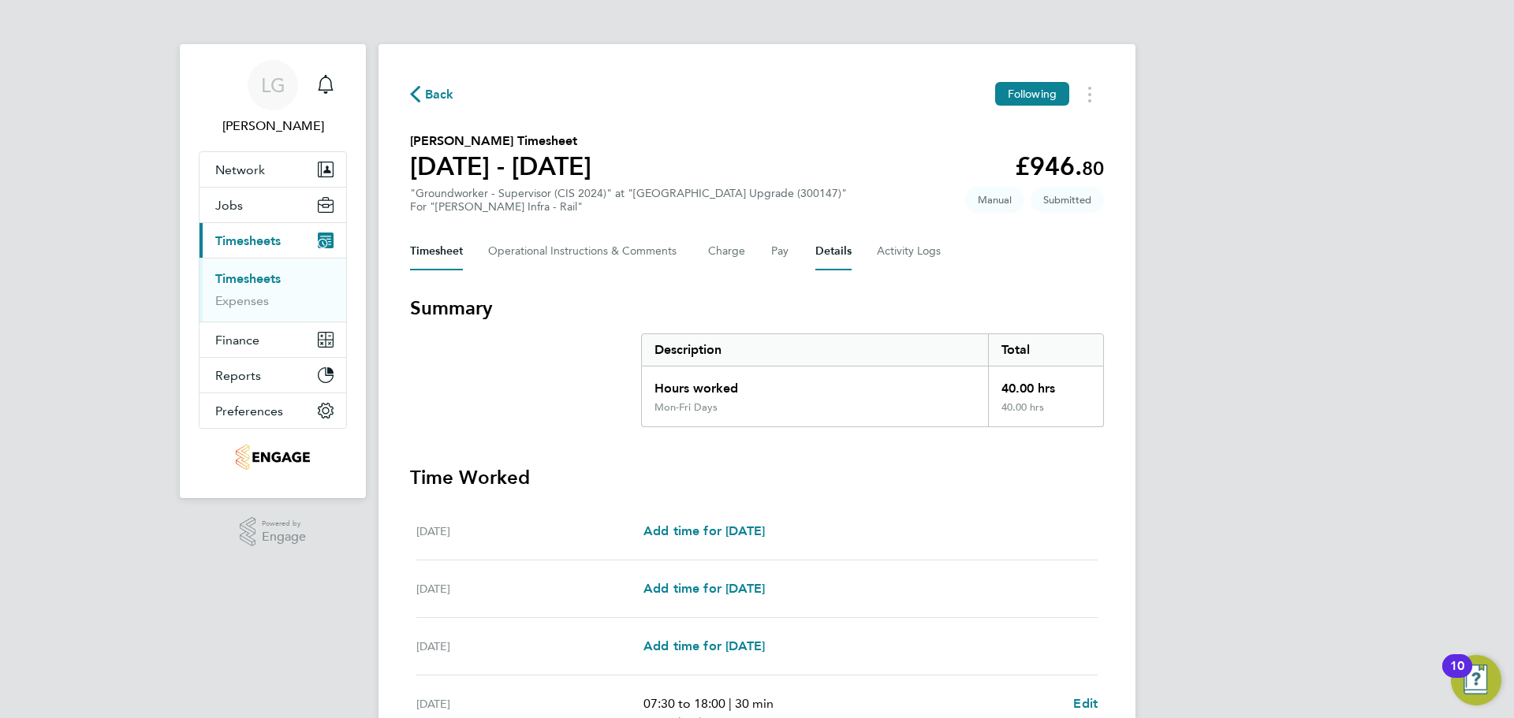
click at [829, 251] on button "Details" at bounding box center [833, 252] width 36 height 38
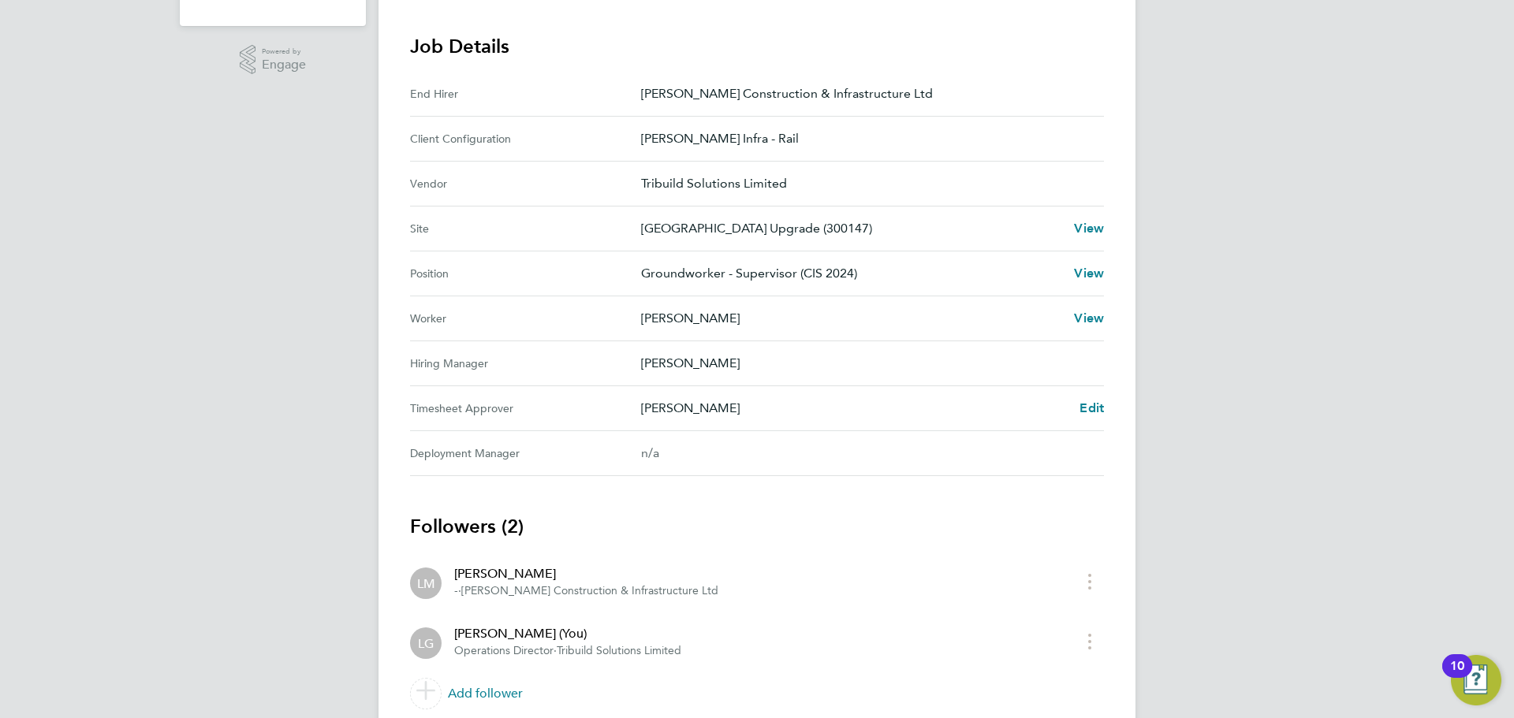
scroll to position [533, 0]
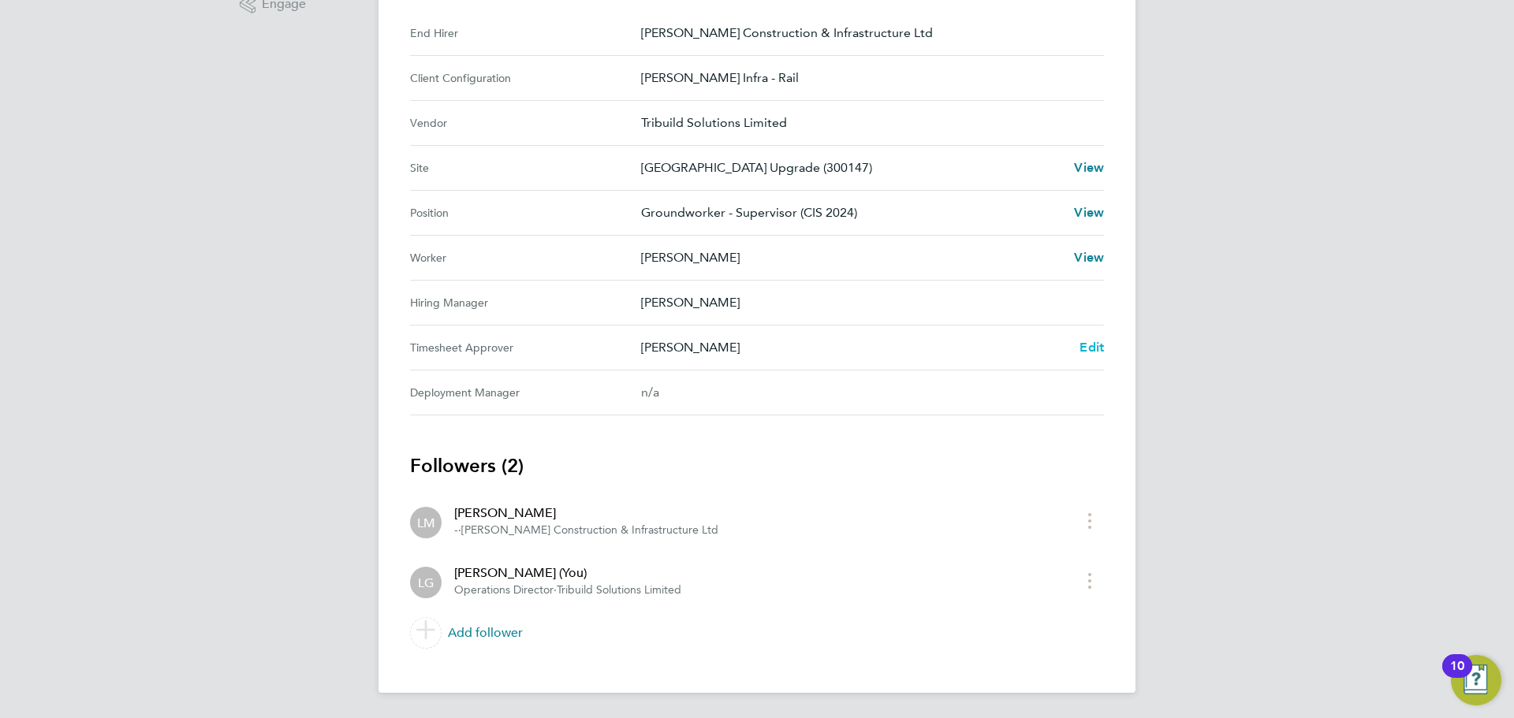
click at [1100, 347] on span "Edit" at bounding box center [1091, 347] width 24 height 15
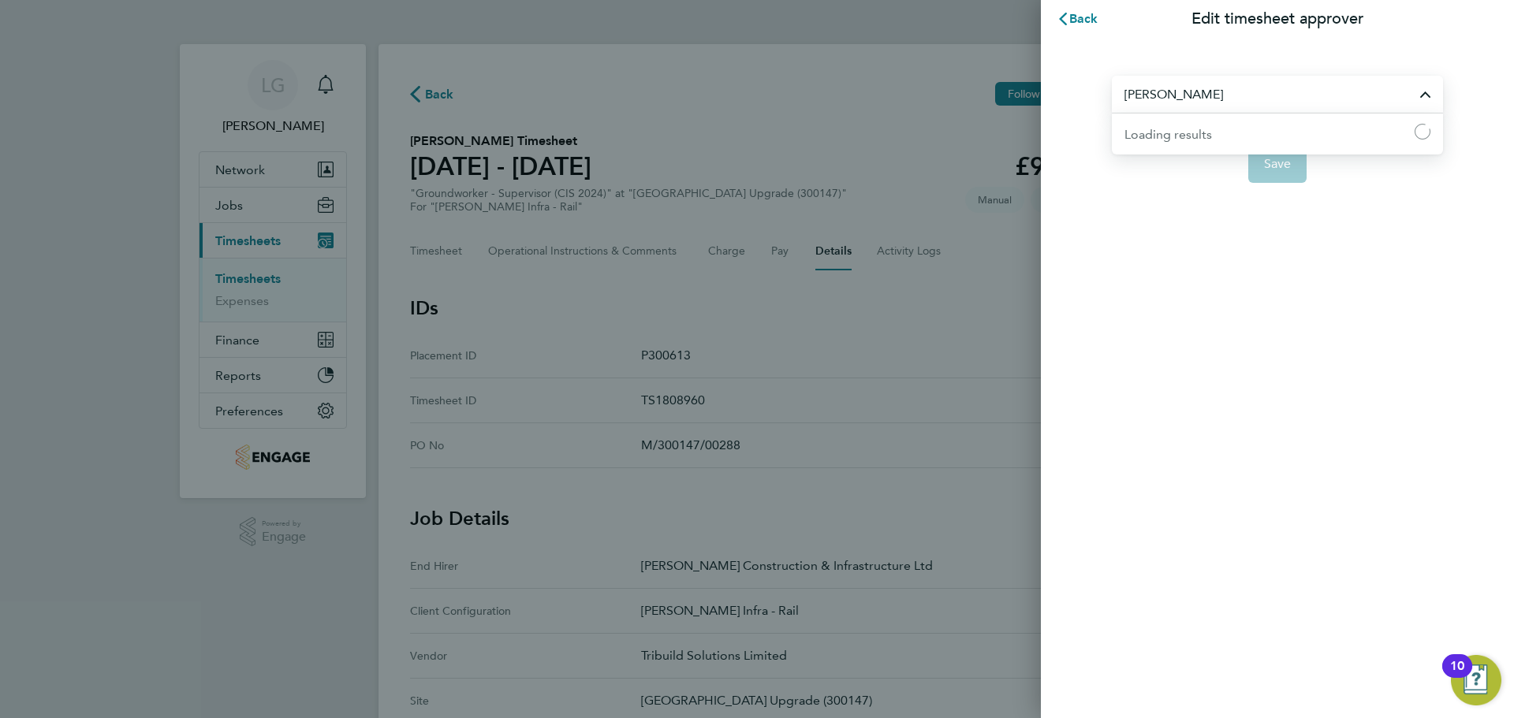
click at [1217, 94] on input "[PERSON_NAME]" at bounding box center [1277, 94] width 331 height 37
click at [1224, 95] on input "[PERSON_NAME]" at bounding box center [1277, 94] width 331 height 37
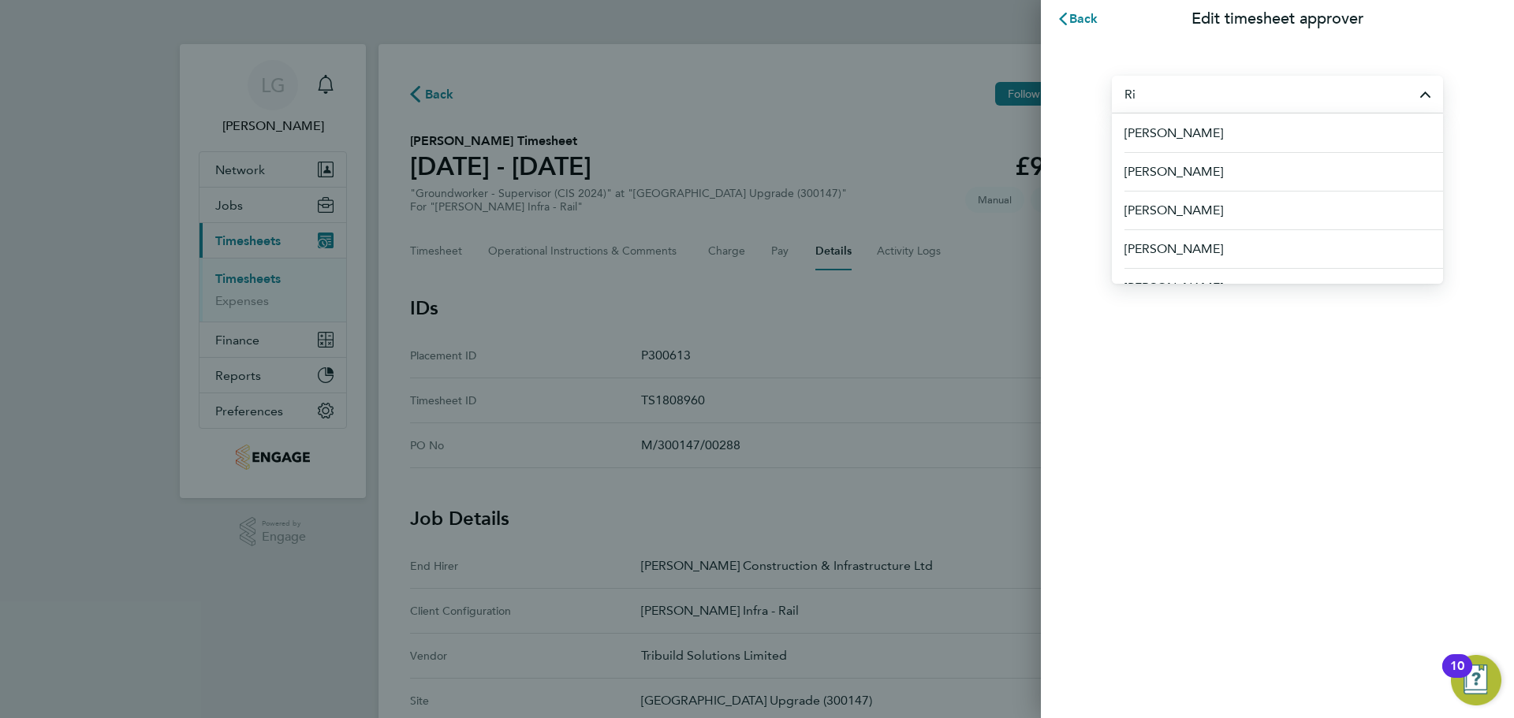
type input "R"
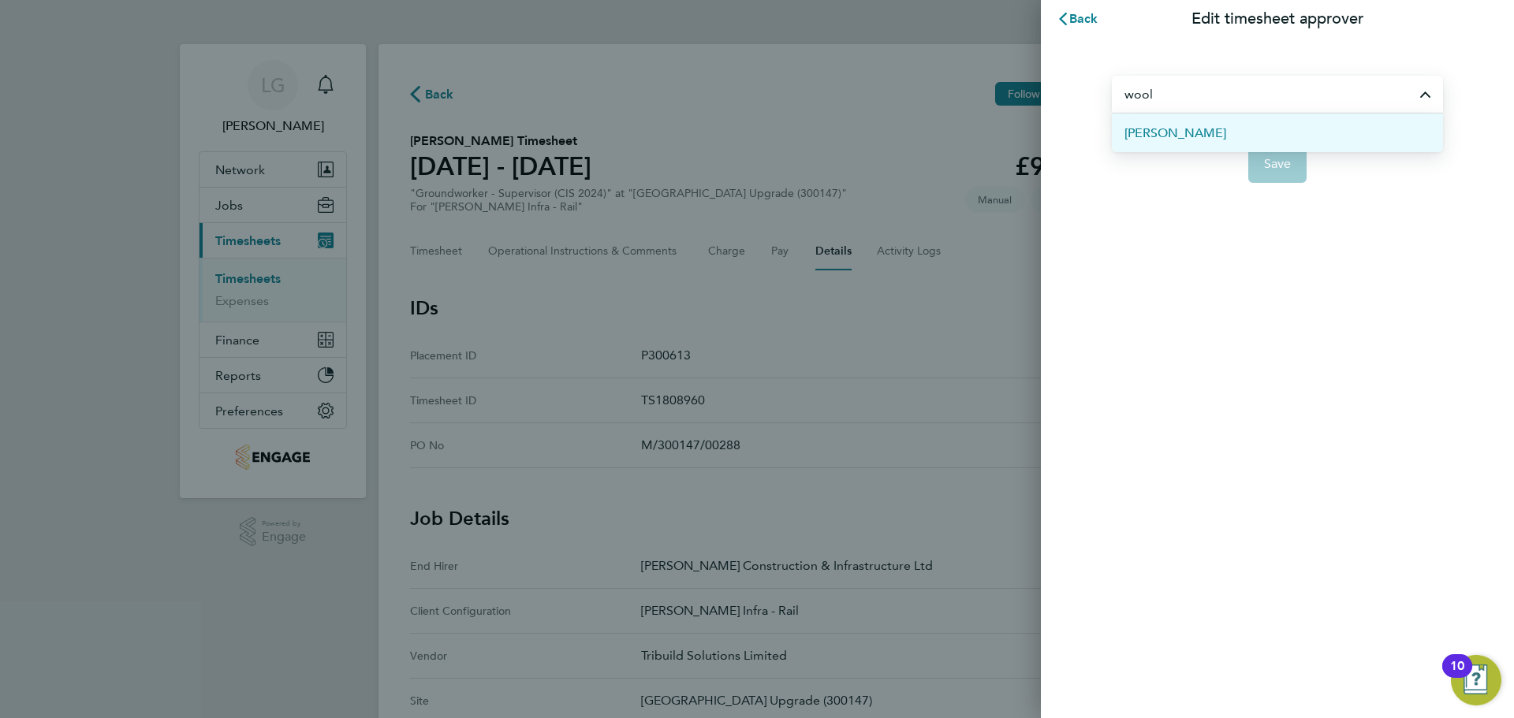
click at [1161, 134] on span "[PERSON_NAME]" at bounding box center [1175, 133] width 102 height 19
type input "[PERSON_NAME]"
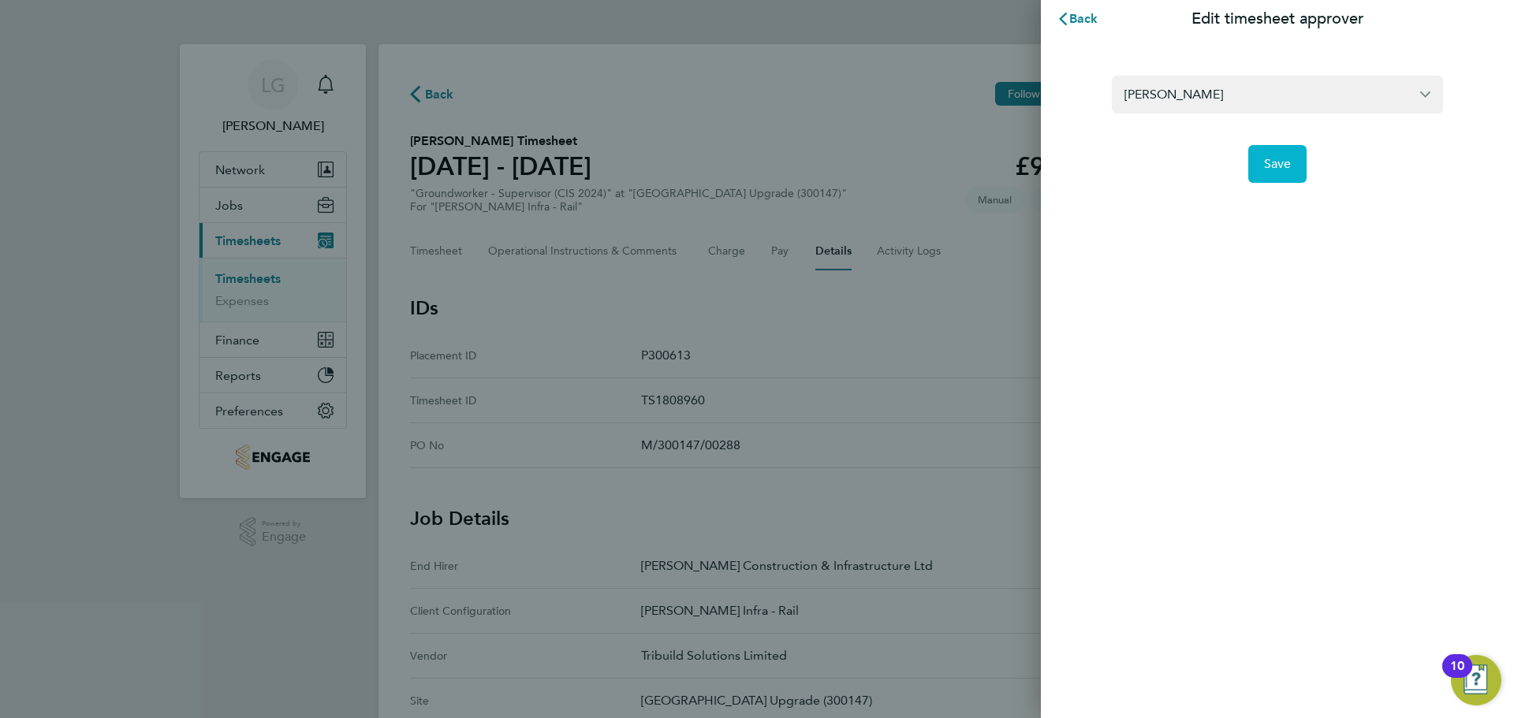
click at [1281, 165] on span "Save" at bounding box center [1278, 164] width 28 height 16
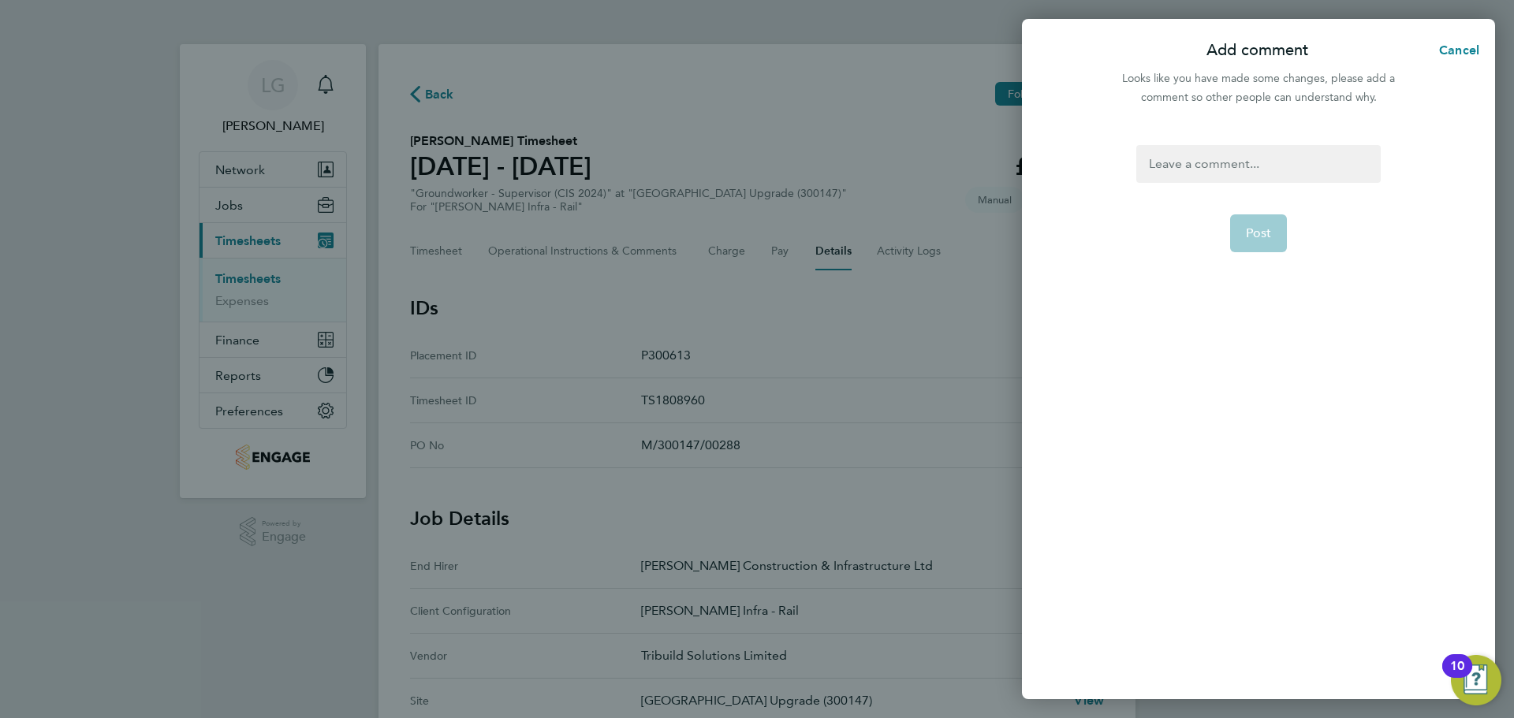
click at [1220, 151] on div at bounding box center [1258, 164] width 244 height 38
drag, startPoint x: 1291, startPoint y: 161, endPoint x: 1077, endPoint y: 166, distance: 213.7
click at [1082, 166] on div "Change Approver Post" at bounding box center [1258, 412] width 473 height 573
copy div "Change Approver"
click at [1326, 163] on div "Change Approver" at bounding box center [1258, 164] width 244 height 38
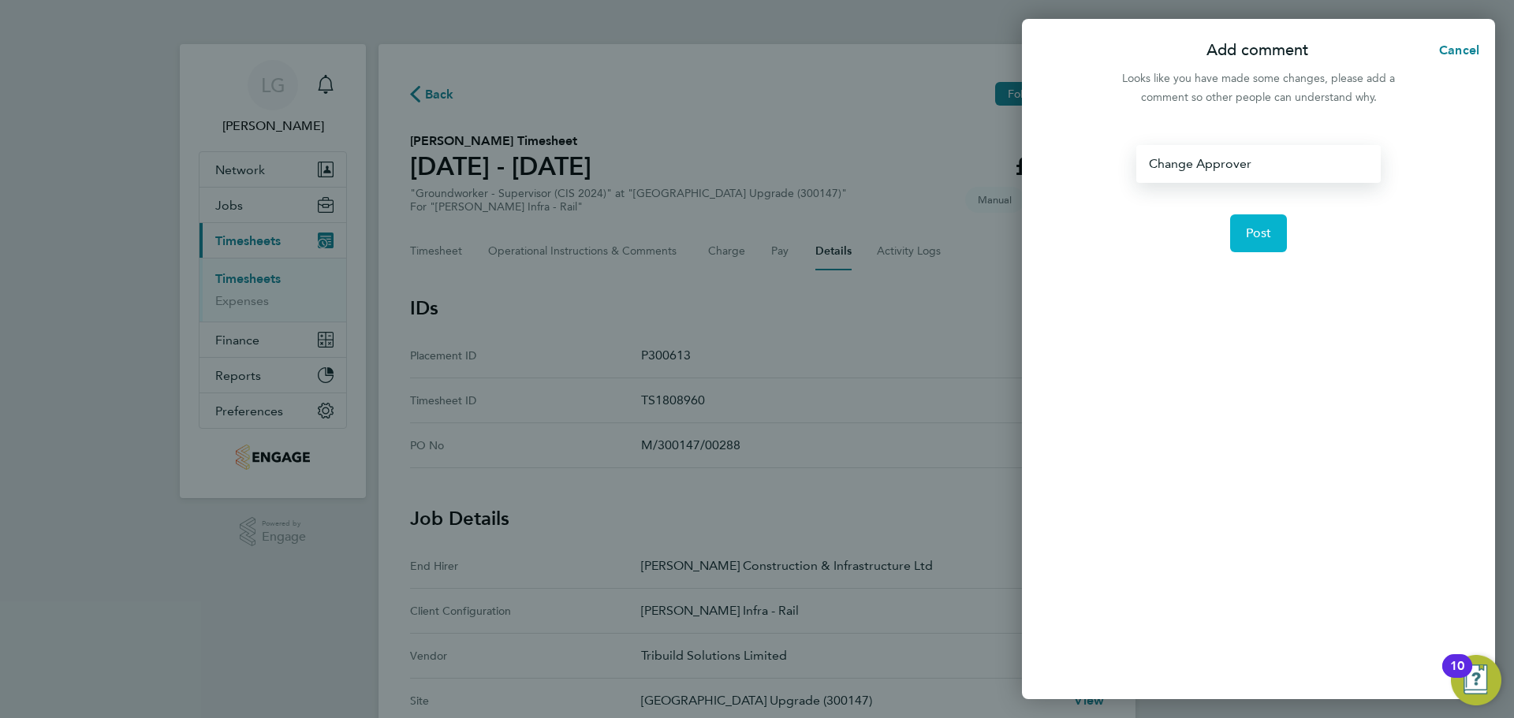
click at [1257, 227] on span "Post" at bounding box center [1259, 233] width 26 height 16
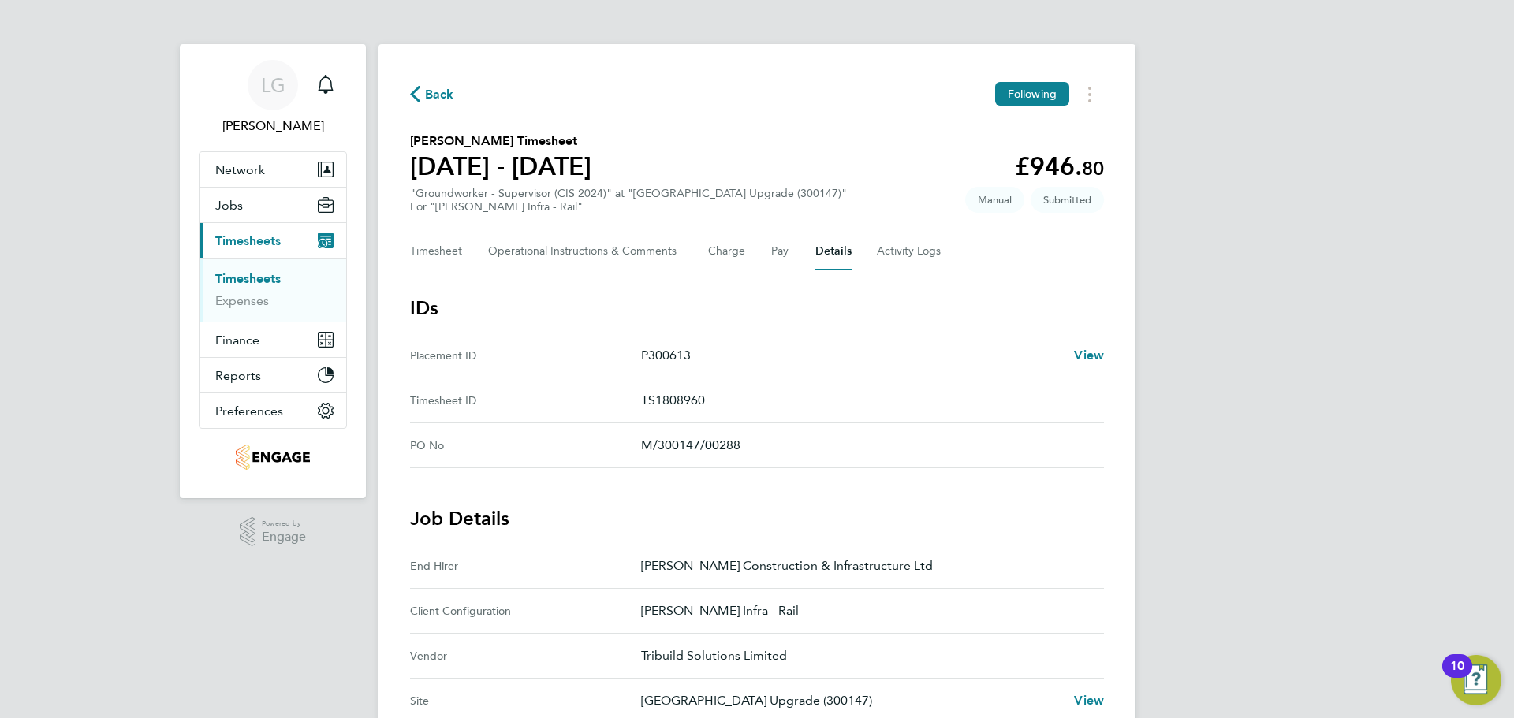
drag, startPoint x: 259, startPoint y: 281, endPoint x: 367, endPoint y: 310, distance: 111.7
click at [259, 281] on link "Timesheets" at bounding box center [247, 278] width 65 height 15
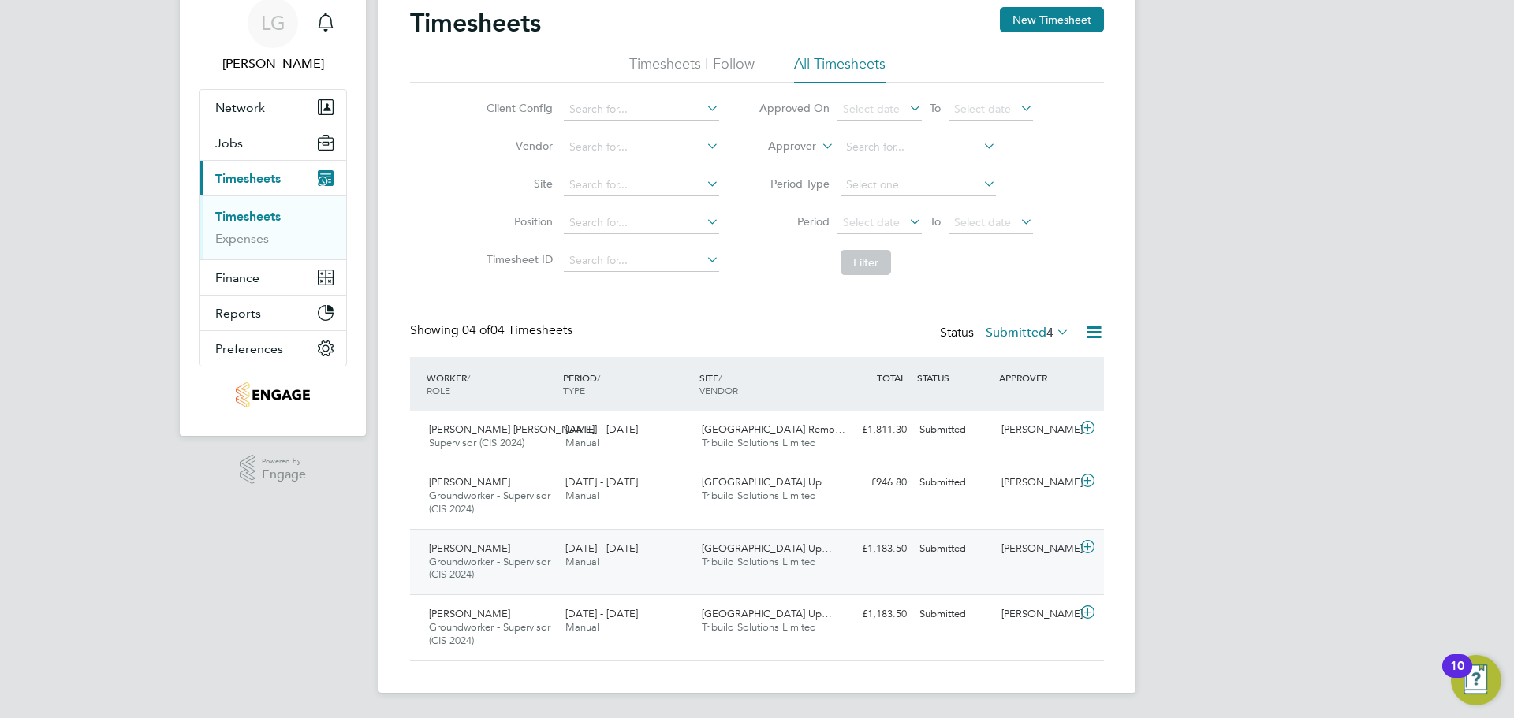
click at [986, 556] on div "Submitted" at bounding box center [954, 549] width 82 height 26
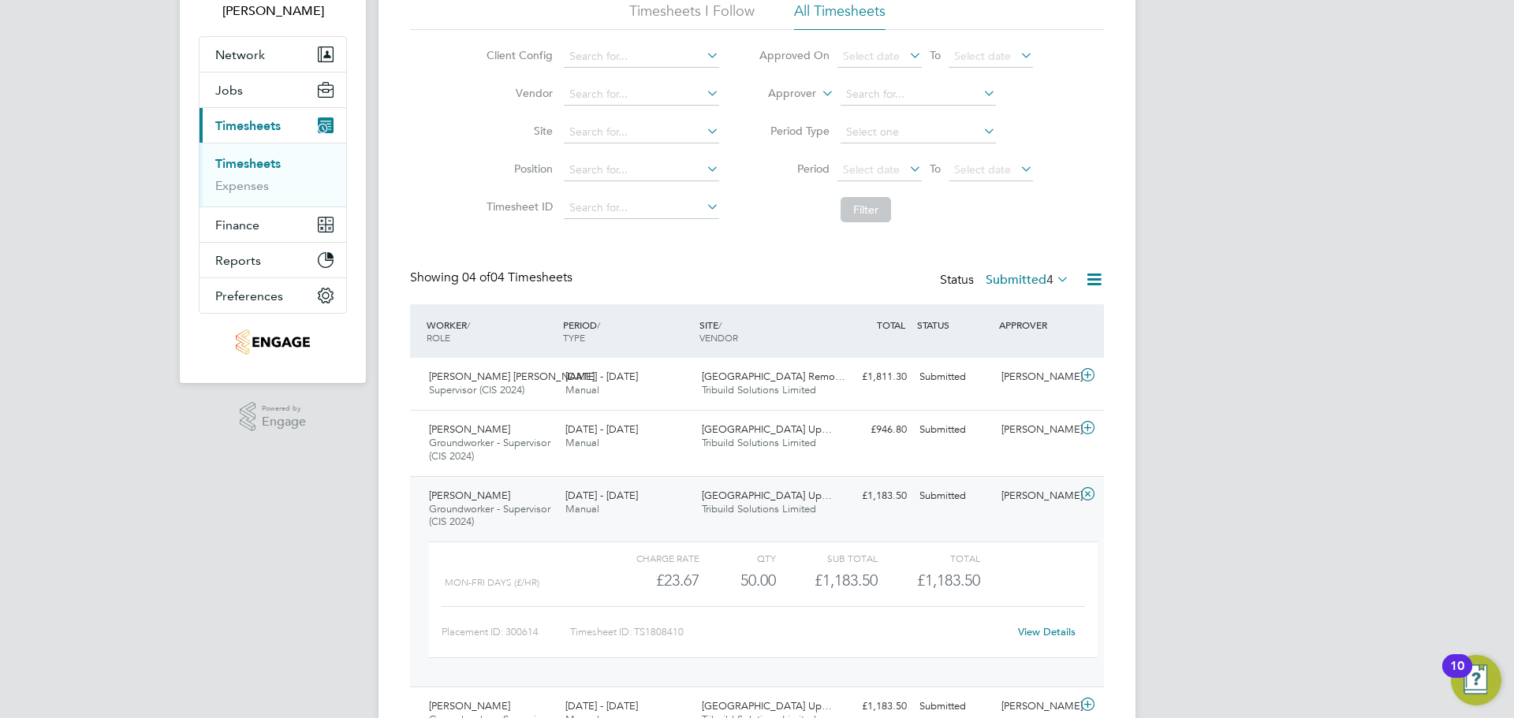
scroll to position [207, 0]
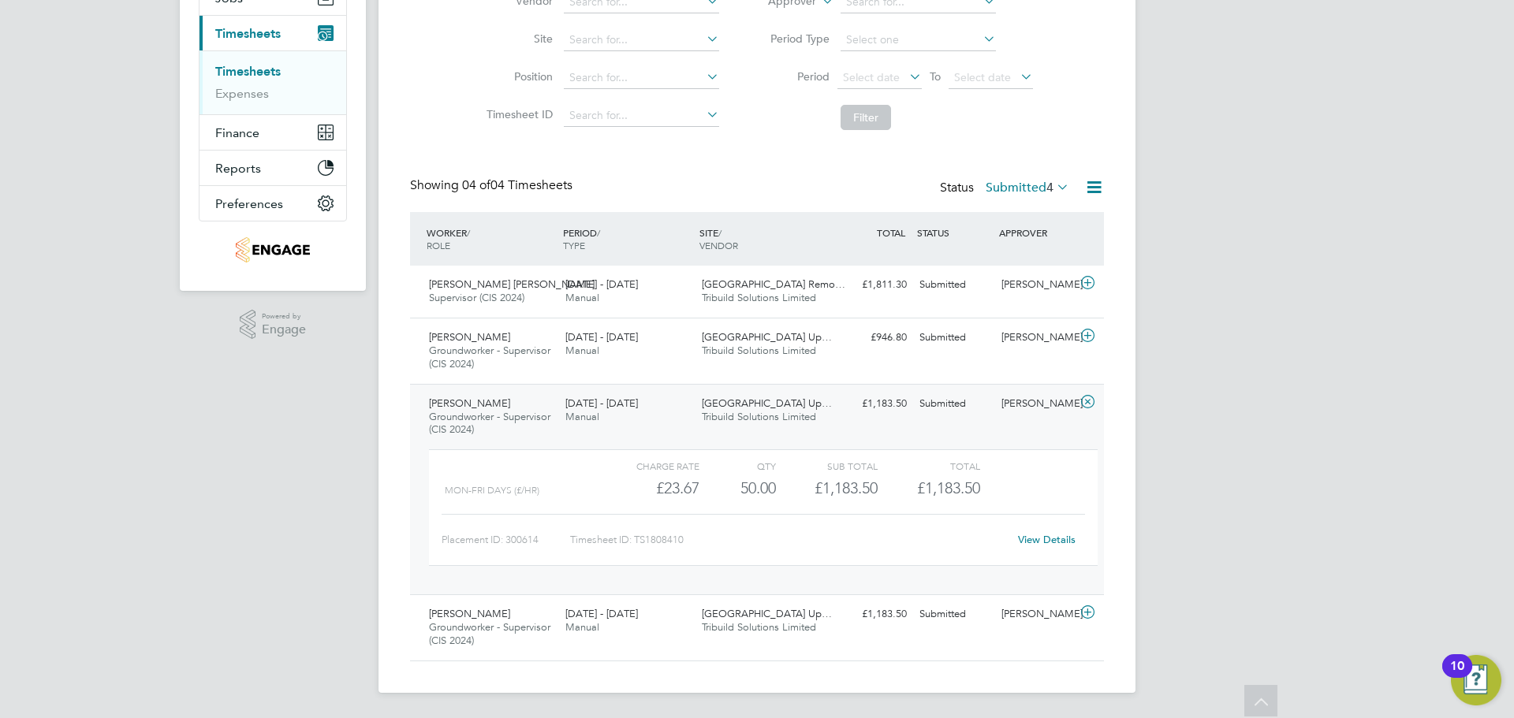
click at [1064, 538] on link "View Details" at bounding box center [1047, 539] width 58 height 13
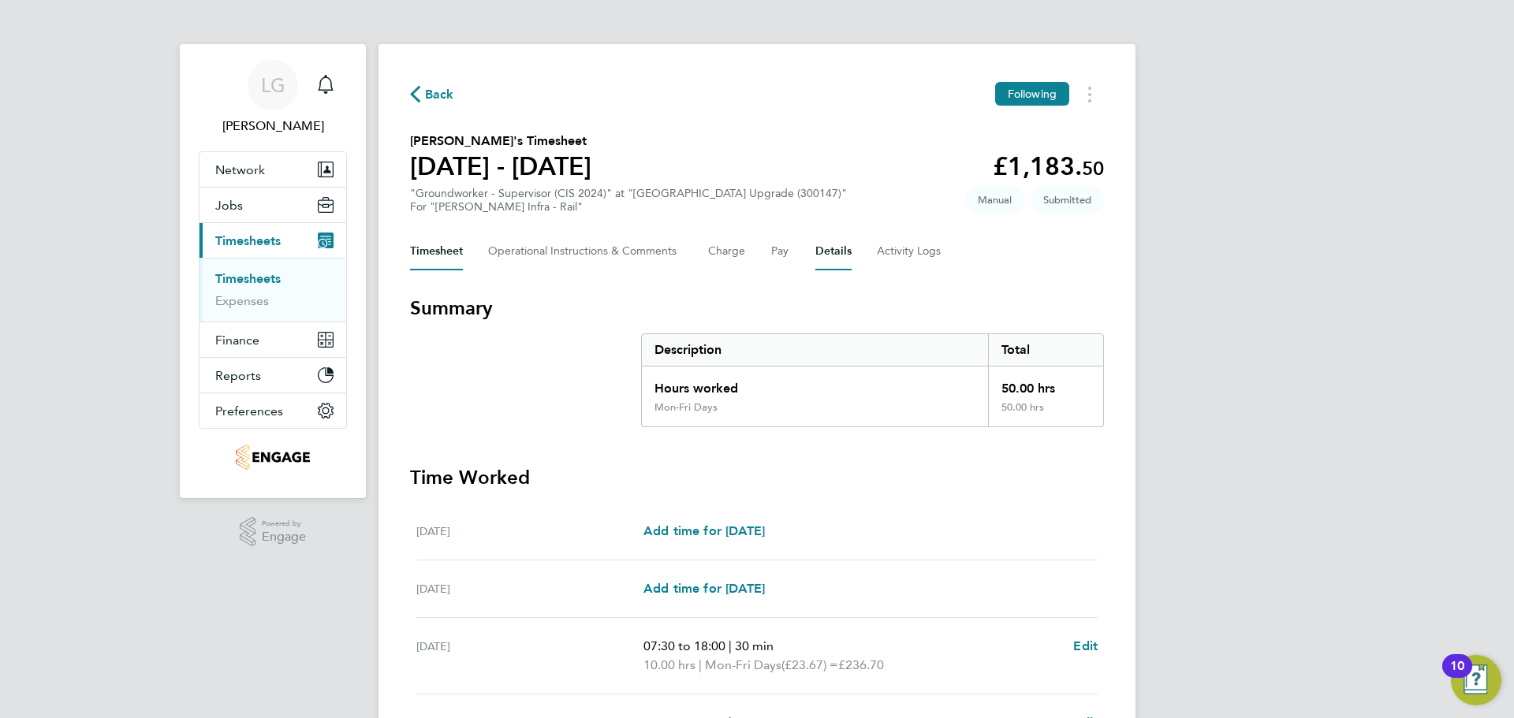
click at [839, 248] on button "Details" at bounding box center [833, 252] width 36 height 38
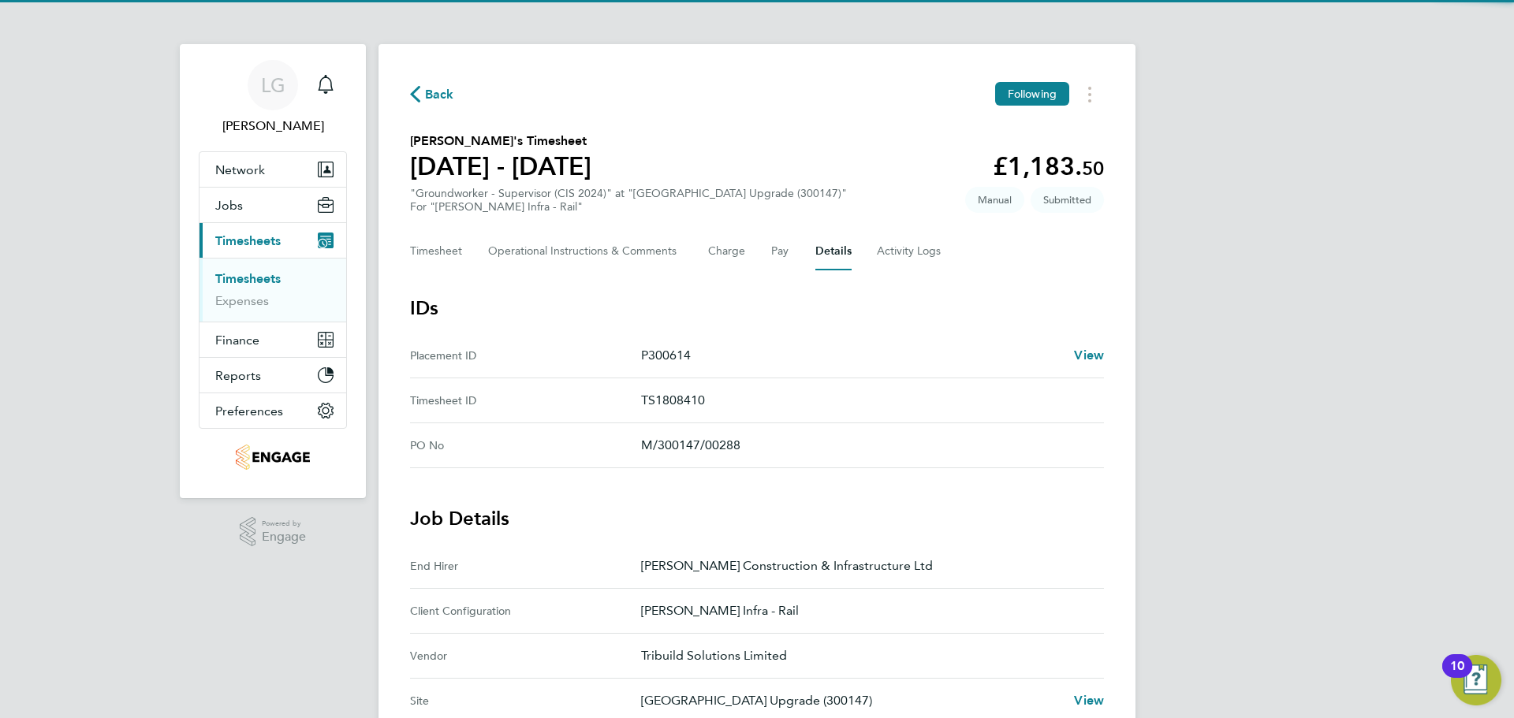
scroll to position [394, 0]
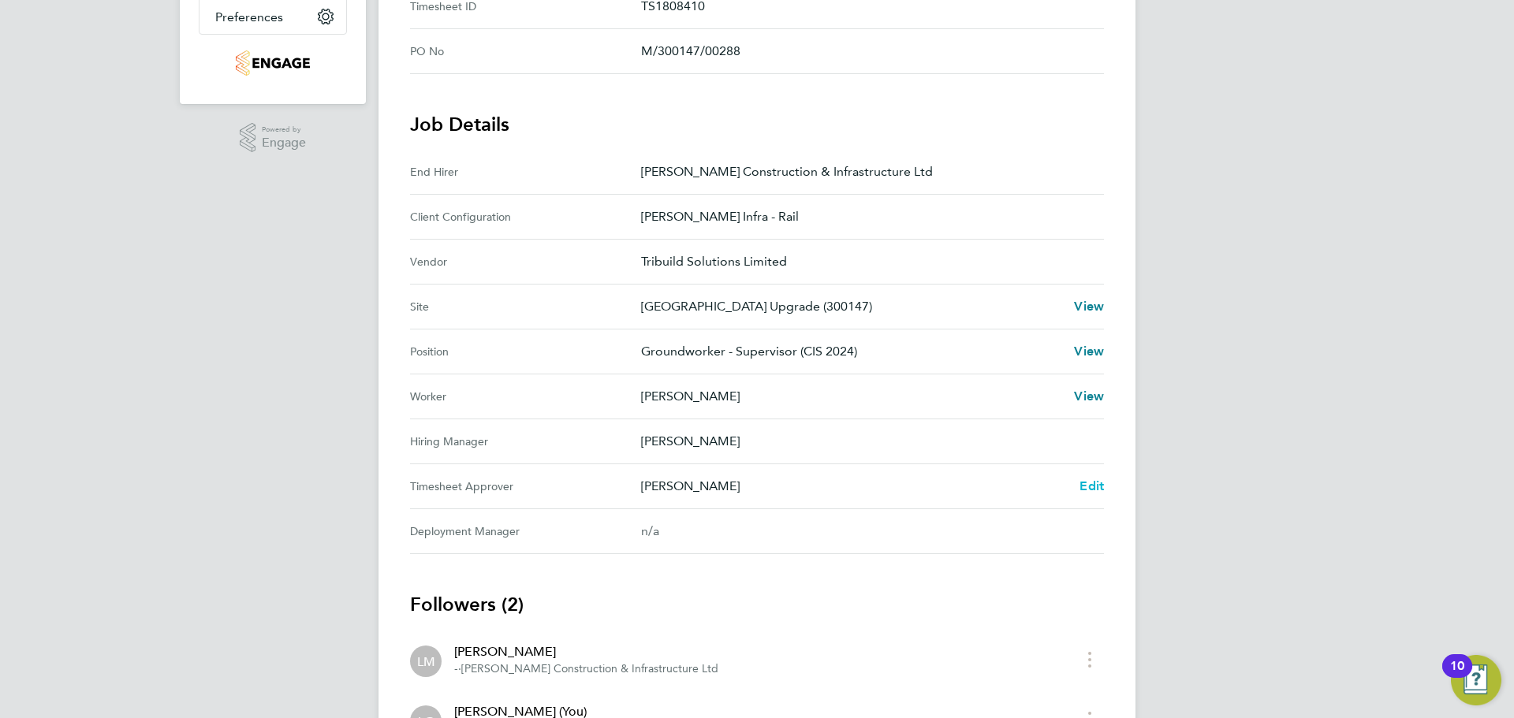
click at [1094, 486] on span "Edit" at bounding box center [1091, 486] width 24 height 15
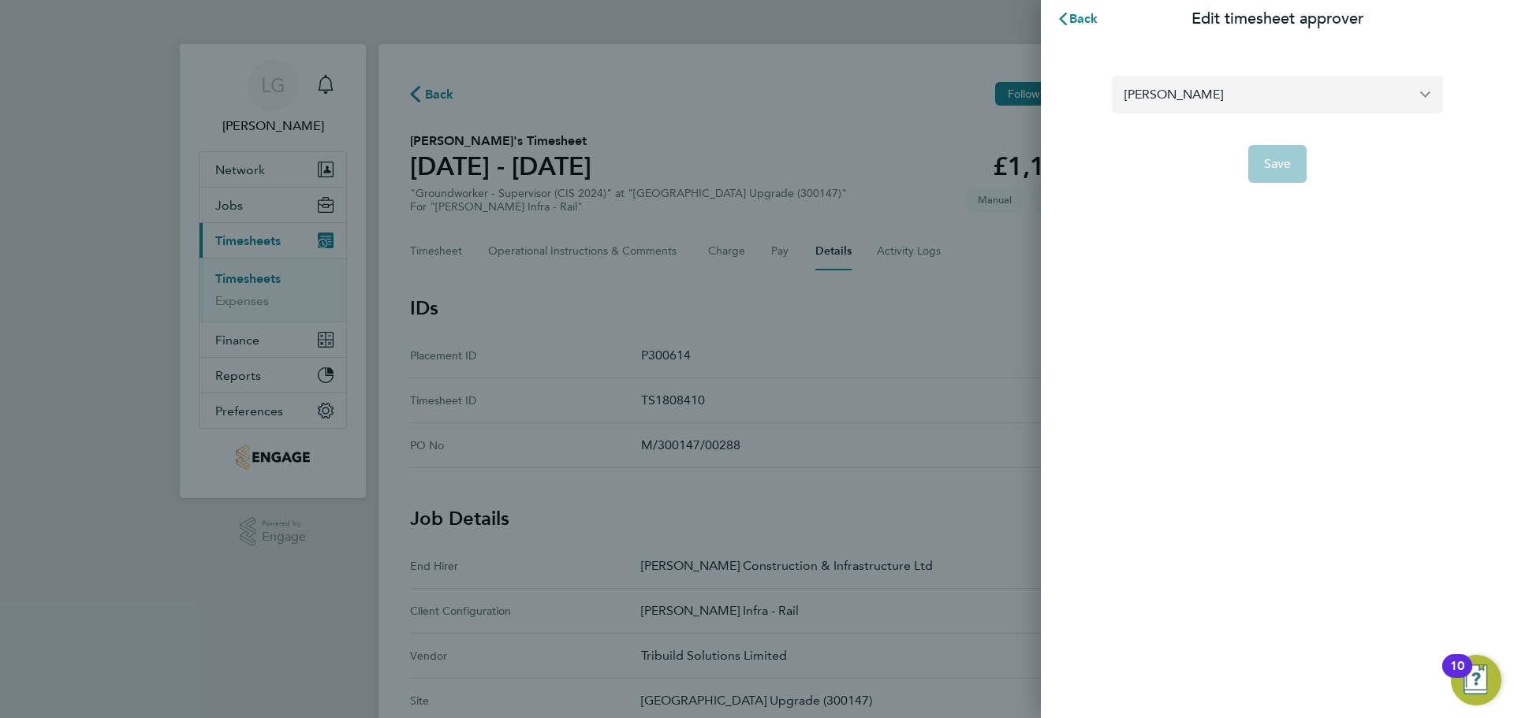
click at [1317, 86] on input "[PERSON_NAME]" at bounding box center [1277, 94] width 331 height 37
drag, startPoint x: 1205, startPoint y: 94, endPoint x: 1091, endPoint y: 95, distance: 113.5
click at [1091, 95] on section "[PERSON_NAME] No results found Save" at bounding box center [1277, 120] width 385 height 126
type input "L"
click at [1194, 97] on input "woolway" at bounding box center [1277, 94] width 331 height 37
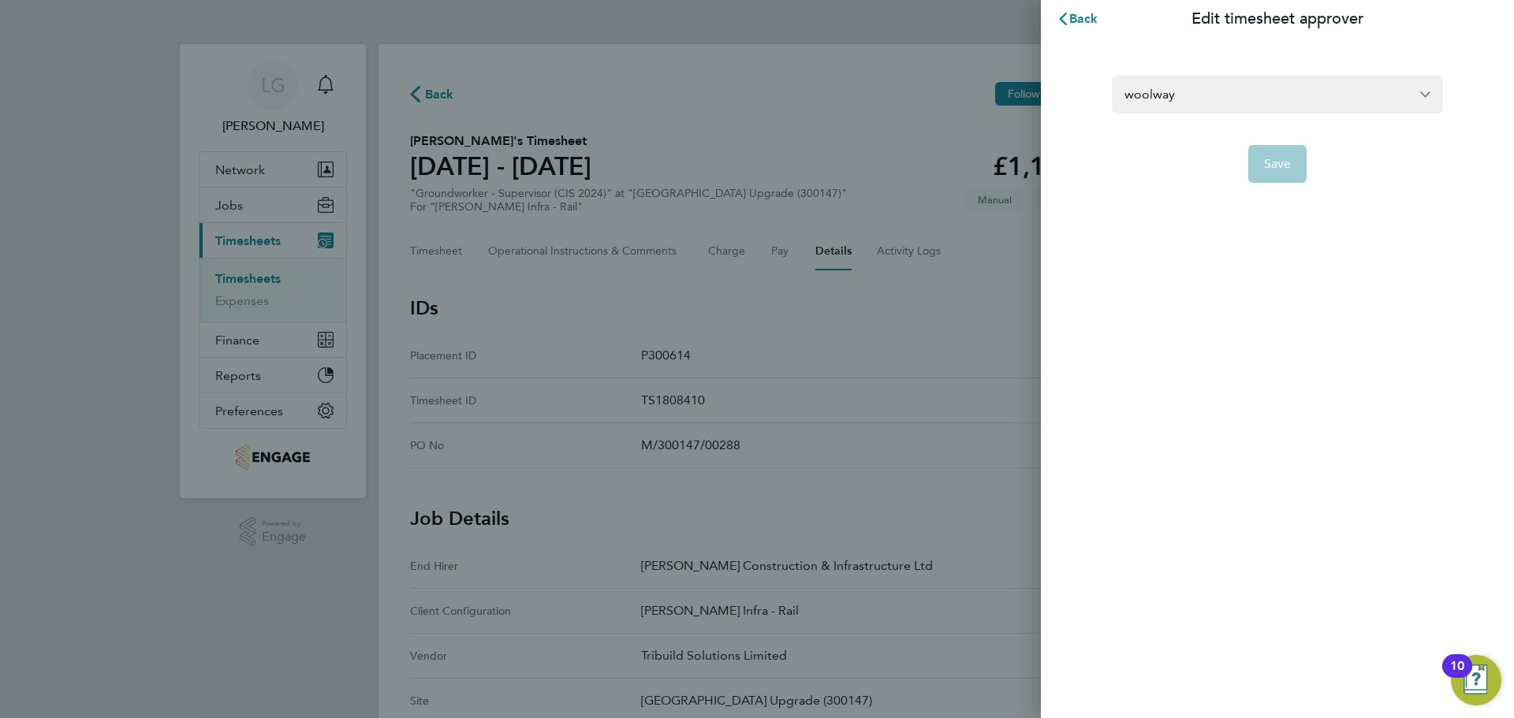
drag, startPoint x: 1202, startPoint y: 93, endPoint x: 1067, endPoint y: 88, distance: 134.9
click at [1067, 88] on div "woolway Save" at bounding box center [1277, 120] width 473 height 164
type input "Richard"
click at [1081, 17] on span "Back" at bounding box center [1083, 18] width 29 height 15
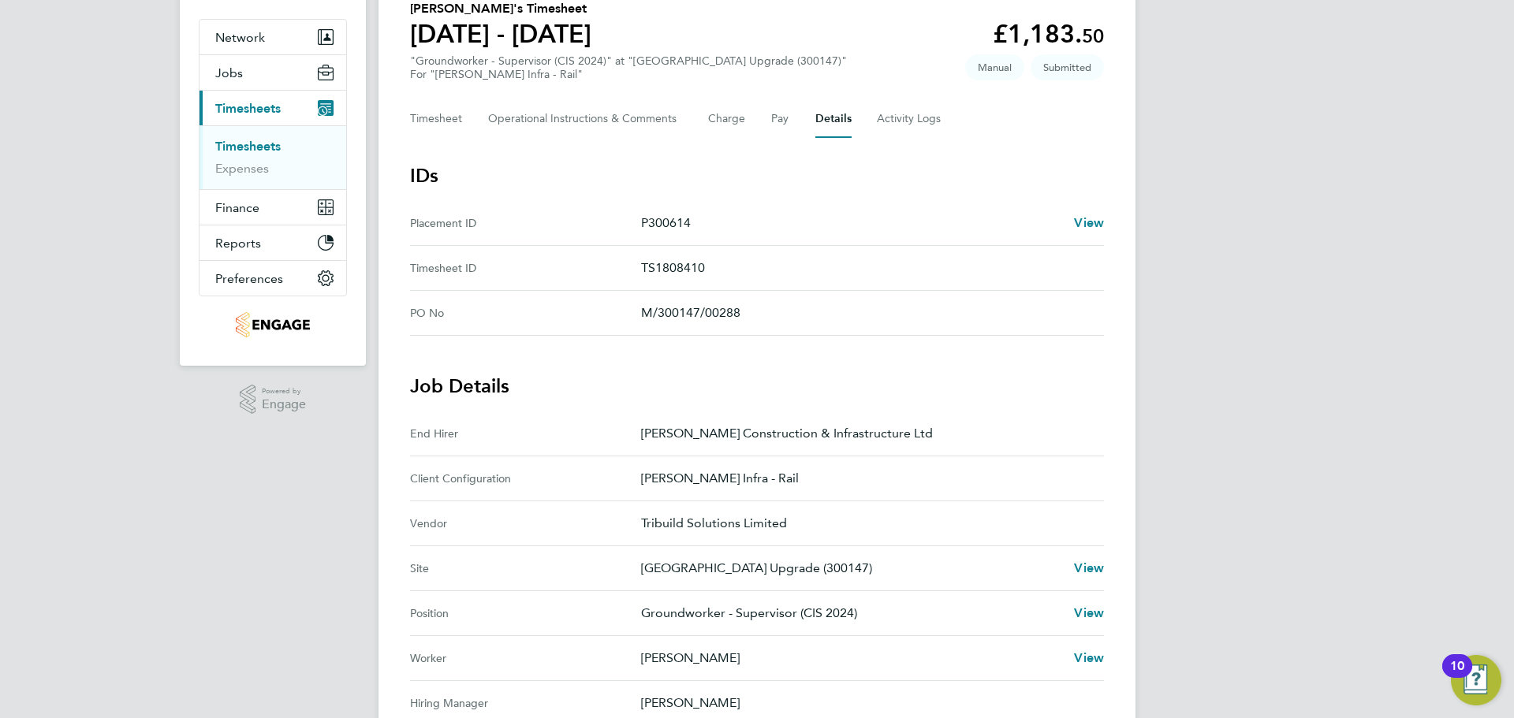
scroll to position [315, 0]
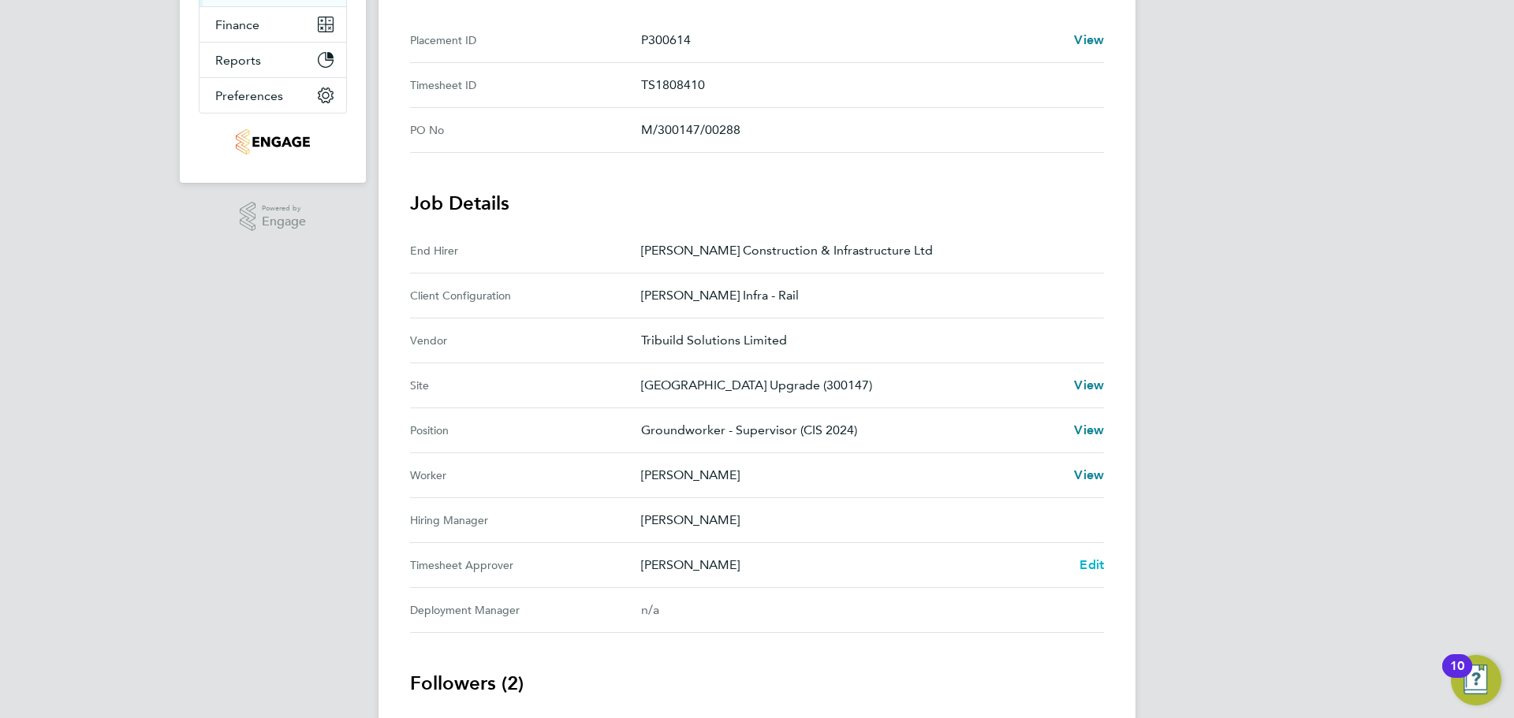
click at [1093, 568] on span "Edit" at bounding box center [1091, 564] width 24 height 15
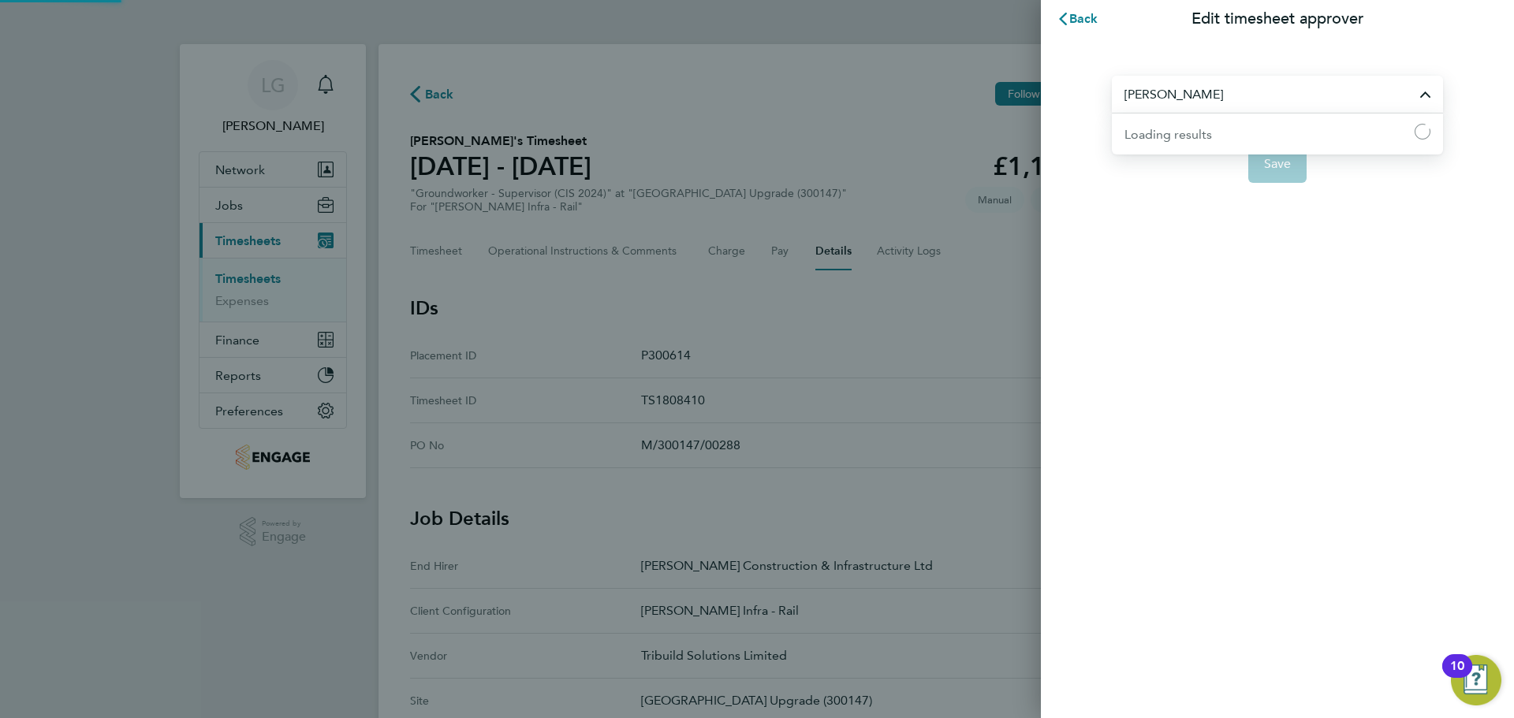
click at [1242, 86] on input "[PERSON_NAME]" at bounding box center [1277, 94] width 331 height 37
click at [1131, 98] on input "richard Wool" at bounding box center [1277, 94] width 331 height 37
click at [1218, 95] on input "Richard Wool" at bounding box center [1277, 94] width 331 height 37
drag, startPoint x: 1212, startPoint y: 88, endPoint x: 981, endPoint y: 82, distance: 231.1
click at [978, 80] on div "Back Edit timesheet approver Richard Wool No results found Save" at bounding box center [757, 359] width 1514 height 718
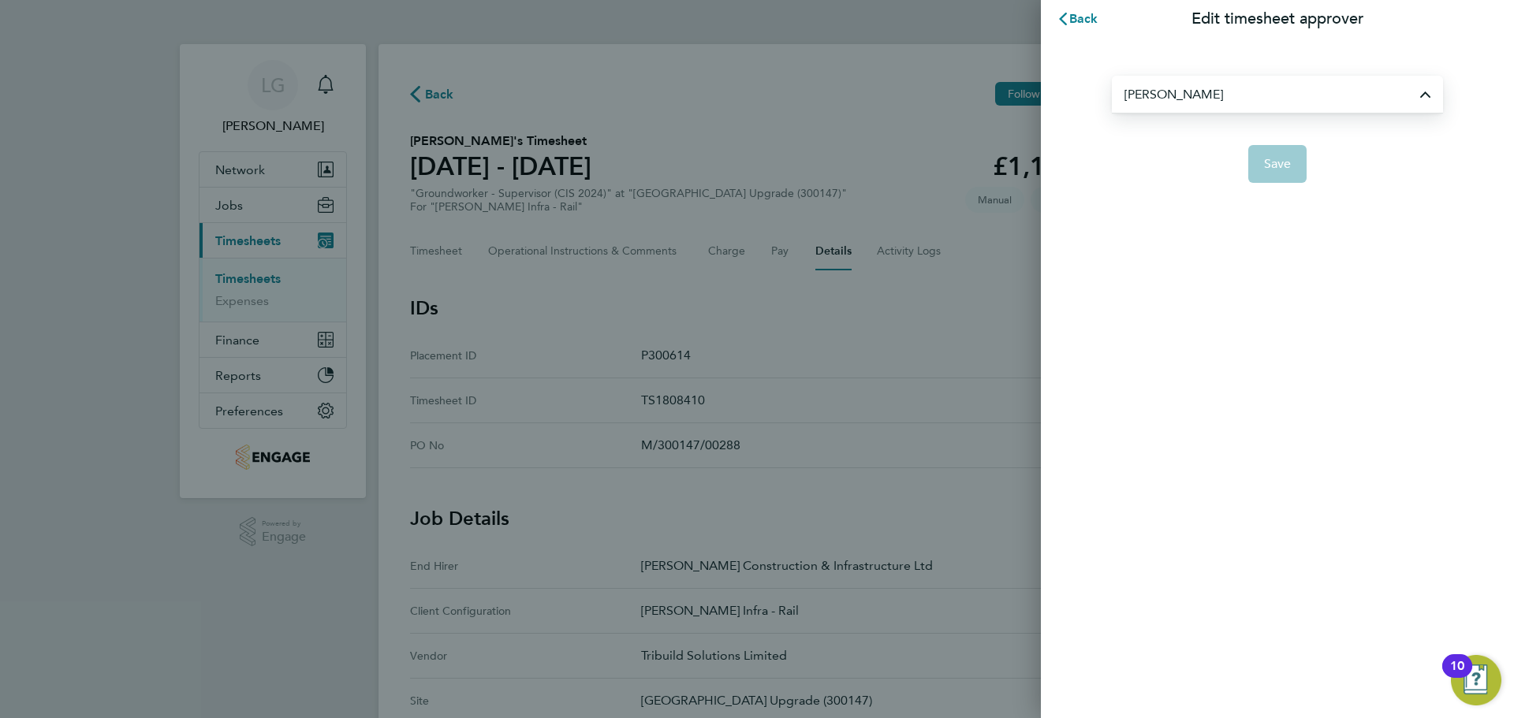
type input "[PERSON_NAME]"
click at [1078, 14] on span "Back" at bounding box center [1083, 18] width 29 height 15
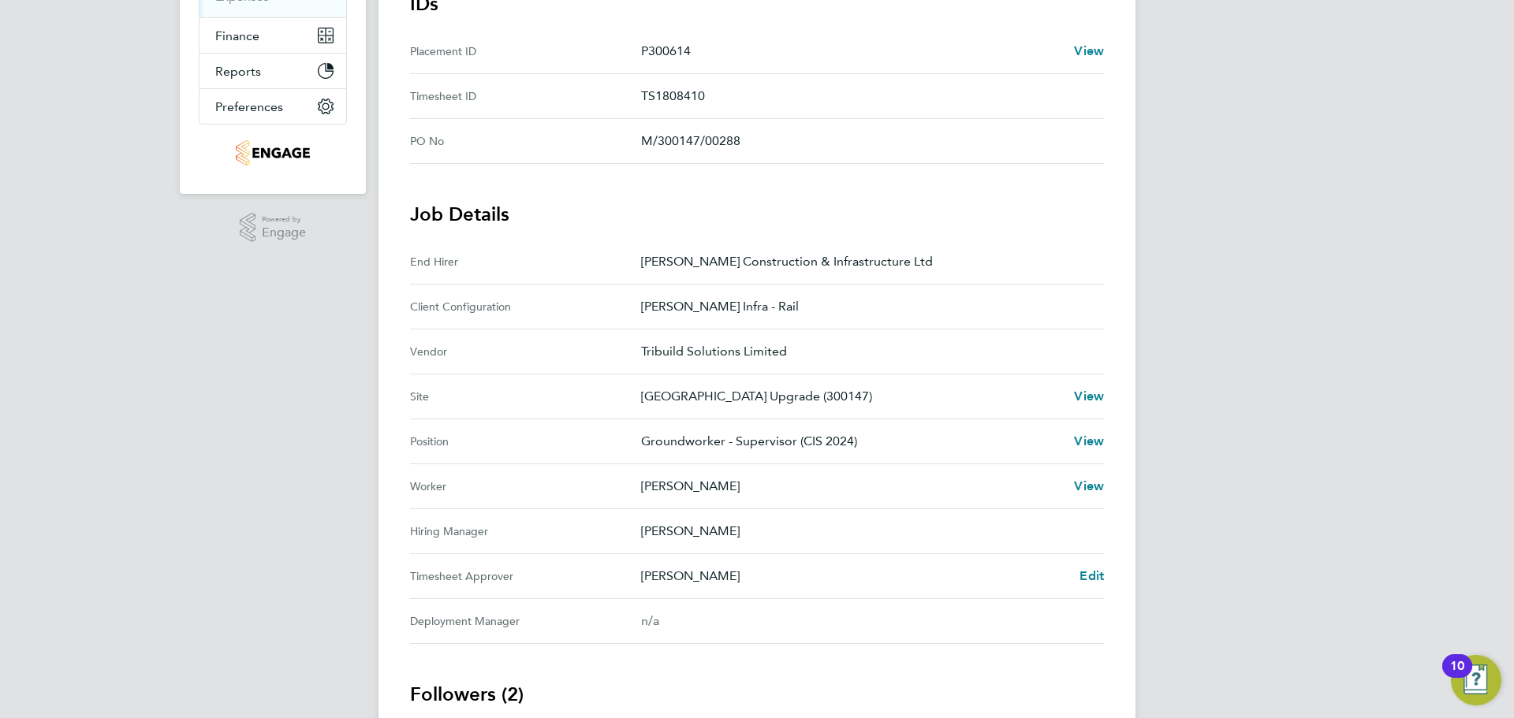
scroll to position [394, 0]
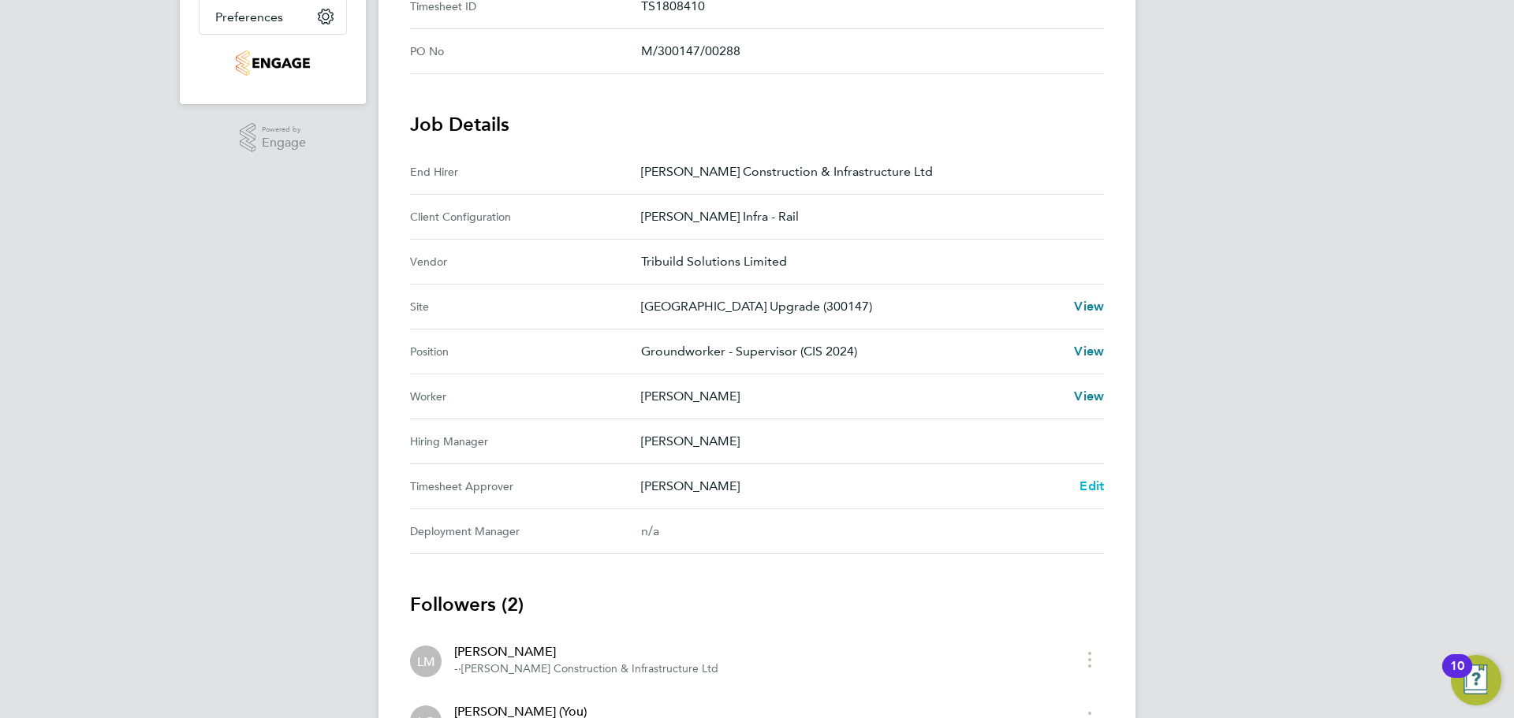
click at [1096, 491] on span "Edit" at bounding box center [1091, 486] width 24 height 15
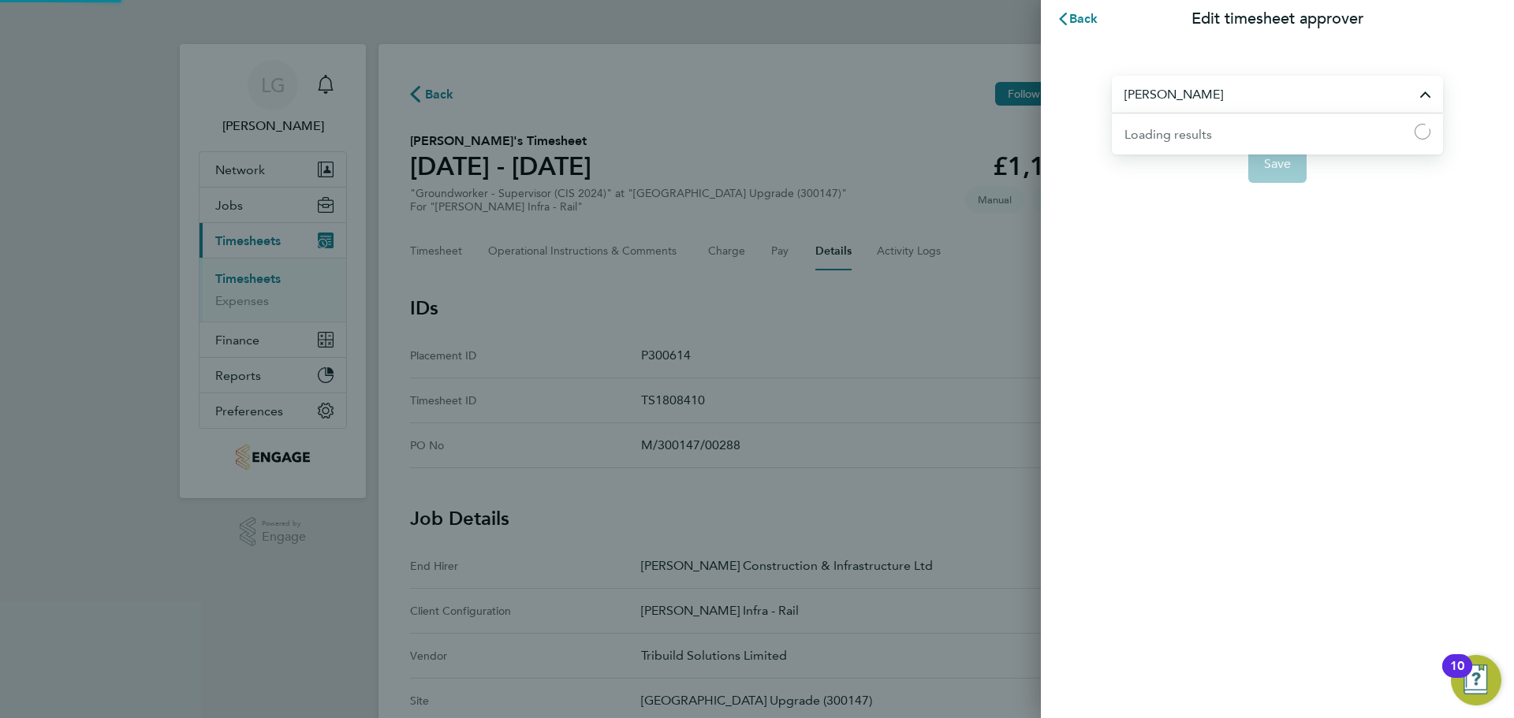
click at [1266, 92] on input "Liam McGreavy" at bounding box center [1277, 94] width 331 height 37
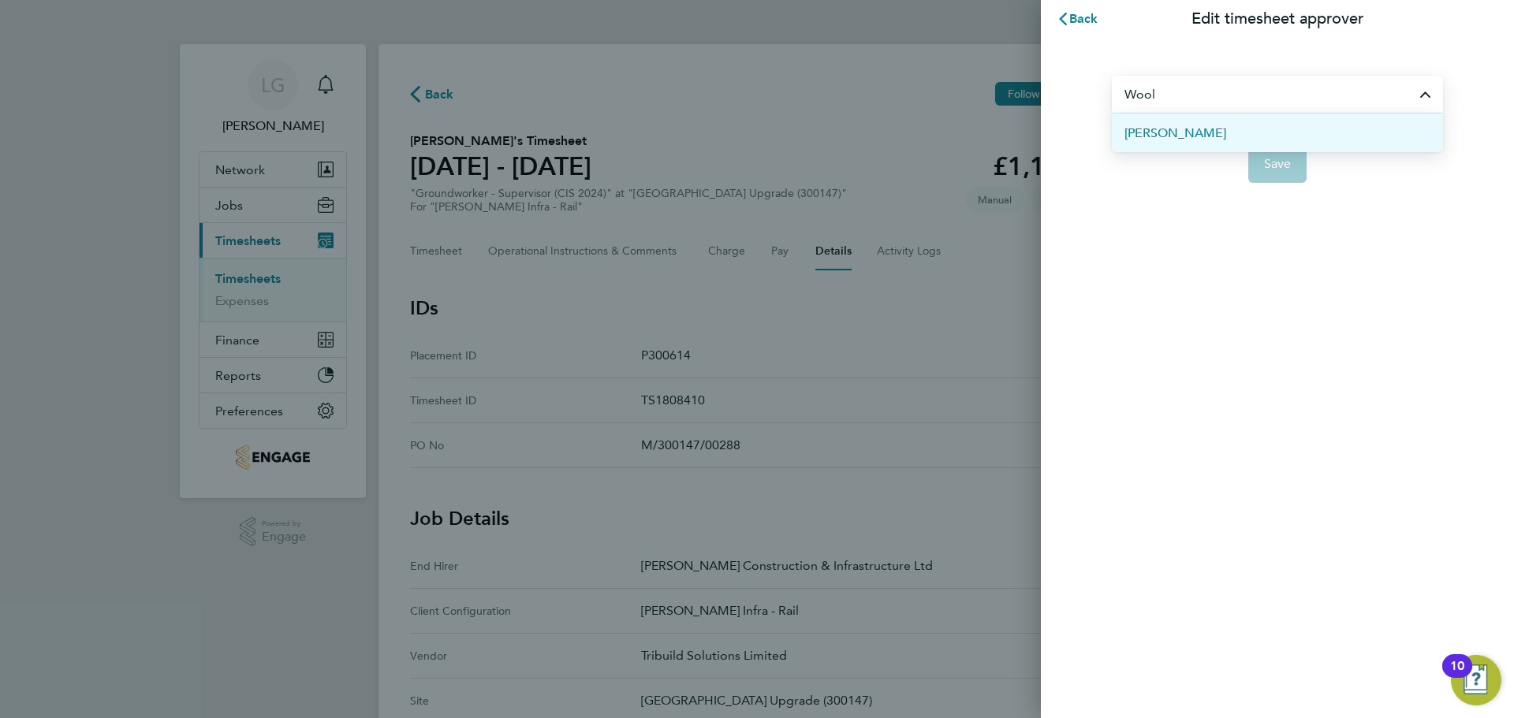
click at [1173, 133] on span "[PERSON_NAME]" at bounding box center [1175, 133] width 102 height 19
type input "[PERSON_NAME]"
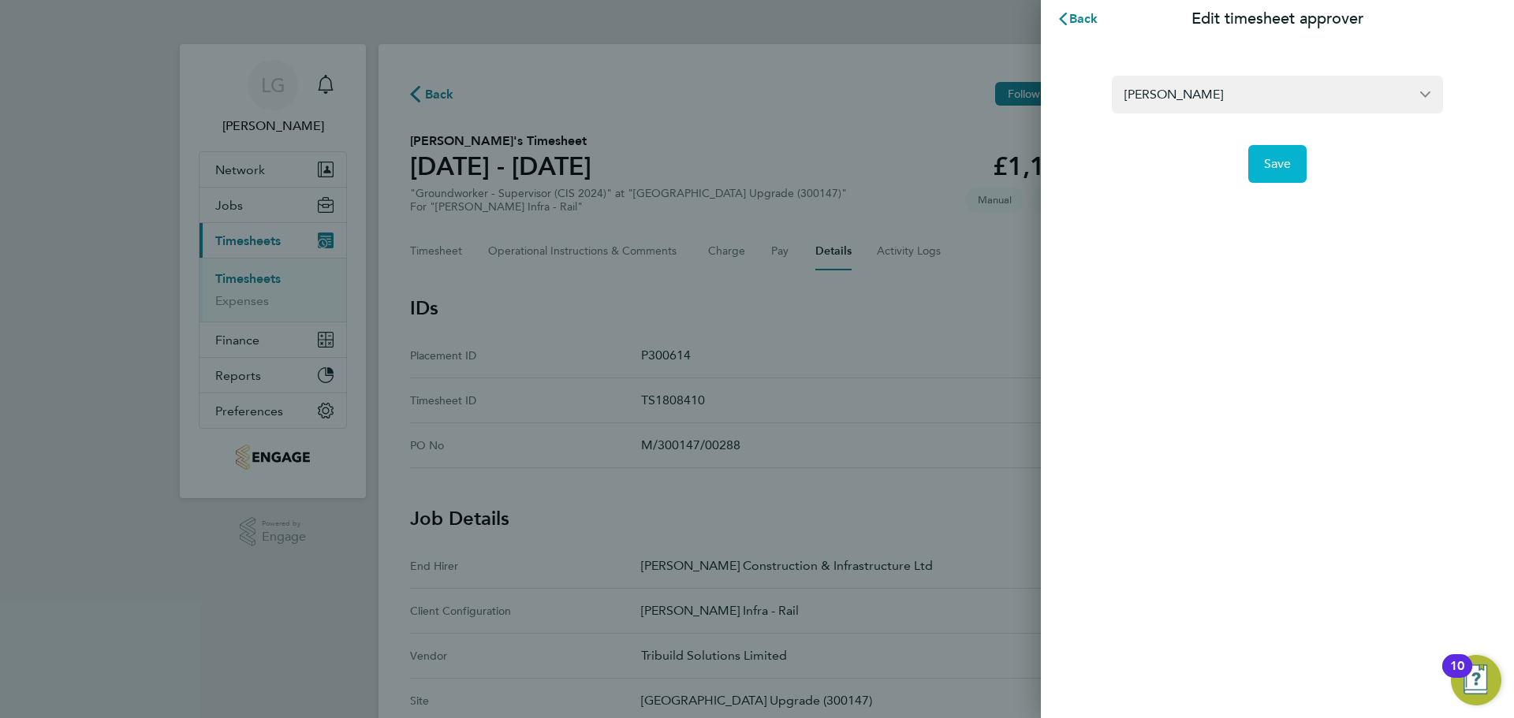
click at [1283, 170] on span "Save" at bounding box center [1278, 164] width 28 height 16
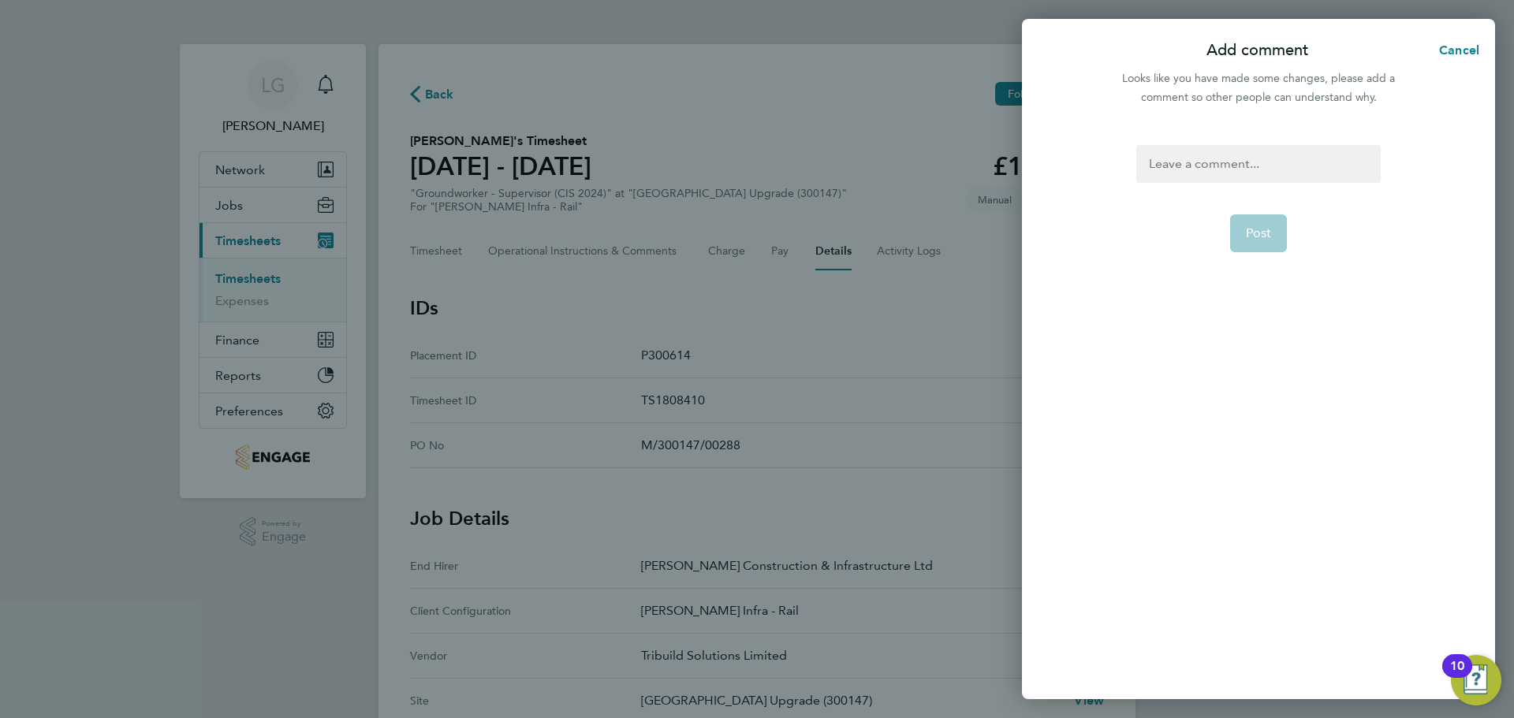
click at [1229, 151] on div at bounding box center [1258, 164] width 244 height 38
paste div
click at [1264, 235] on span "Post" at bounding box center [1259, 233] width 26 height 16
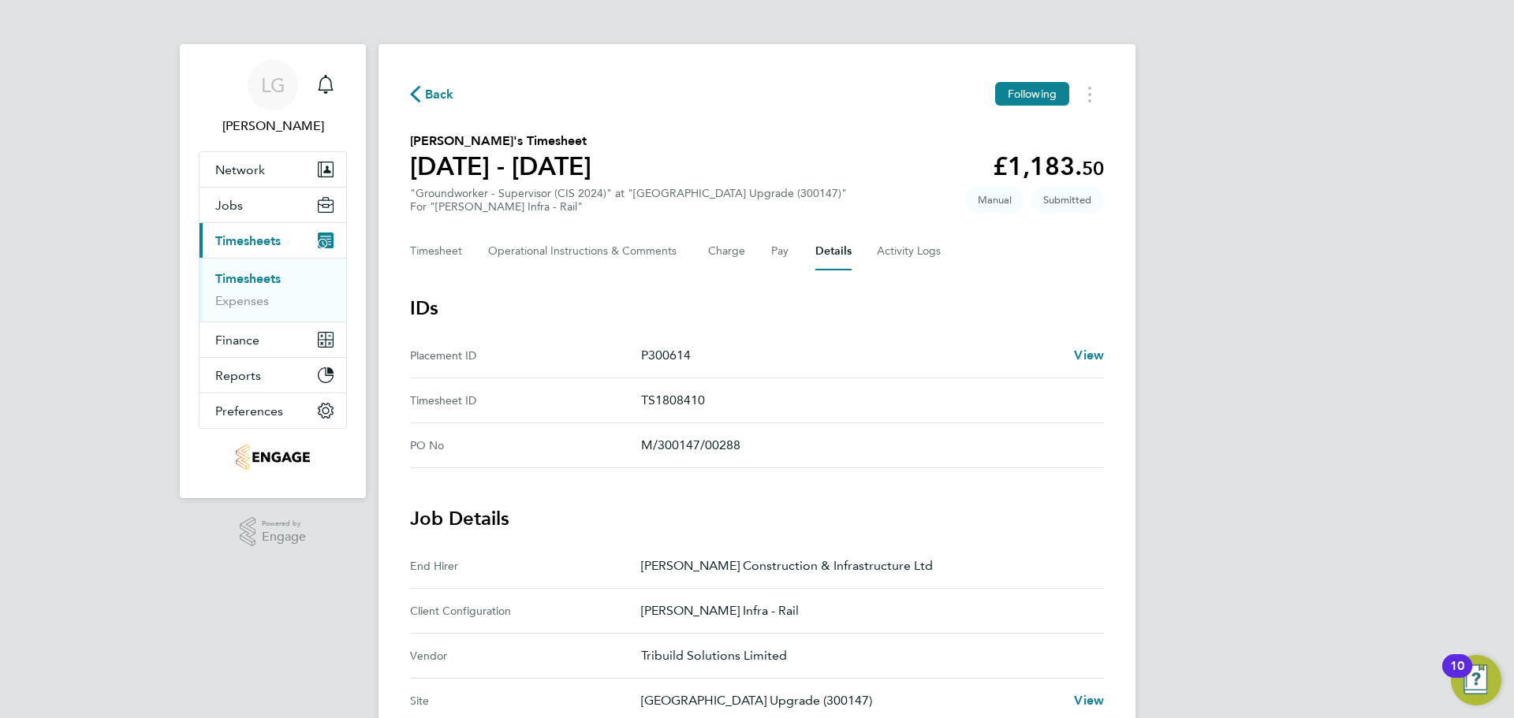
drag, startPoint x: 264, startPoint y: 281, endPoint x: 317, endPoint y: 293, distance: 54.3
click at [264, 281] on link "Timesheets" at bounding box center [247, 278] width 65 height 15
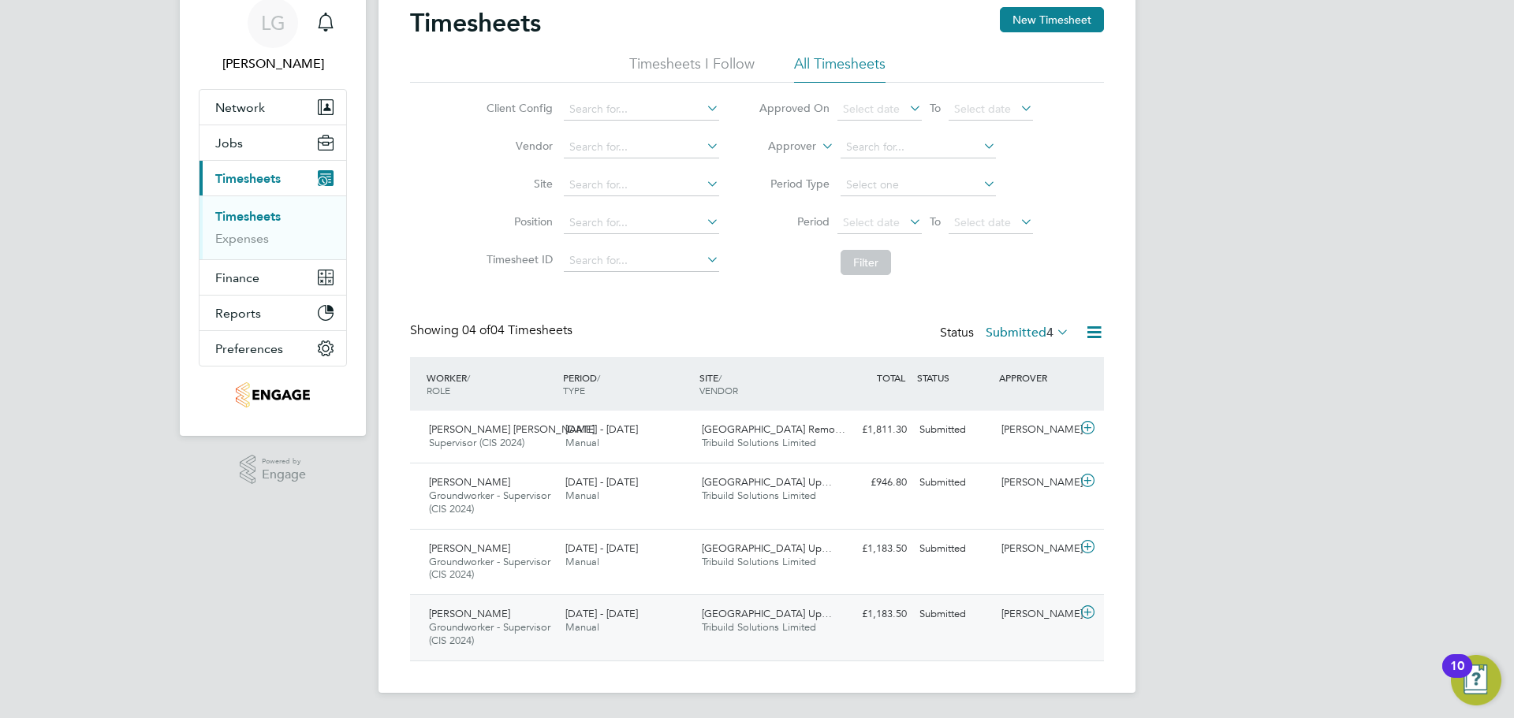
click at [1029, 624] on div "Liam McGreavy" at bounding box center [1036, 615] width 82 height 26
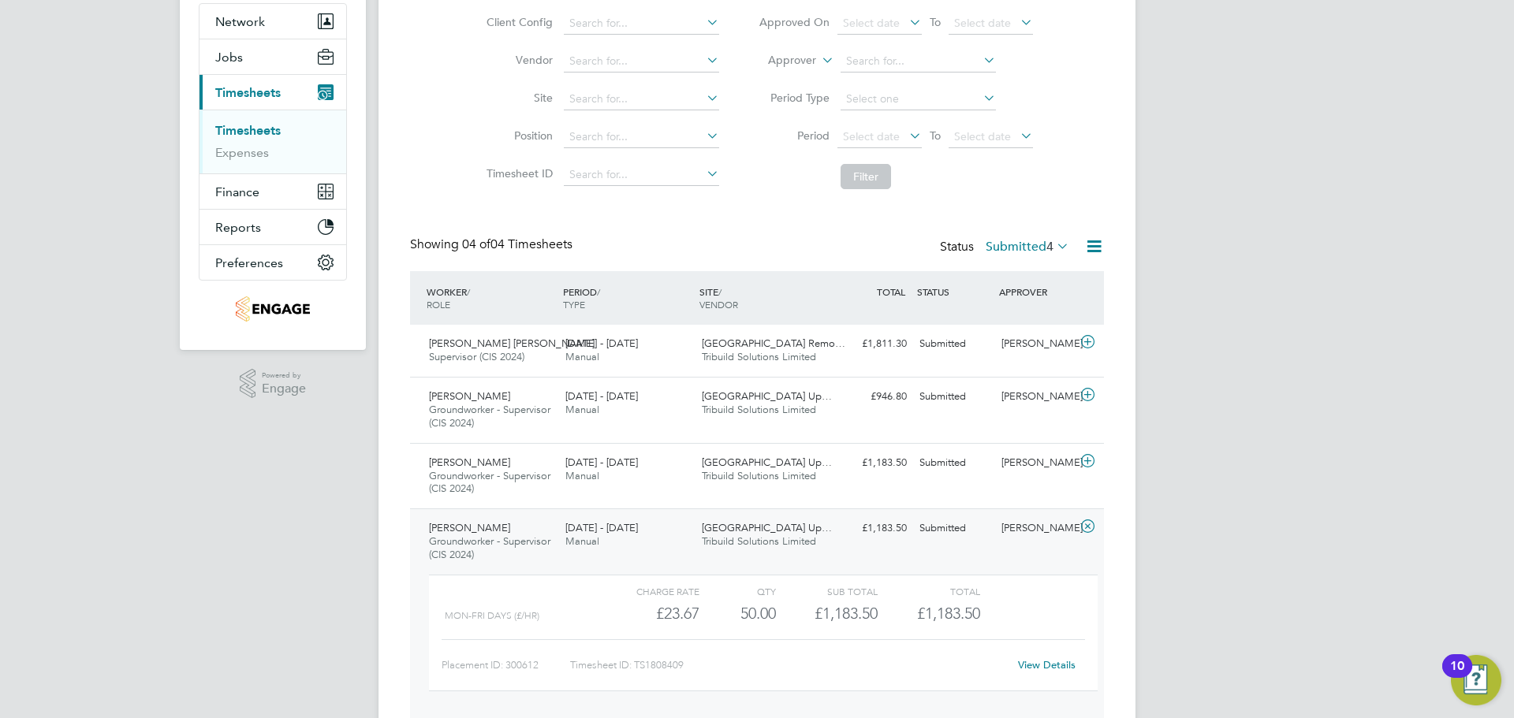
scroll to position [207, 0]
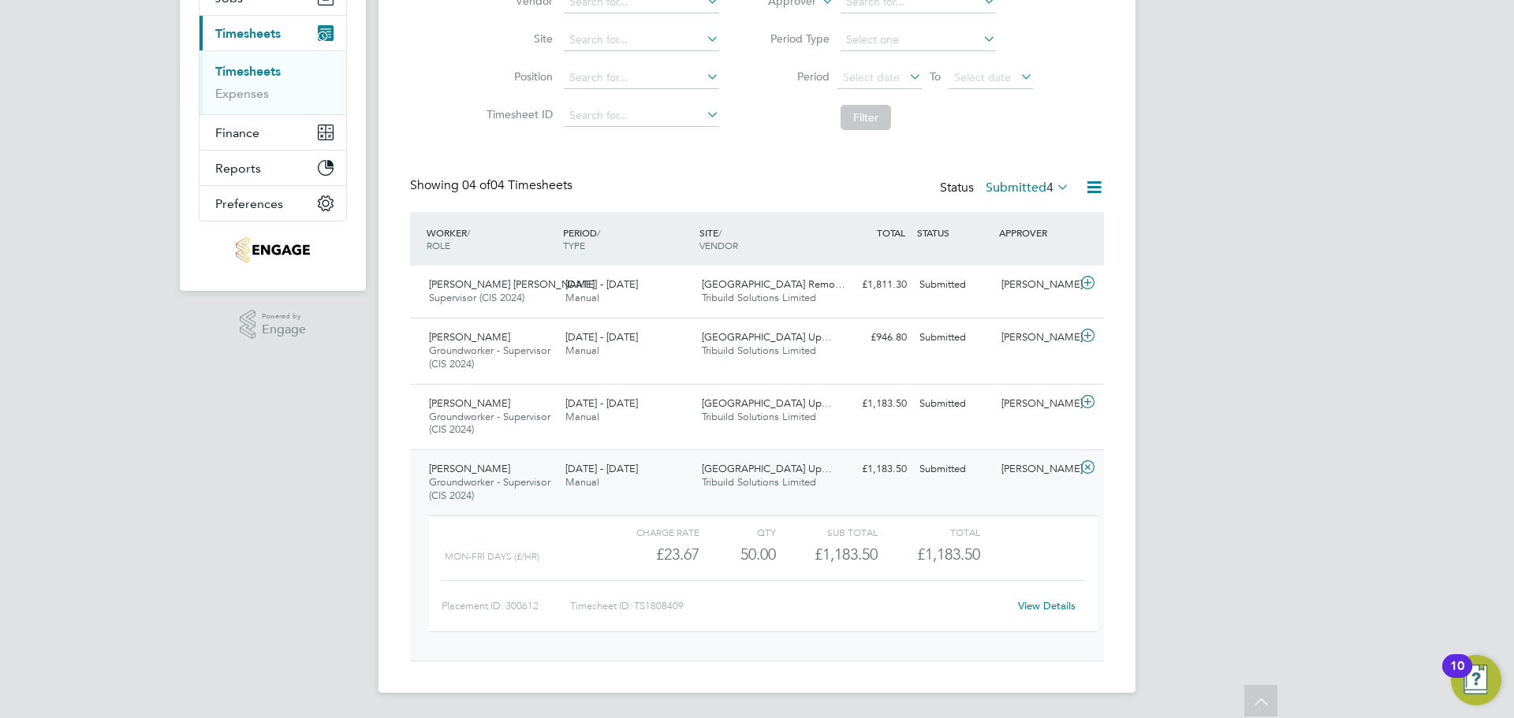
click at [1038, 603] on link "View Details" at bounding box center [1047, 605] width 58 height 13
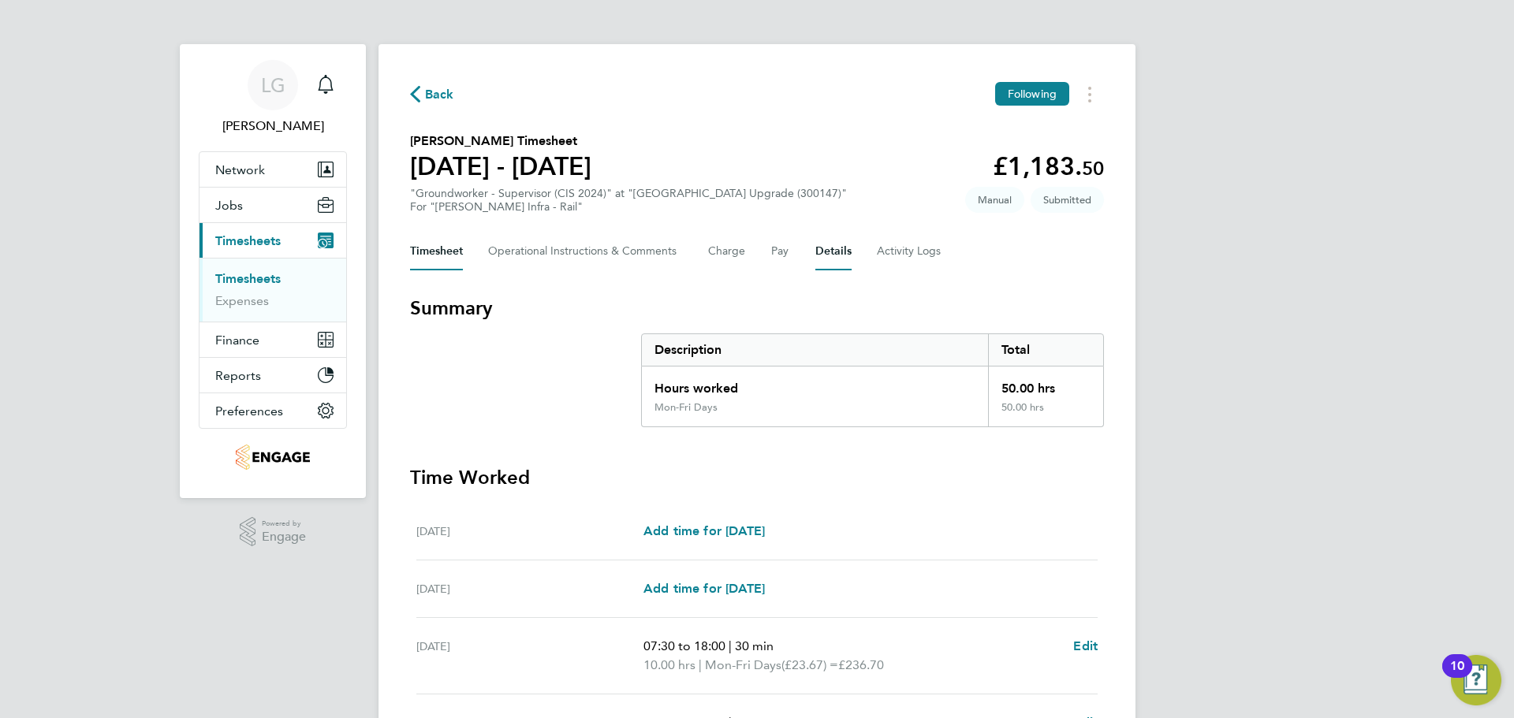
click at [842, 251] on button "Details" at bounding box center [833, 252] width 36 height 38
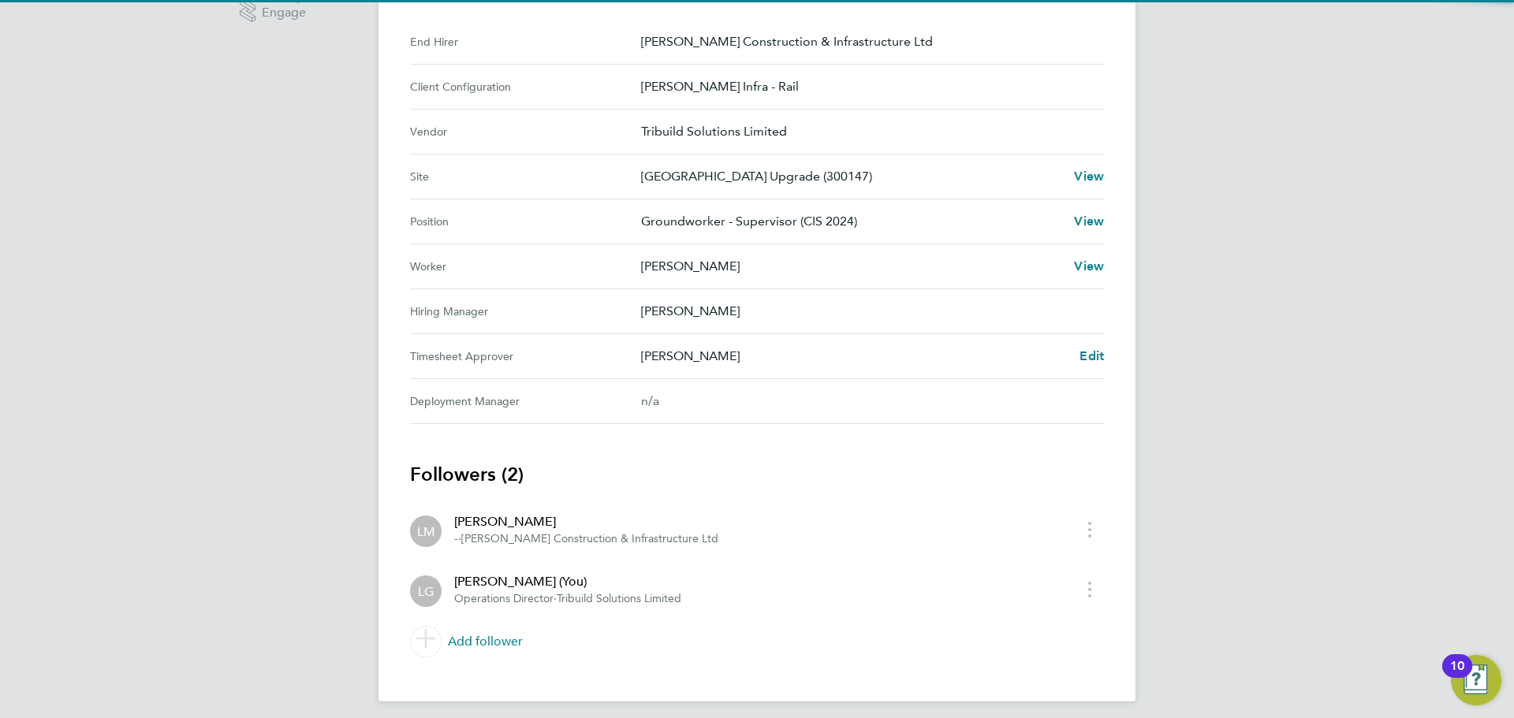
scroll to position [533, 0]
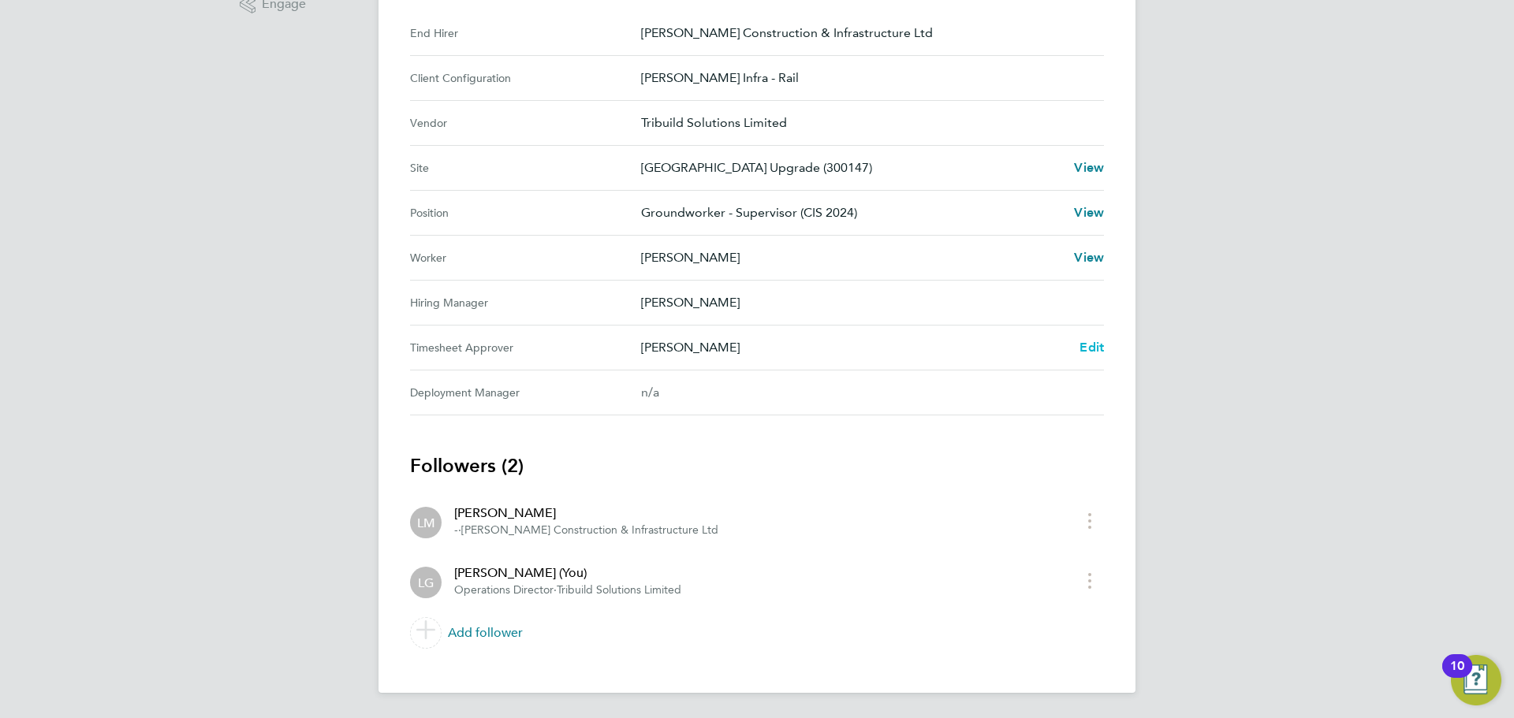
click at [1097, 351] on span "Edit" at bounding box center [1091, 347] width 24 height 15
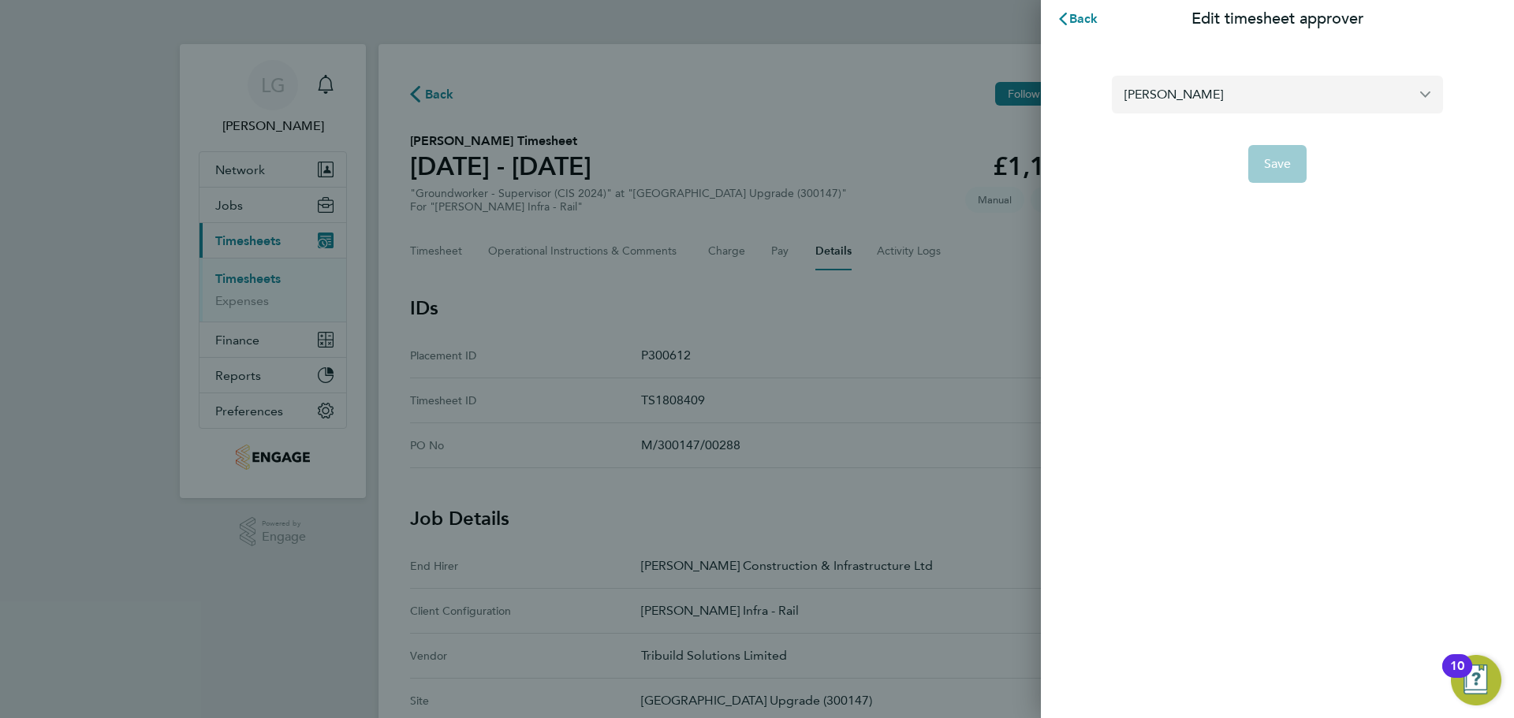
click at [1243, 83] on input "[PERSON_NAME]" at bounding box center [1277, 94] width 331 height 37
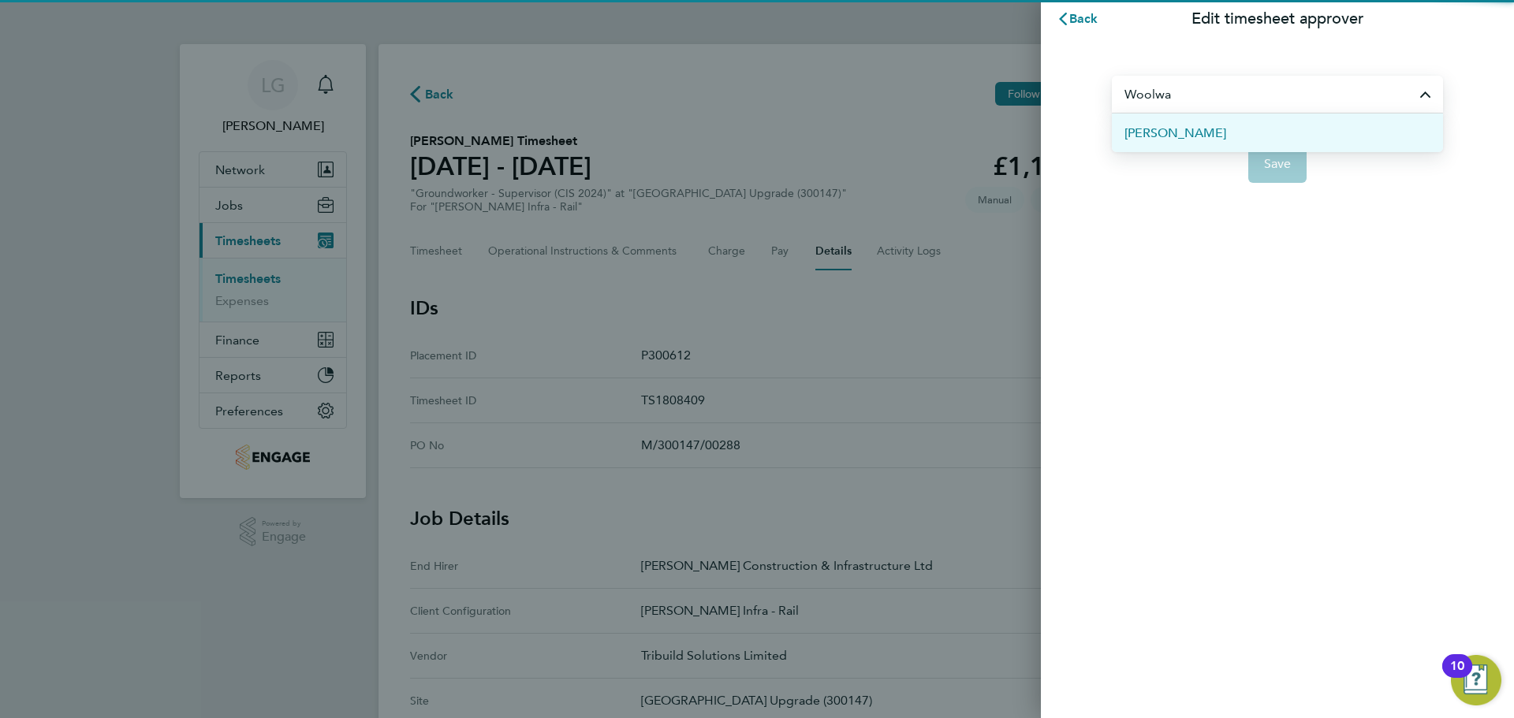
click at [1182, 136] on span "[PERSON_NAME]" at bounding box center [1175, 133] width 102 height 19
type input "[PERSON_NAME]"
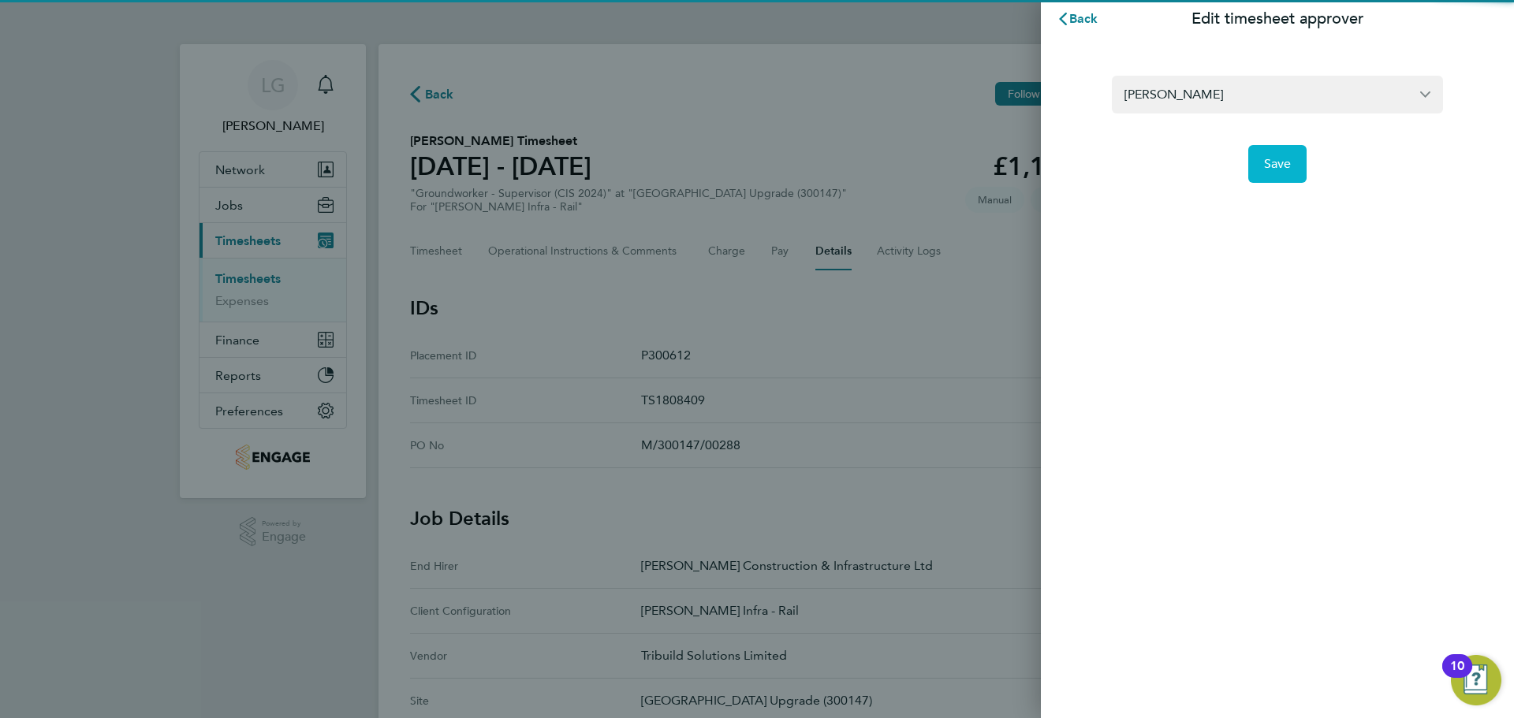
click at [1269, 156] on span "Save" at bounding box center [1278, 164] width 28 height 16
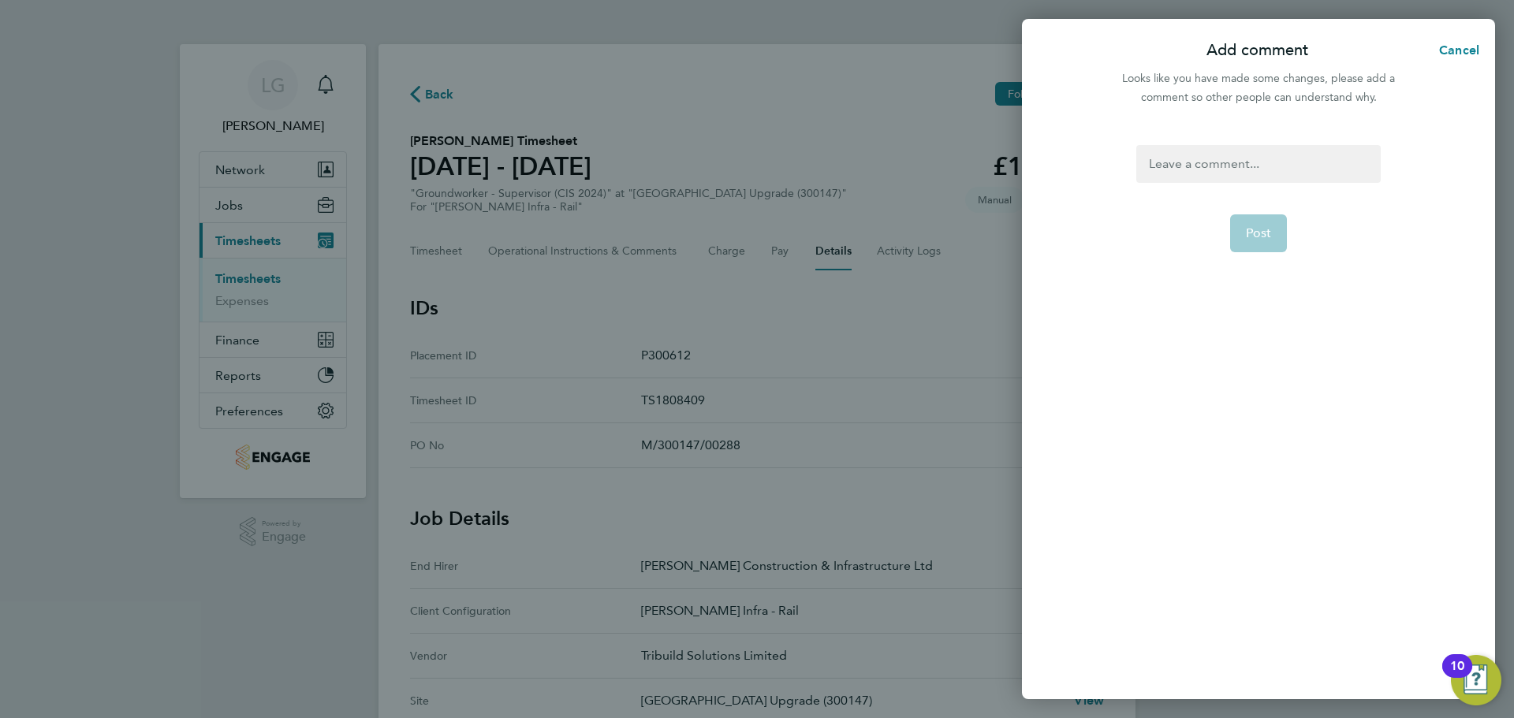
click at [1182, 165] on div at bounding box center [1258, 164] width 244 height 38
click at [1212, 169] on div at bounding box center [1258, 164] width 244 height 38
paste div
click at [1269, 229] on span "Post" at bounding box center [1259, 233] width 26 height 16
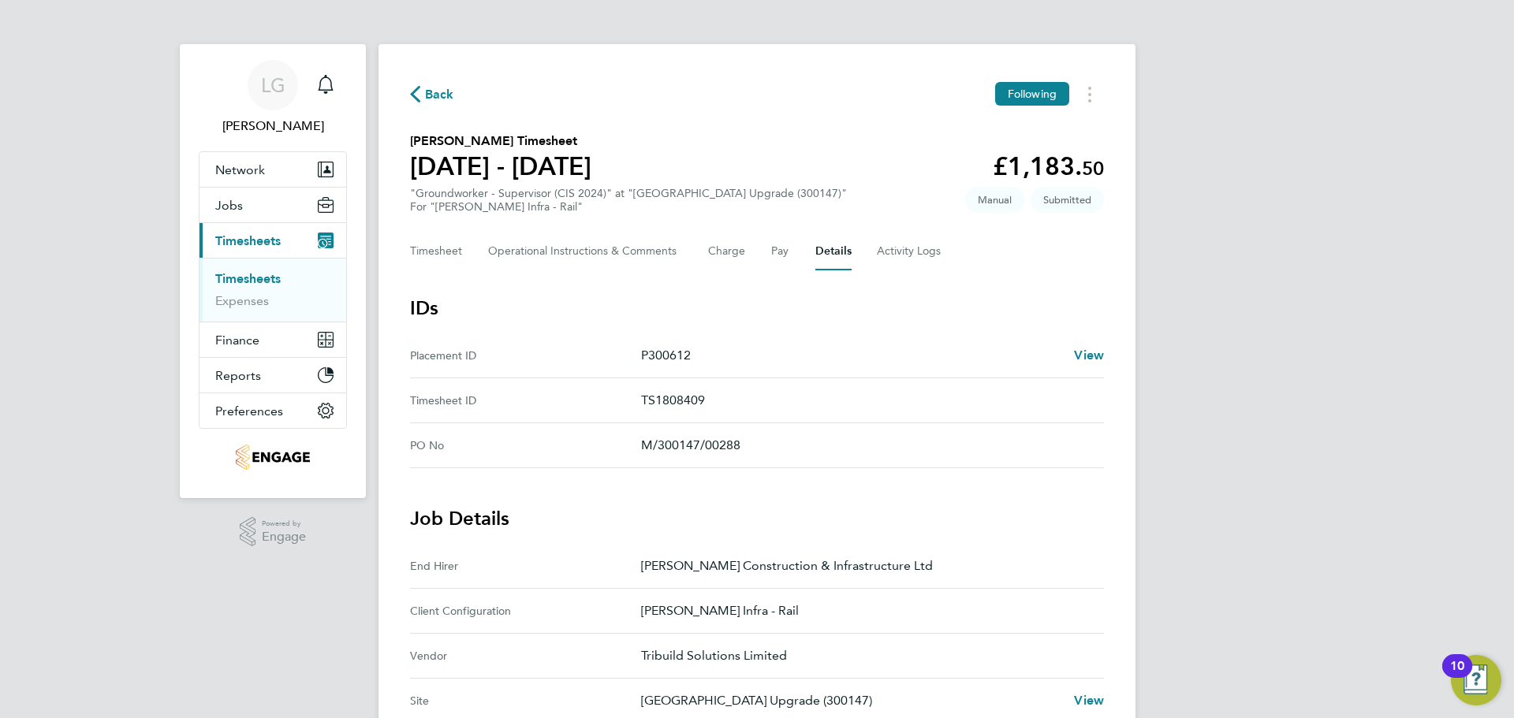
click at [254, 283] on link "Timesheets" at bounding box center [247, 278] width 65 height 15
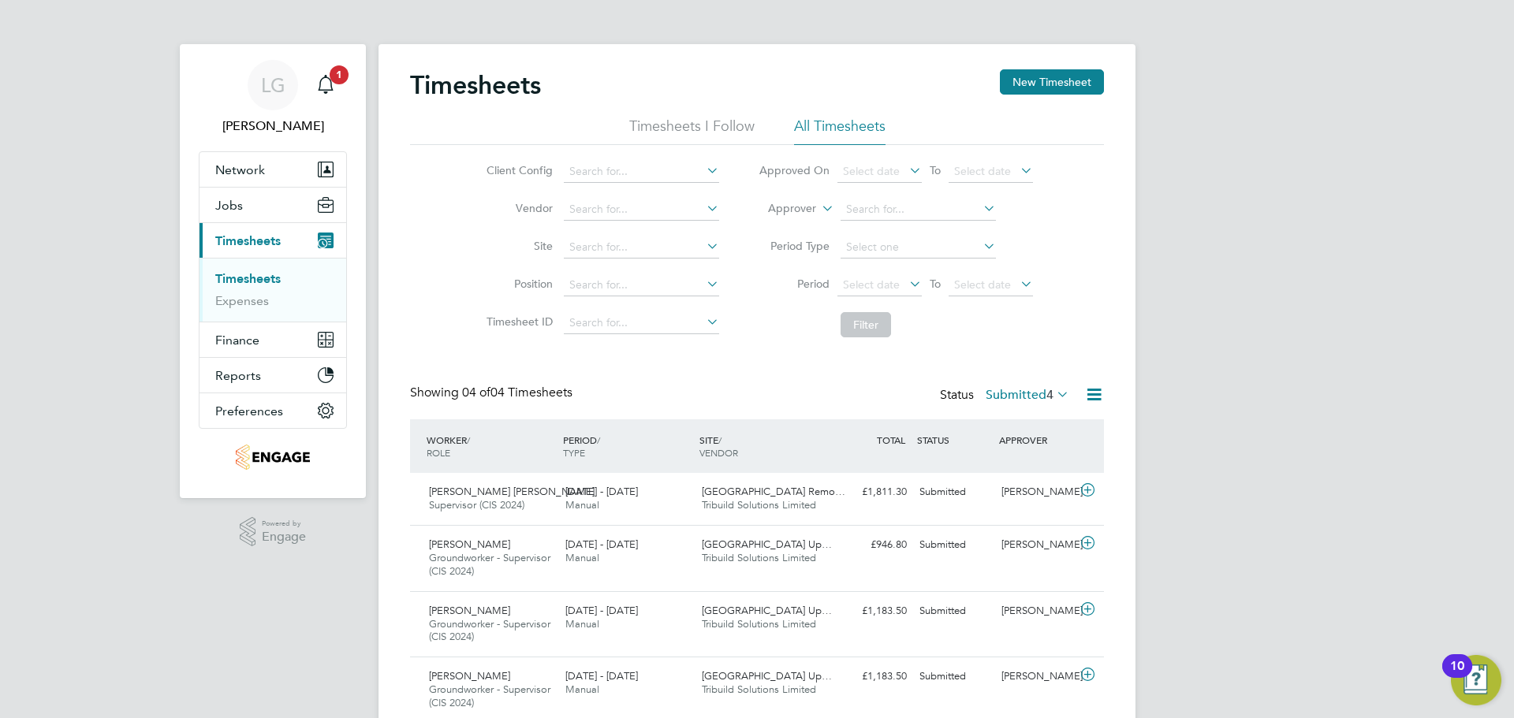
click at [271, 280] on link "Timesheets" at bounding box center [247, 278] width 65 height 15
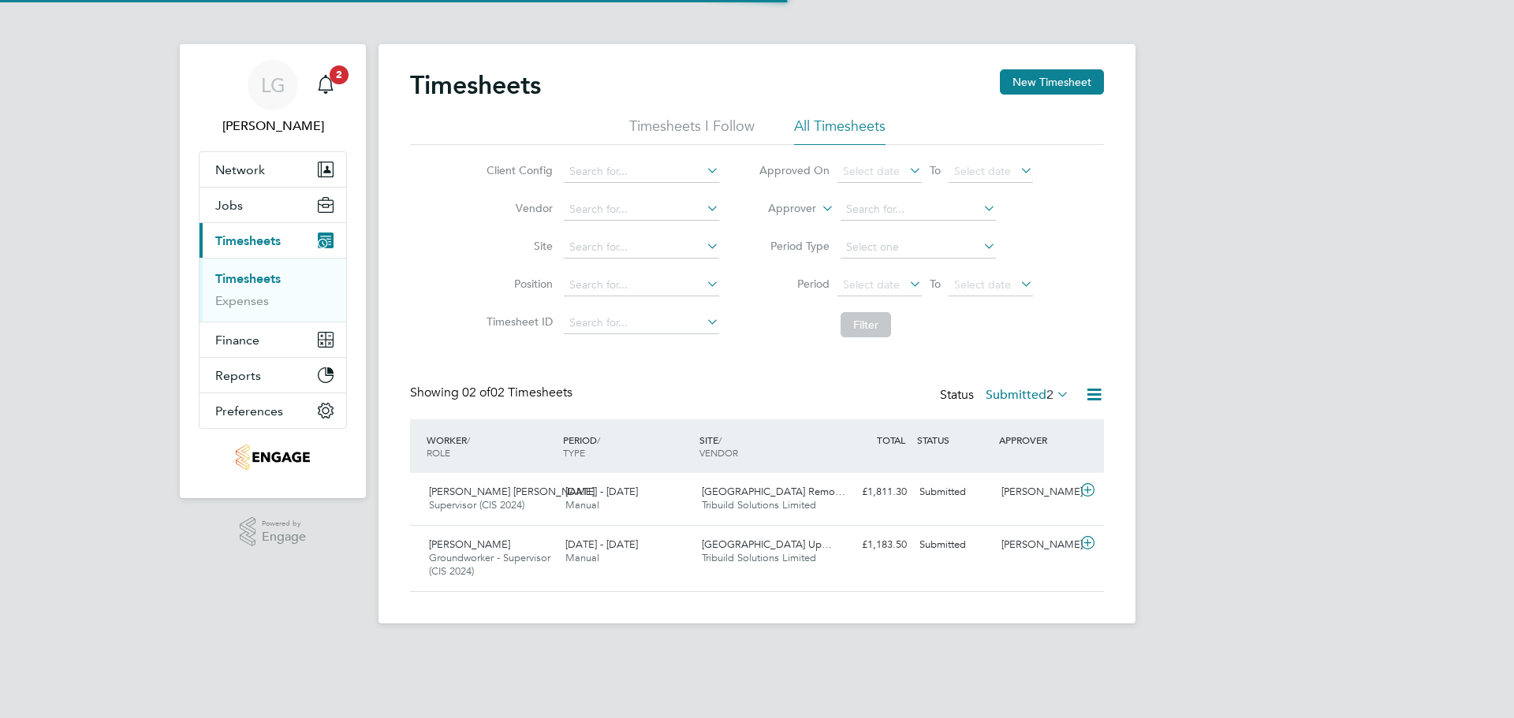
scroll to position [40, 137]
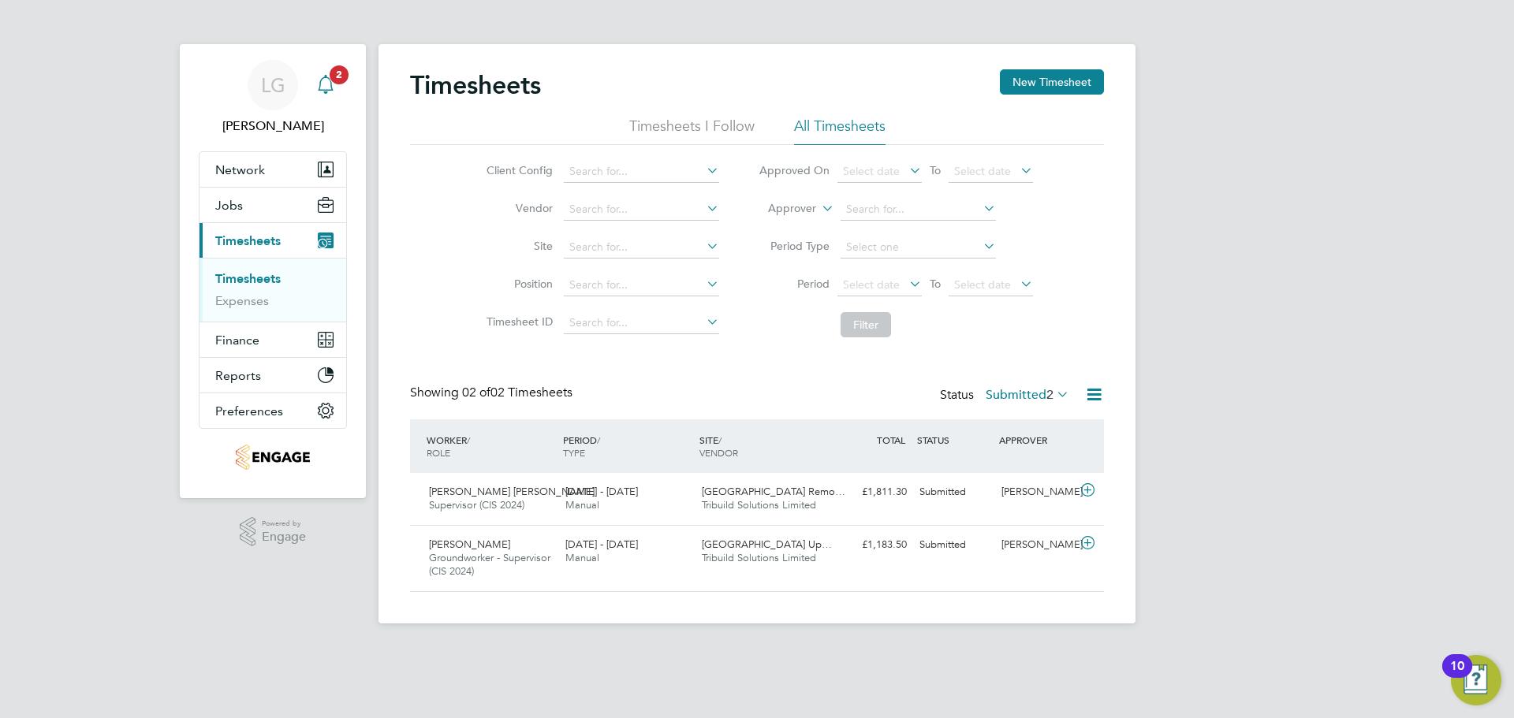
click at [327, 75] on icon "Main navigation" at bounding box center [325, 84] width 19 height 19
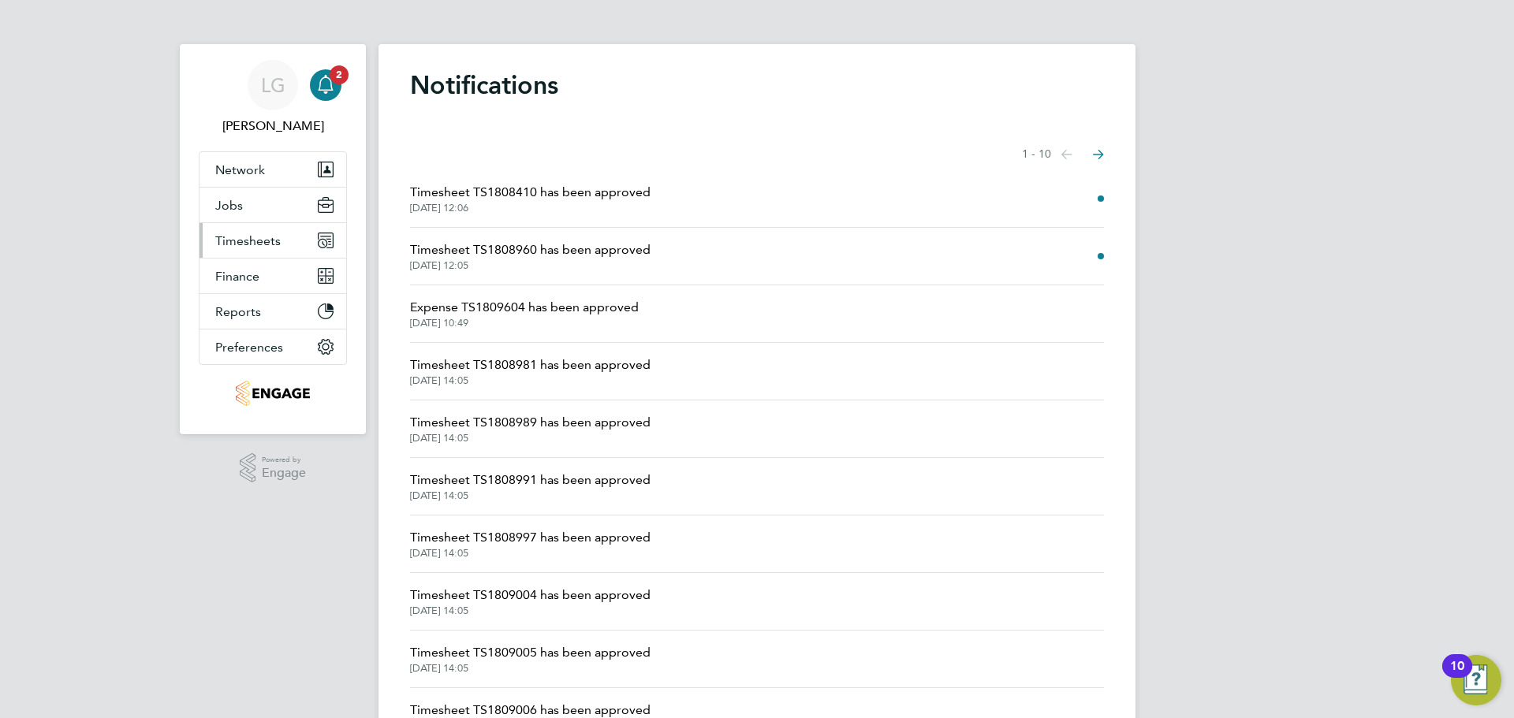
click at [243, 237] on span "Timesheets" at bounding box center [247, 240] width 65 height 15
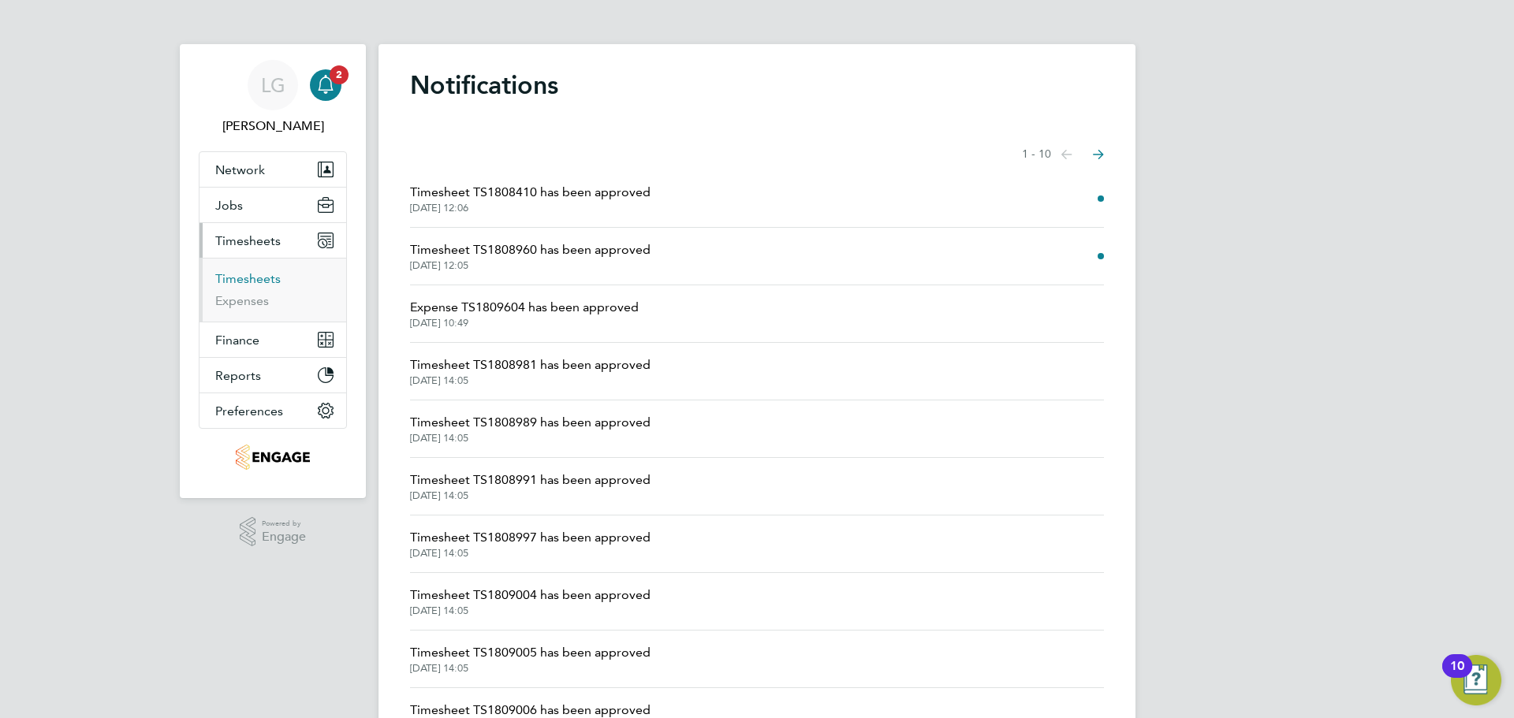
click at [265, 276] on link "Timesheets" at bounding box center [247, 278] width 65 height 15
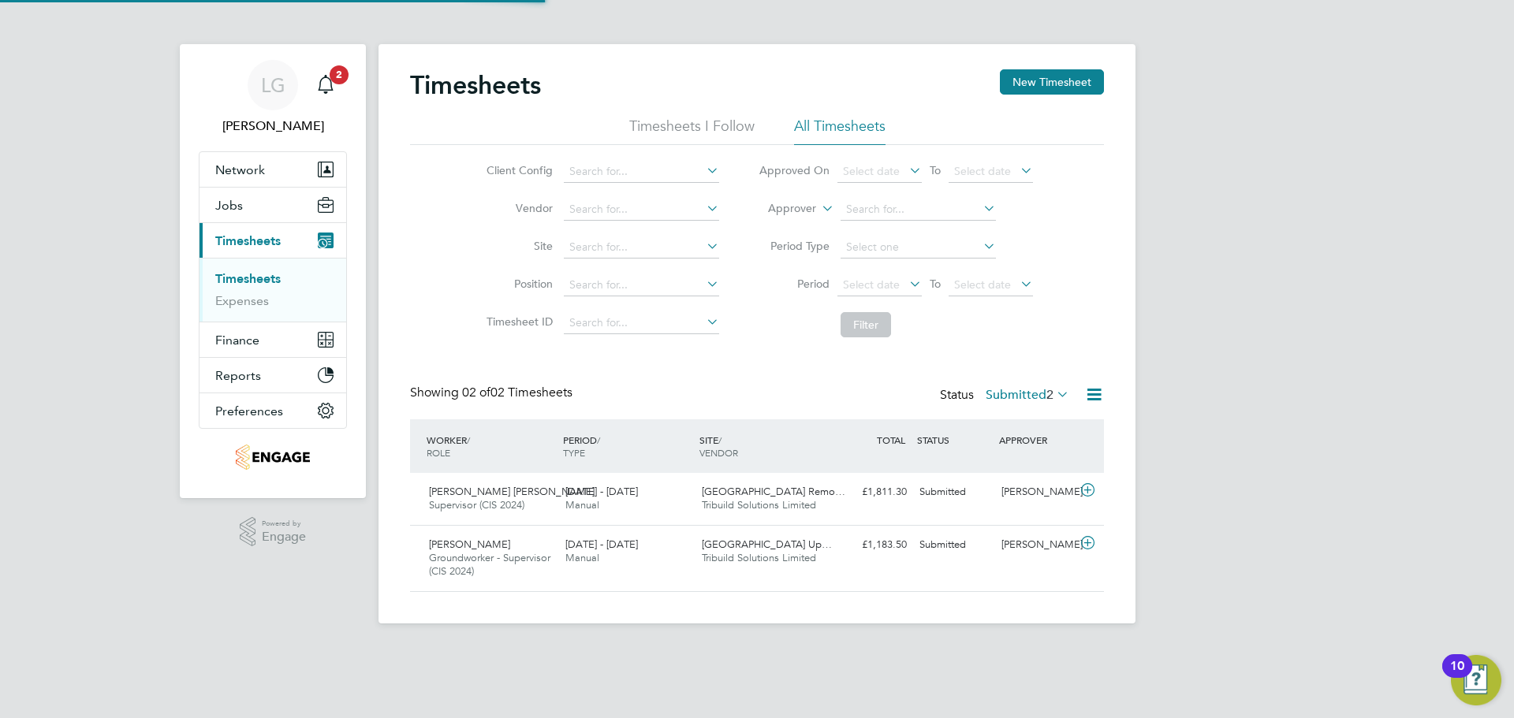
scroll to position [40, 137]
click at [1222, 460] on div "LG Lee Garrity Notifications 2 Applications: Network Team Members Businesses Si…" at bounding box center [757, 324] width 1514 height 649
click at [333, 76] on span "2" at bounding box center [339, 74] width 19 height 19
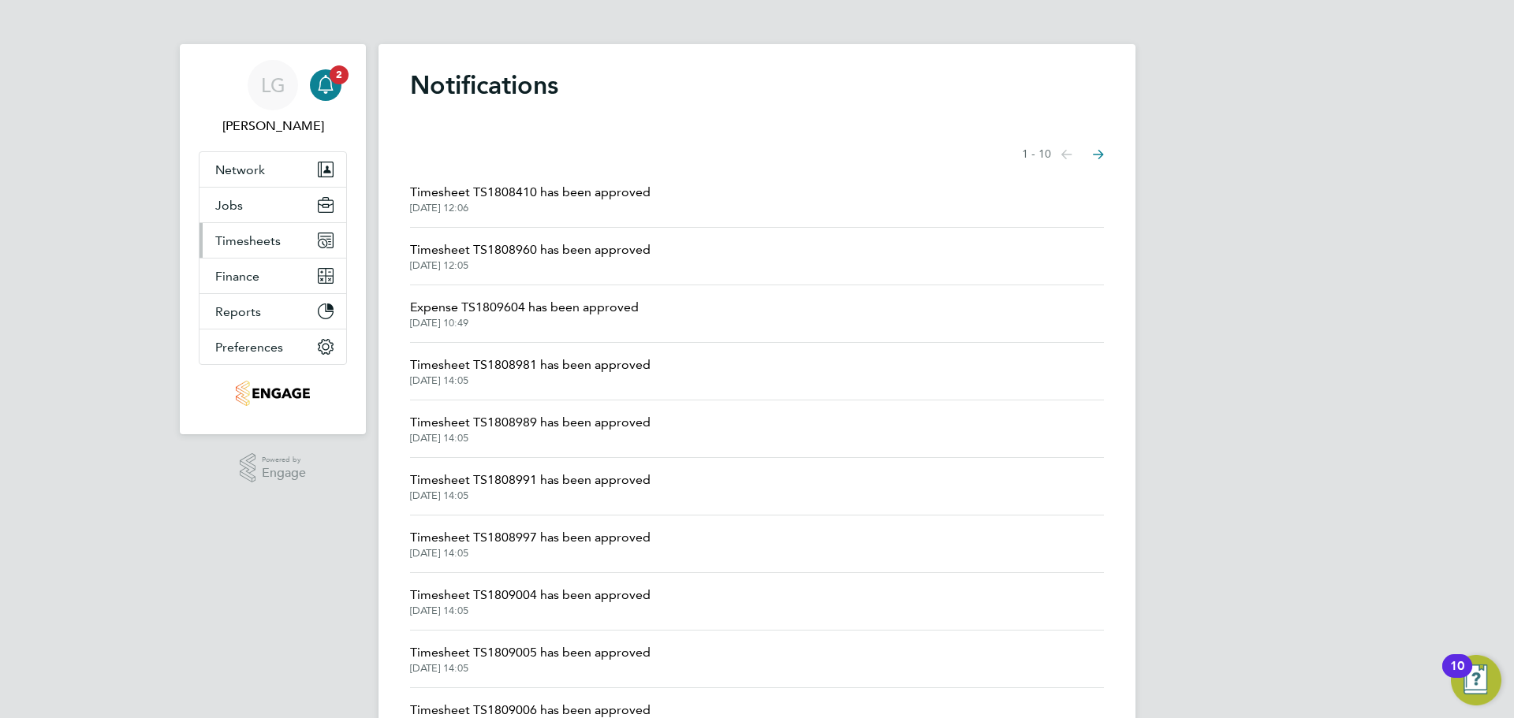
click at [253, 237] on span "Timesheets" at bounding box center [247, 240] width 65 height 15
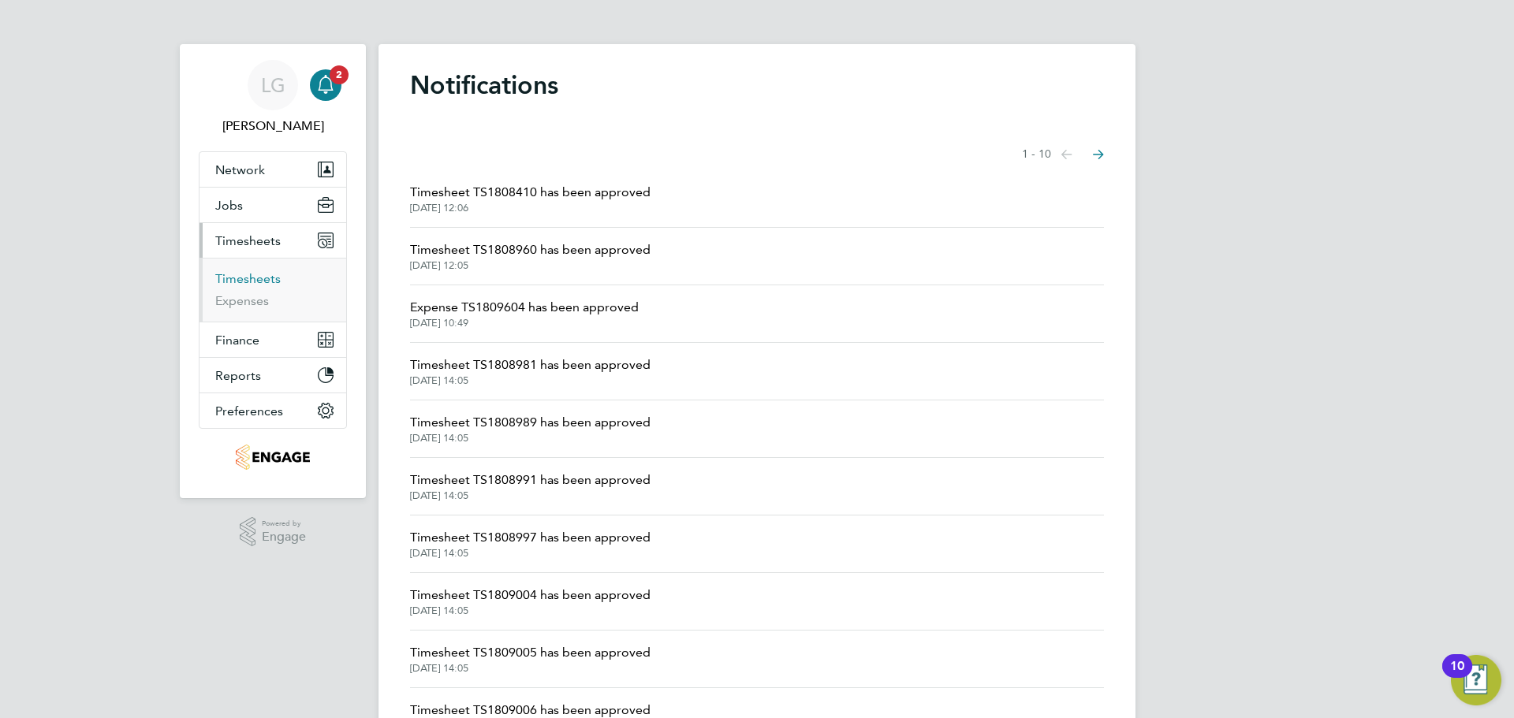
click at [263, 274] on link "Timesheets" at bounding box center [247, 278] width 65 height 15
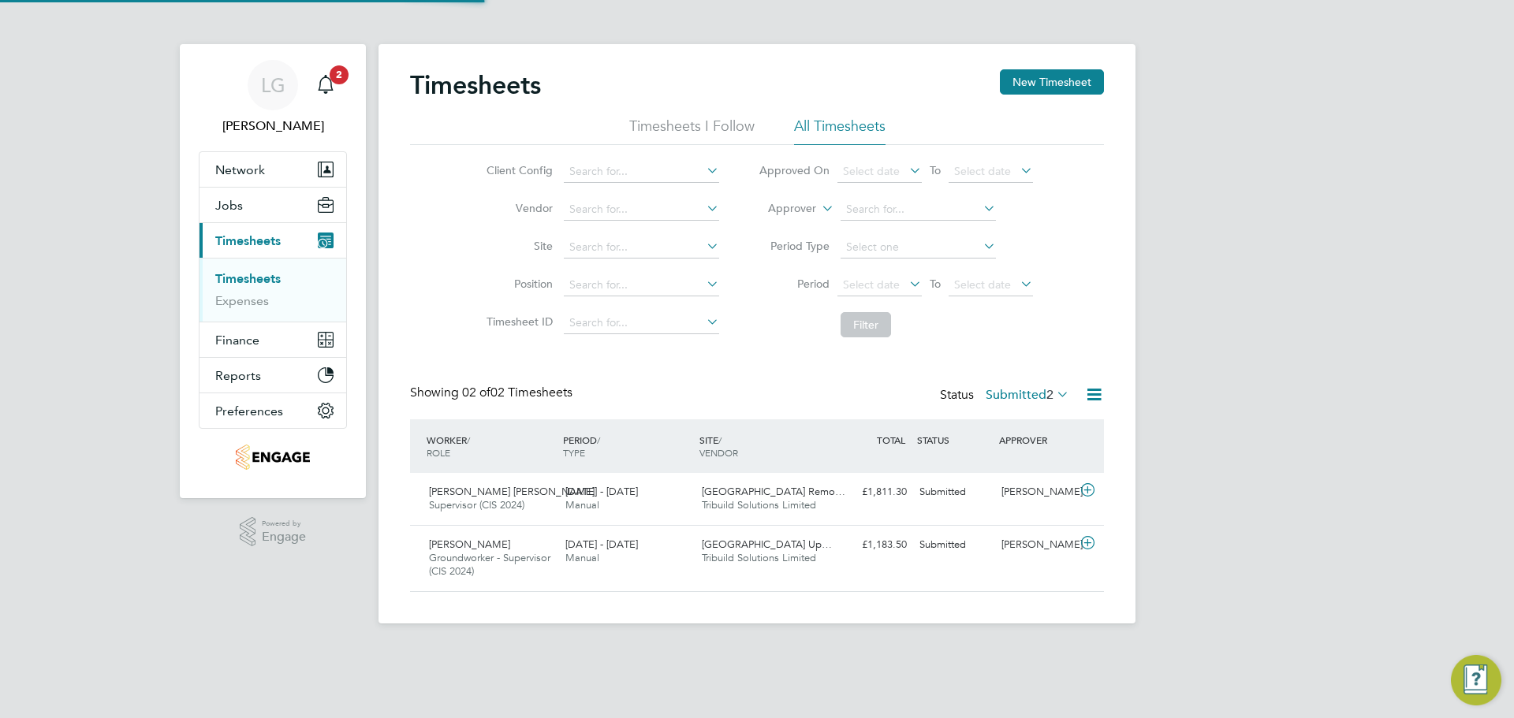
scroll to position [40, 137]
click at [1285, 493] on div "LG Lee Garrity Notifications 1 Applications: Network Team Members Businesses Si…" at bounding box center [757, 324] width 1514 height 649
click at [319, 78] on icon "Main navigation" at bounding box center [325, 84] width 19 height 19
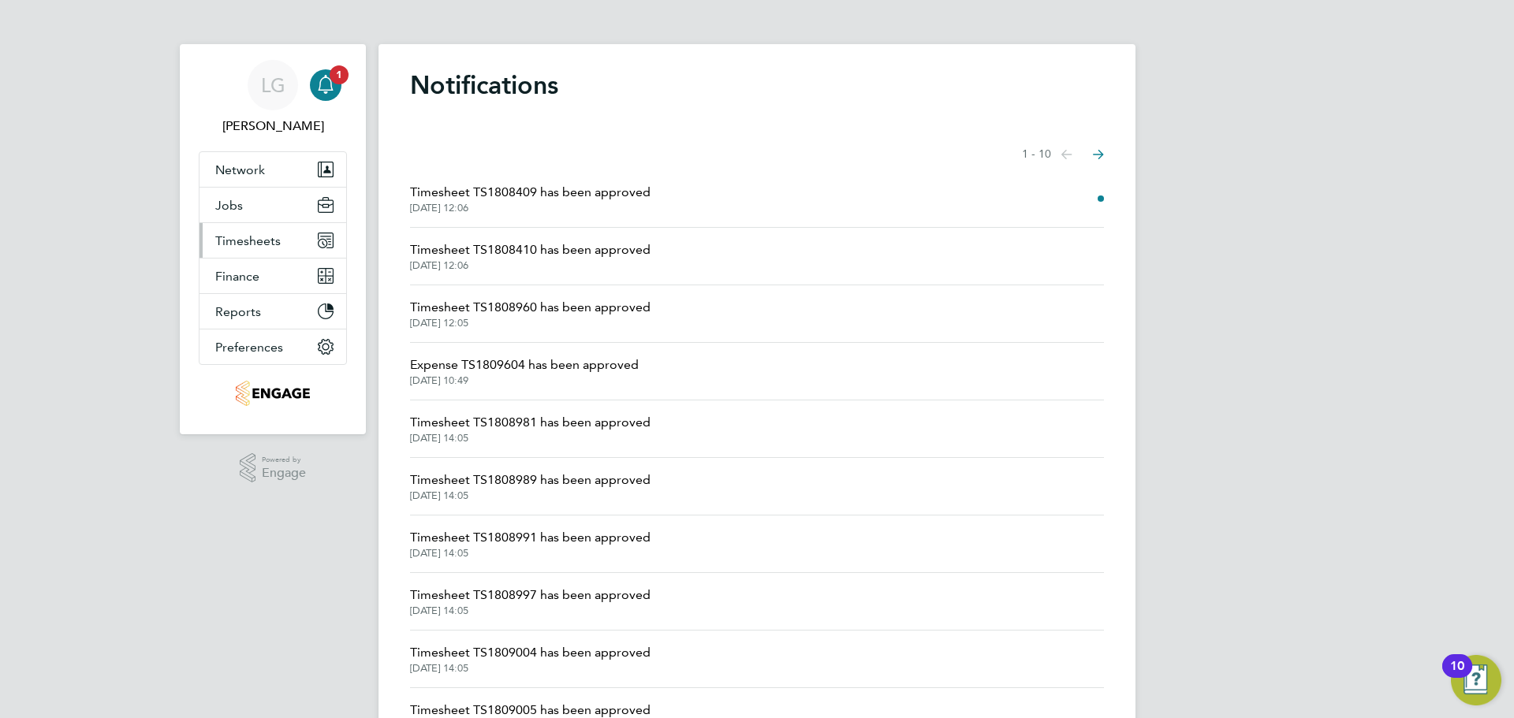
click at [263, 237] on span "Timesheets" at bounding box center [247, 240] width 65 height 15
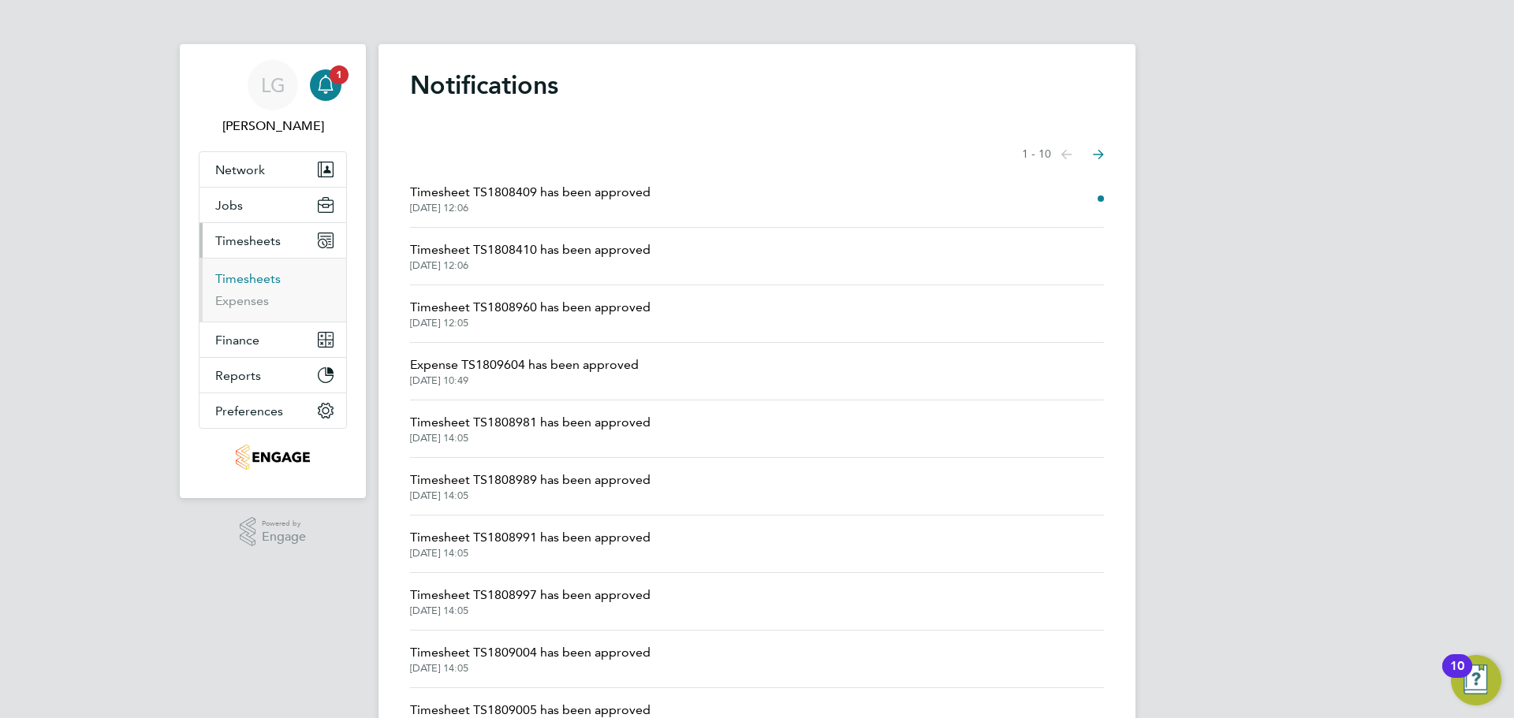
click at [250, 274] on link "Timesheets" at bounding box center [247, 278] width 65 height 15
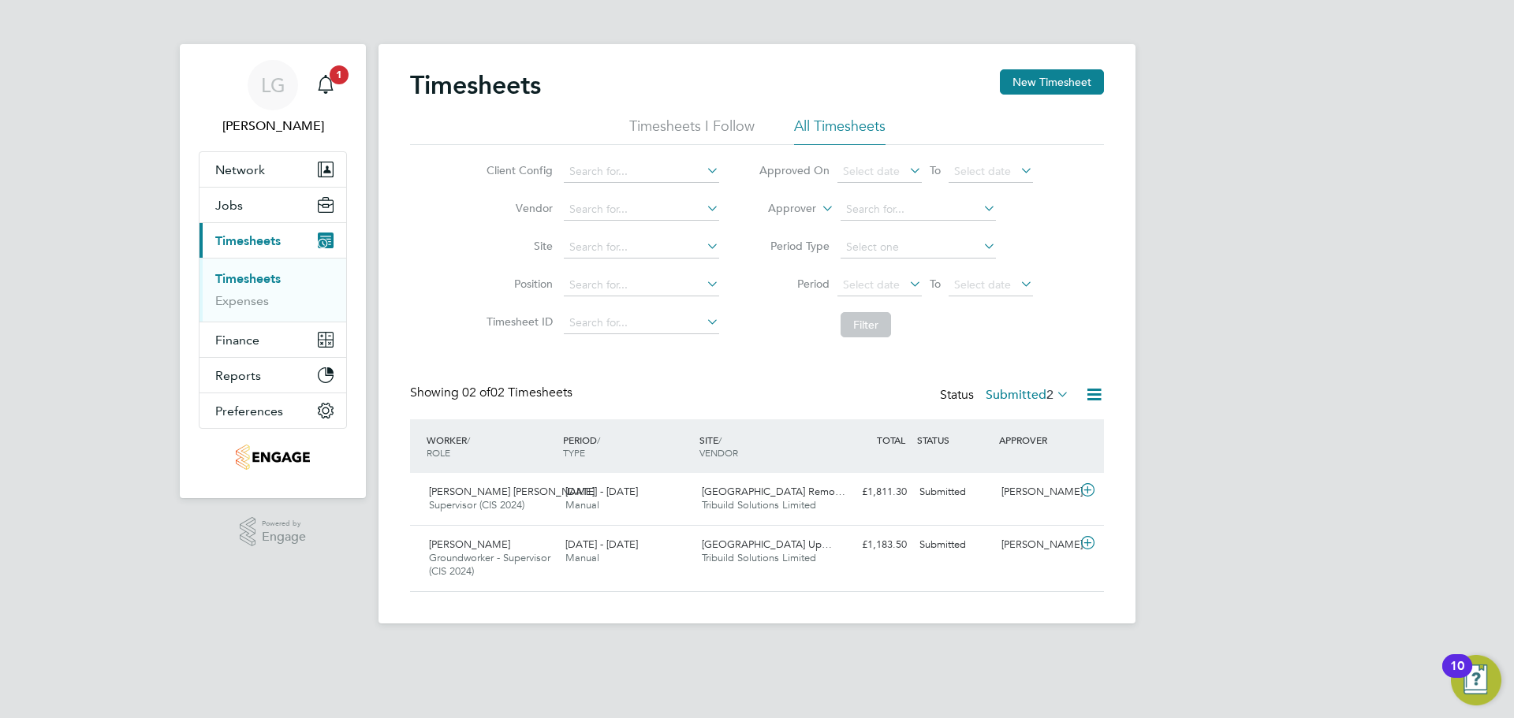
click at [1349, 520] on div "LG Lee Garrity Notifications 1 Applications: Network Team Members Businesses Si…" at bounding box center [757, 324] width 1514 height 649
